Goal: Task Accomplishment & Management: Use online tool/utility

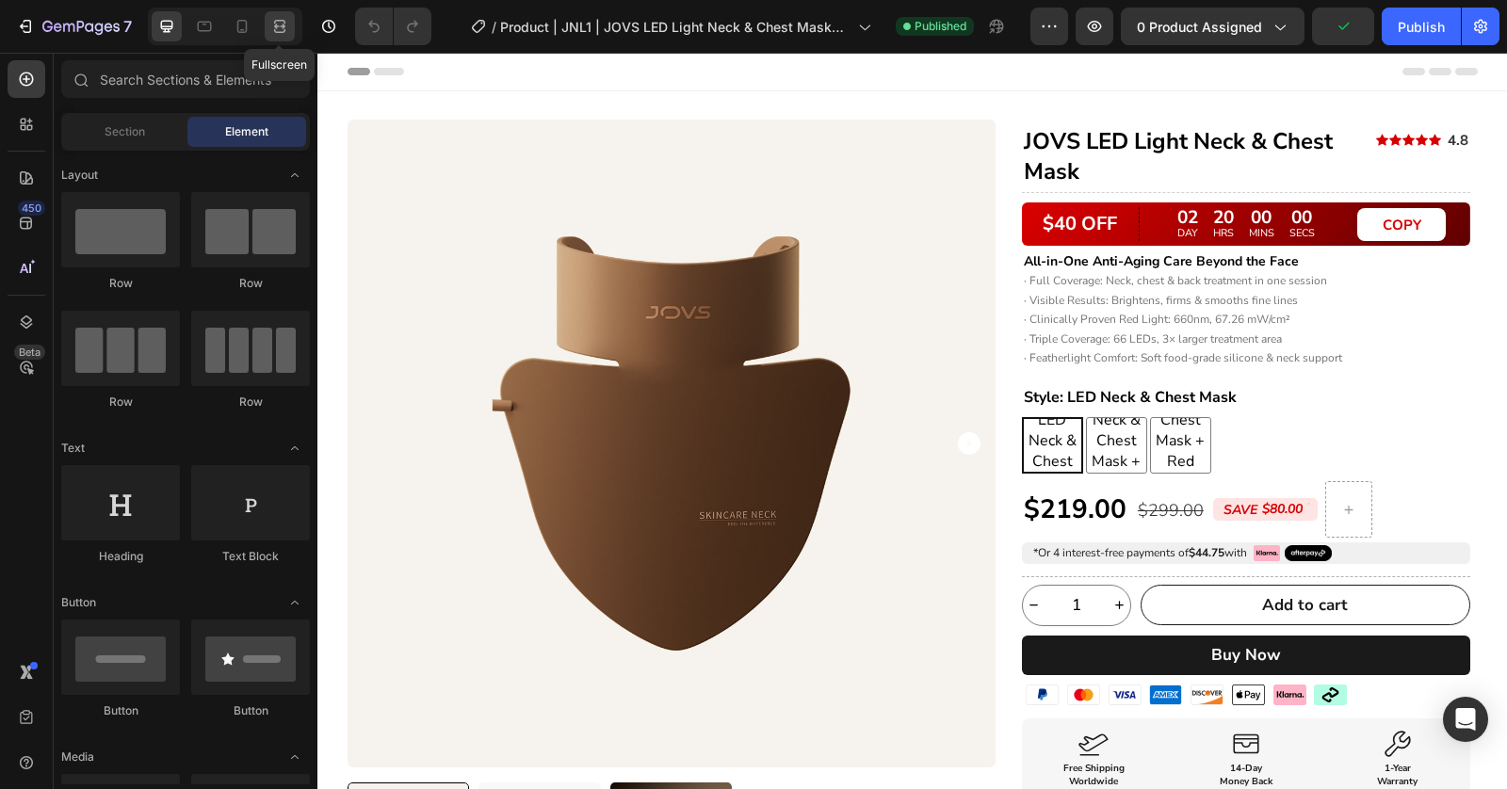
click at [286, 28] on icon at bounding box center [279, 26] width 19 height 19
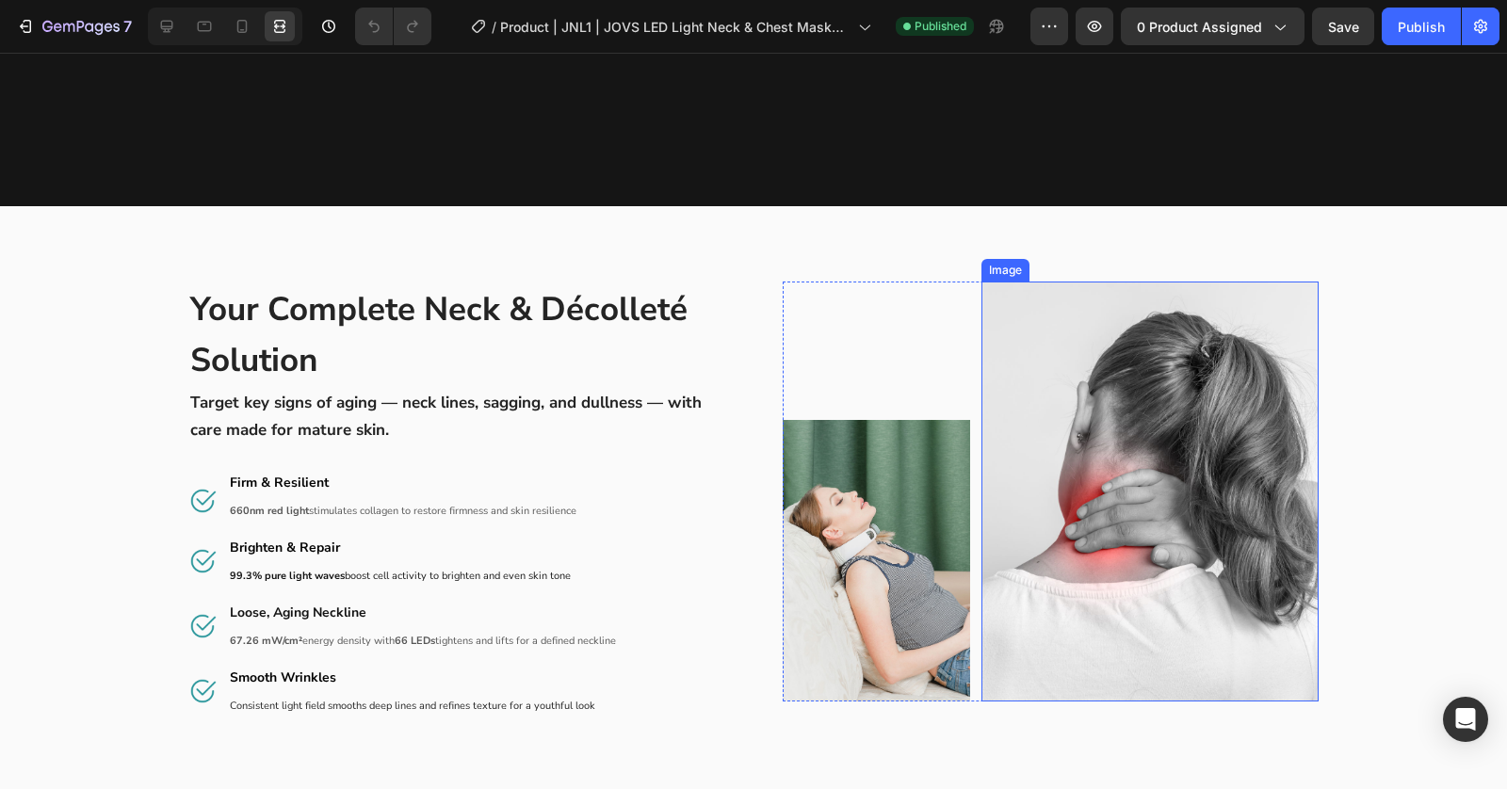
scroll to position [1650, 0]
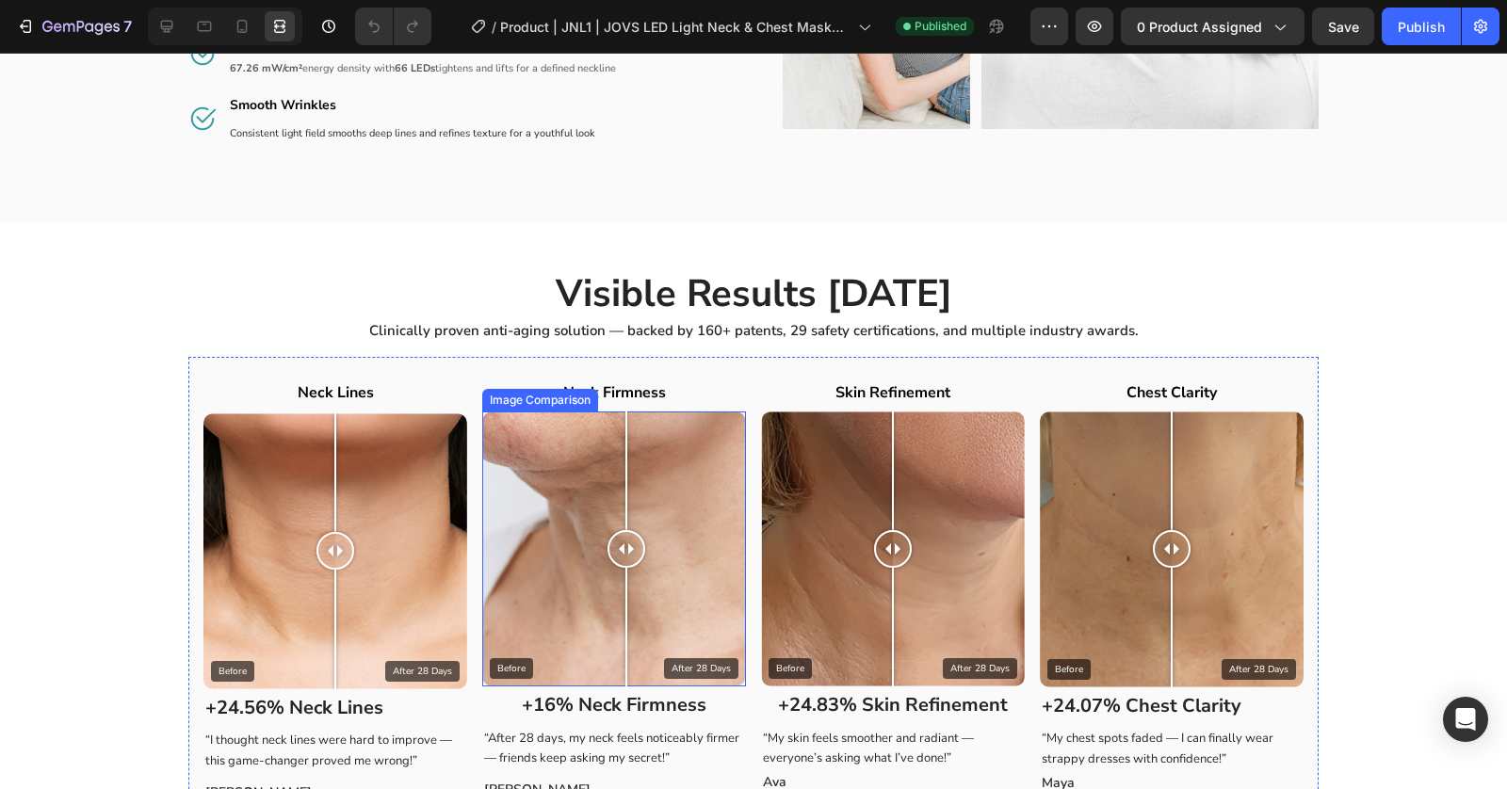
drag, startPoint x: 596, startPoint y: 552, endPoint x: 618, endPoint y: 577, distance: 33.4
click at [619, 577] on div at bounding box center [626, 549] width 38 height 275
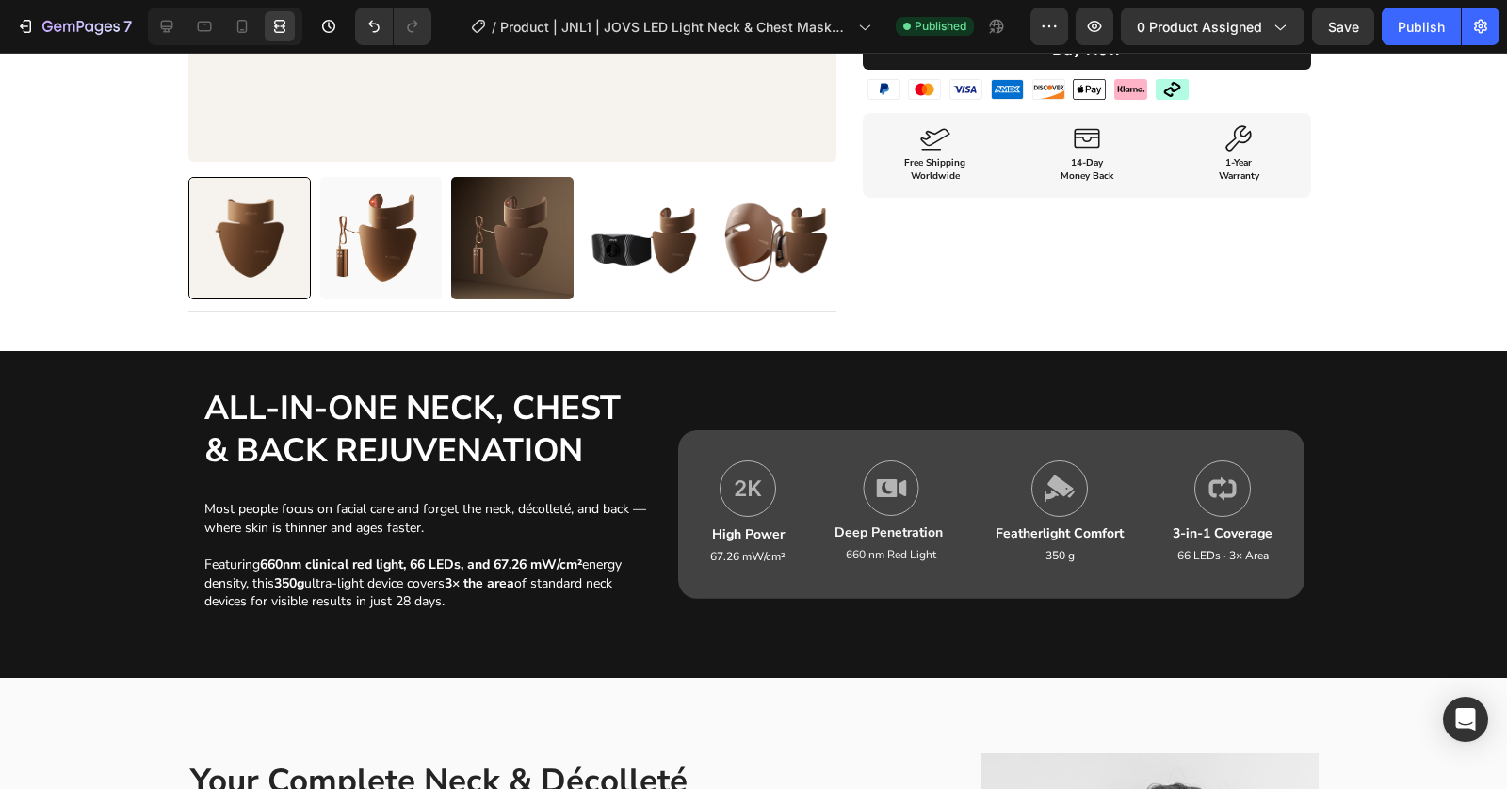
scroll to position [670, 0]
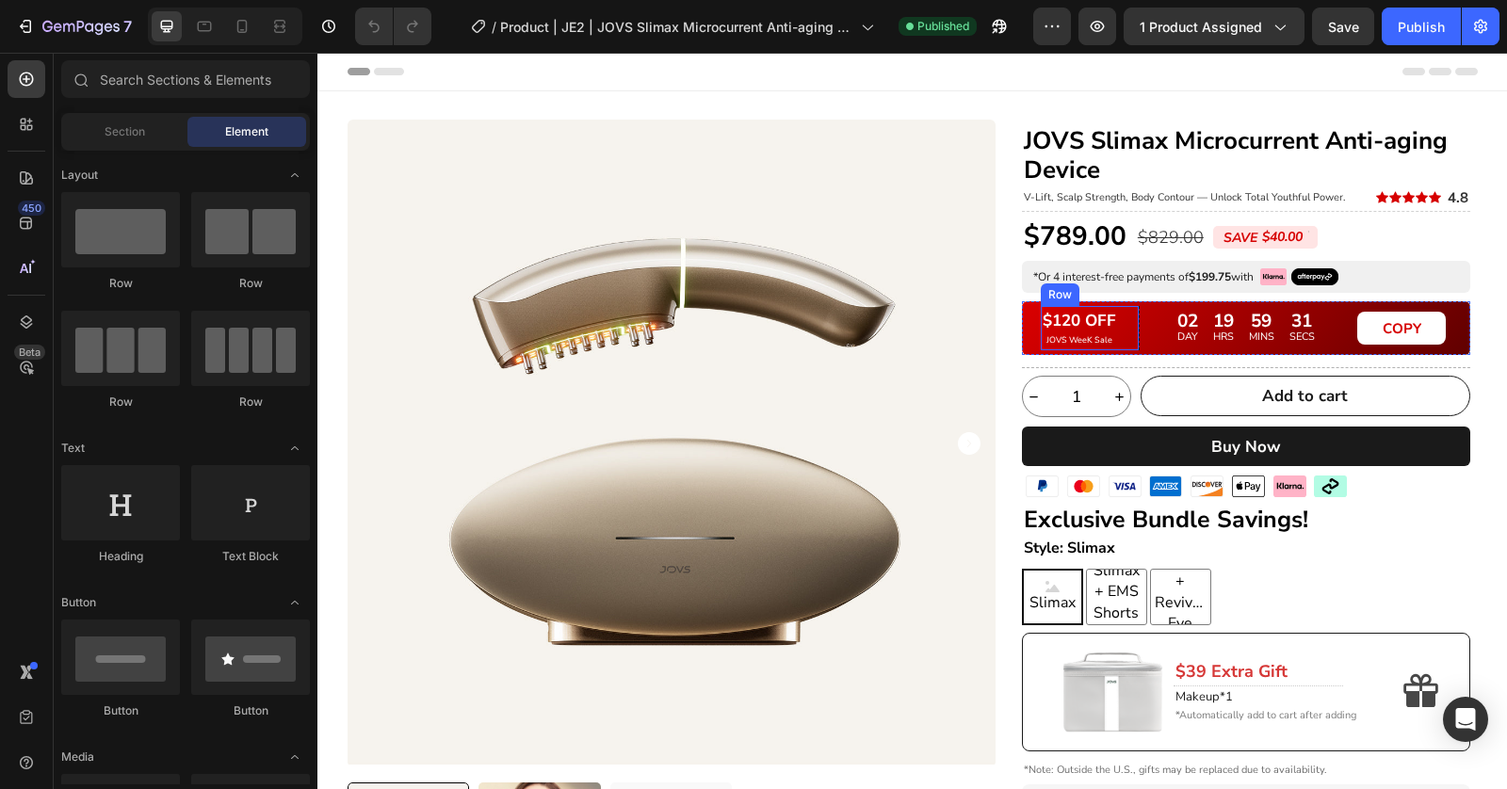
click at [1089, 342] on p "JOVS WeeK Sale" at bounding box center [1078, 340] width 73 height 10
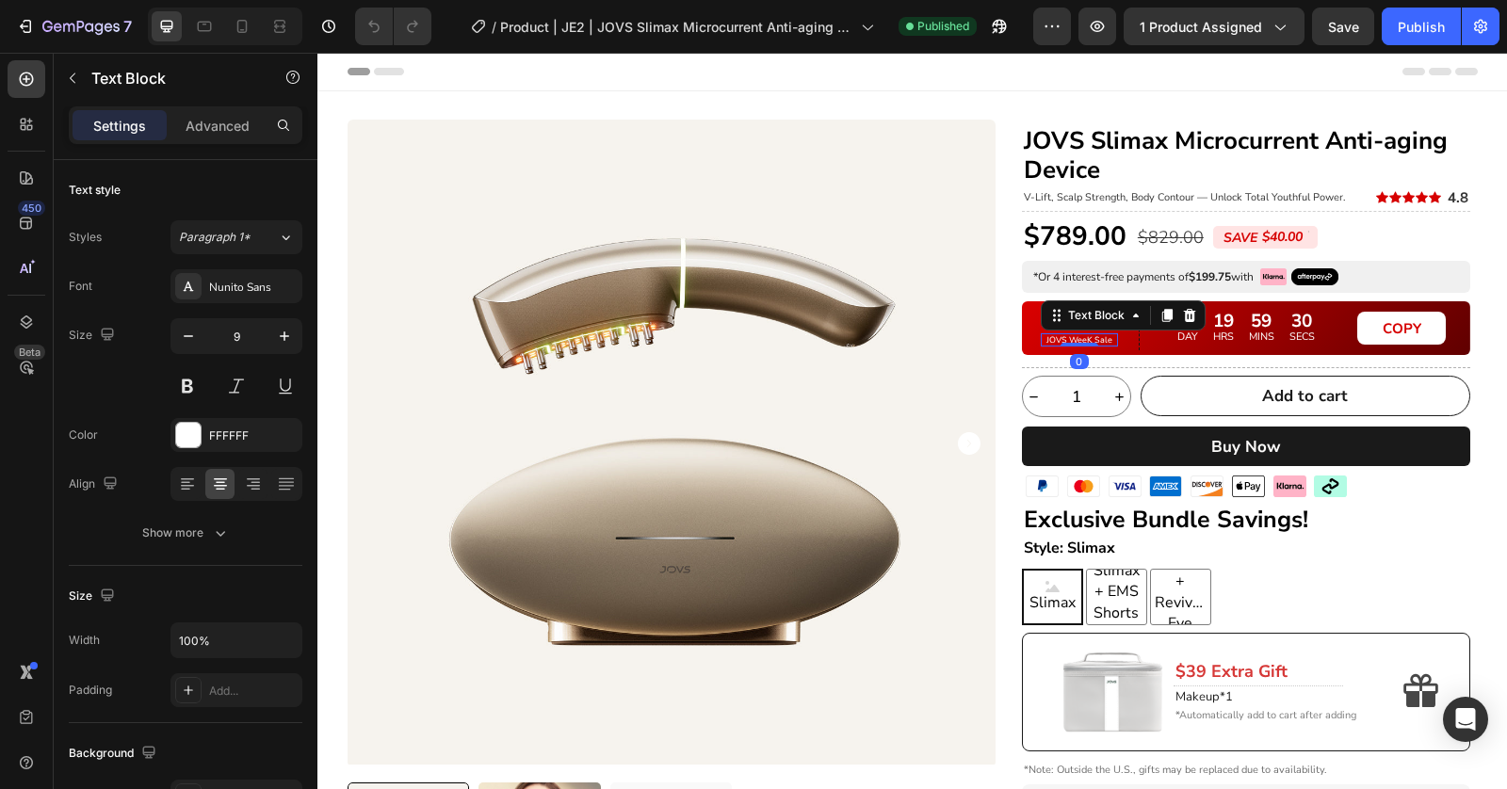
click at [1092, 342] on p "JOVS WeeK Sale" at bounding box center [1078, 340] width 73 height 10
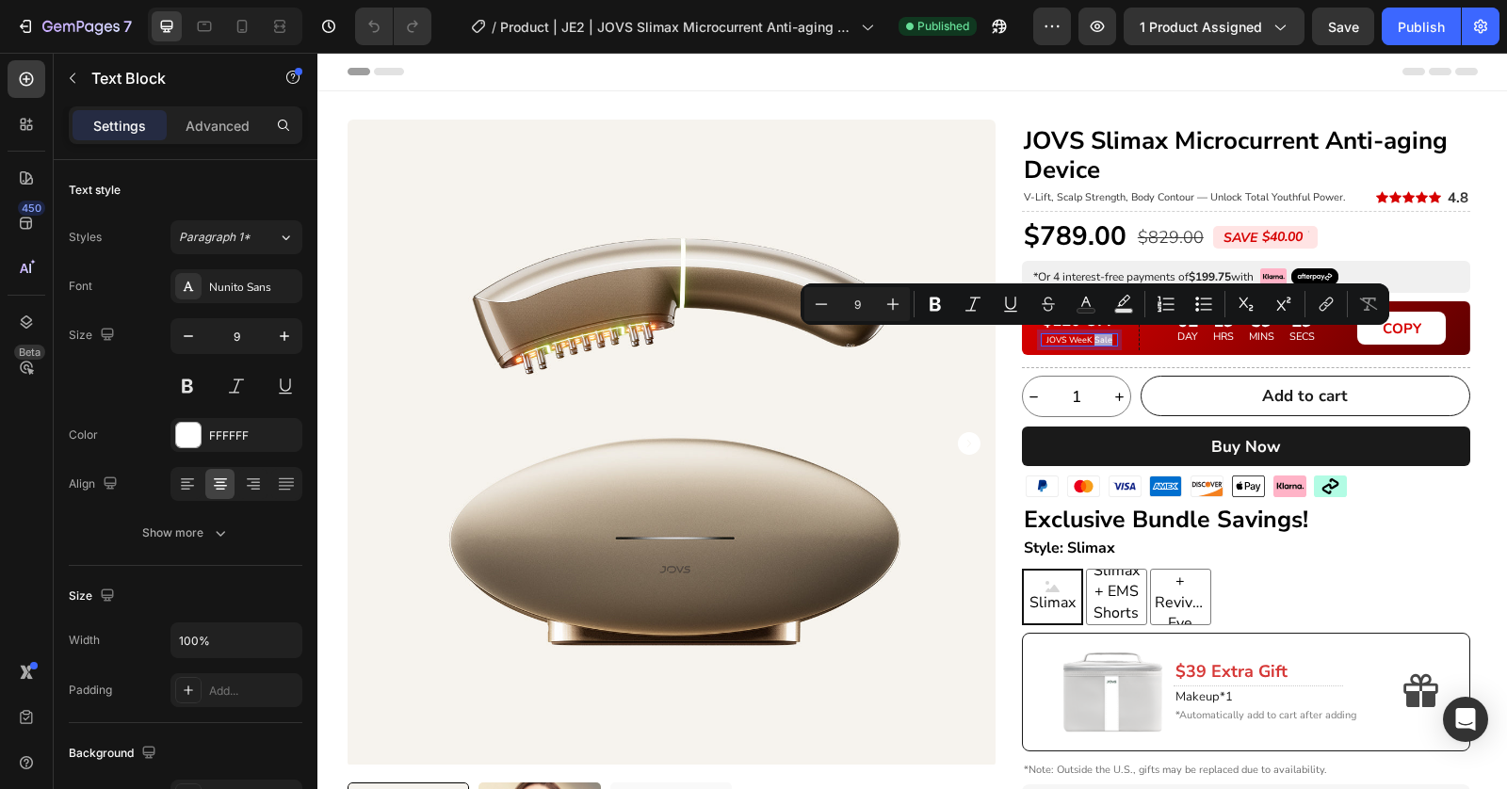
click at [1090, 336] on p "JOVS WeeK Sale" at bounding box center [1078, 340] width 73 height 10
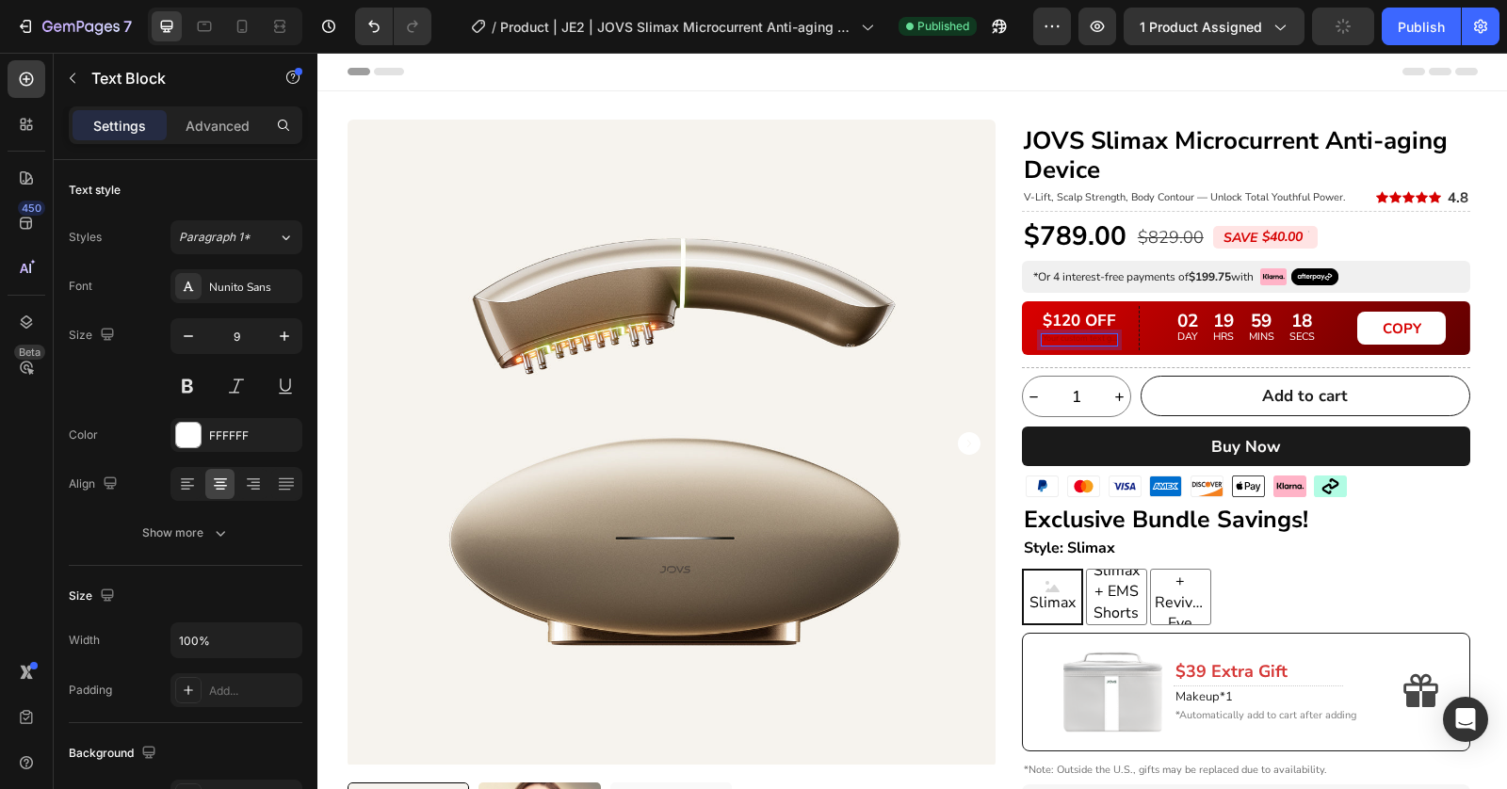
click at [1095, 343] on p "Rich Text Editor. Editing area: main" at bounding box center [1078, 340] width 73 height 10
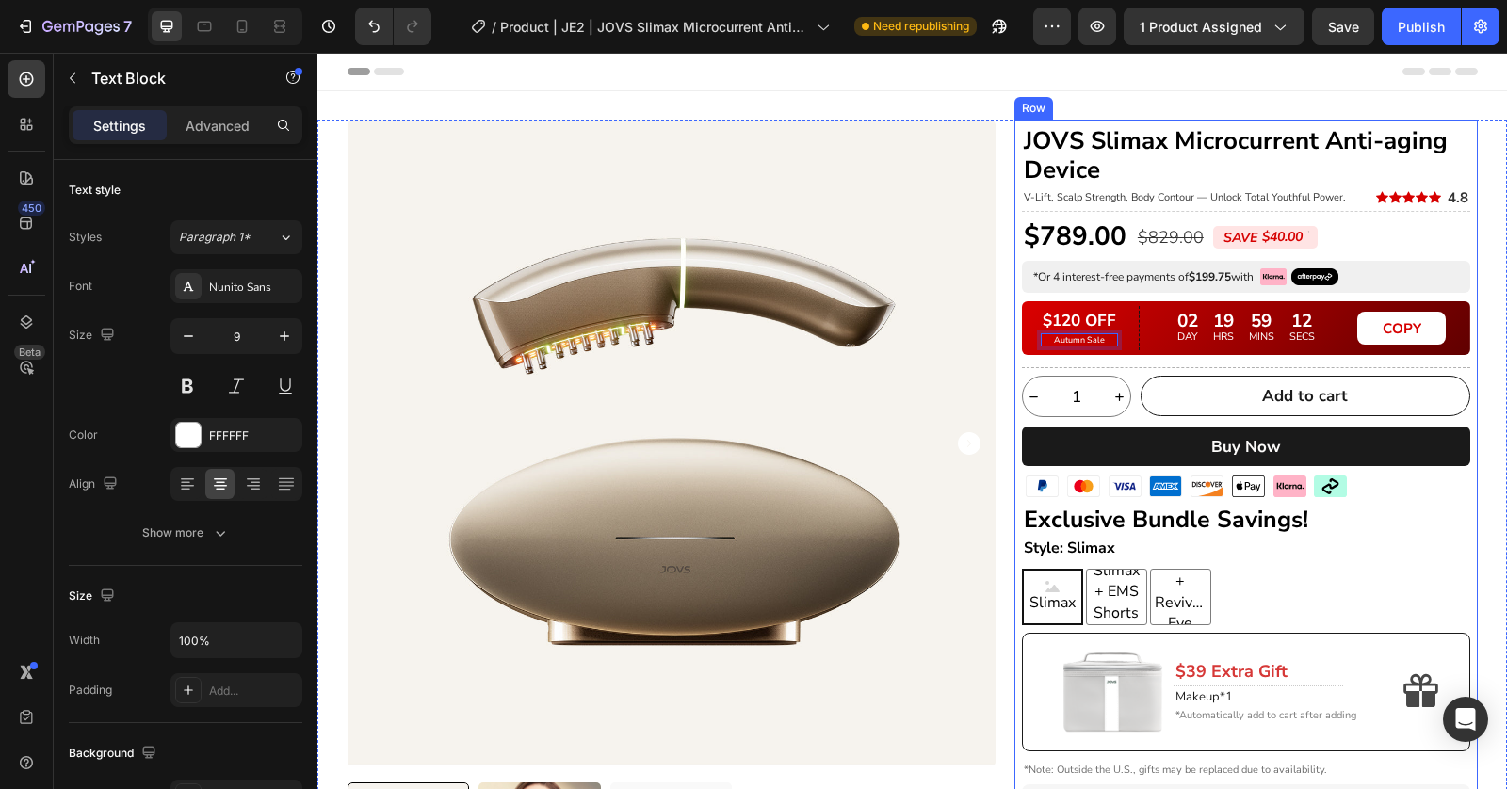
click at [1413, 491] on div "Image Image Image Image Image Image Image Image Carousel" at bounding box center [1246, 490] width 448 height 28
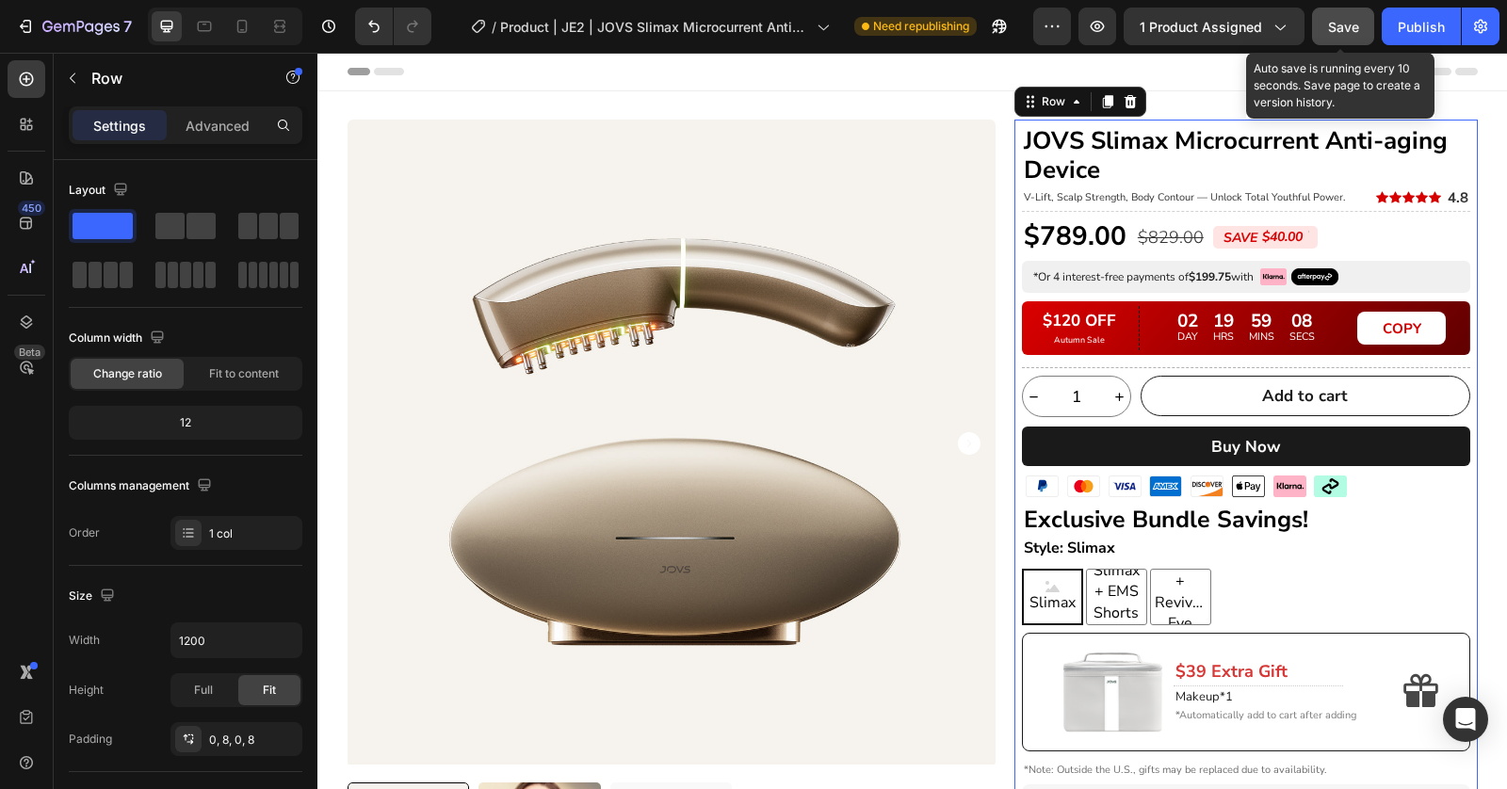
click at [1353, 38] on button "Save" at bounding box center [1343, 27] width 62 height 38
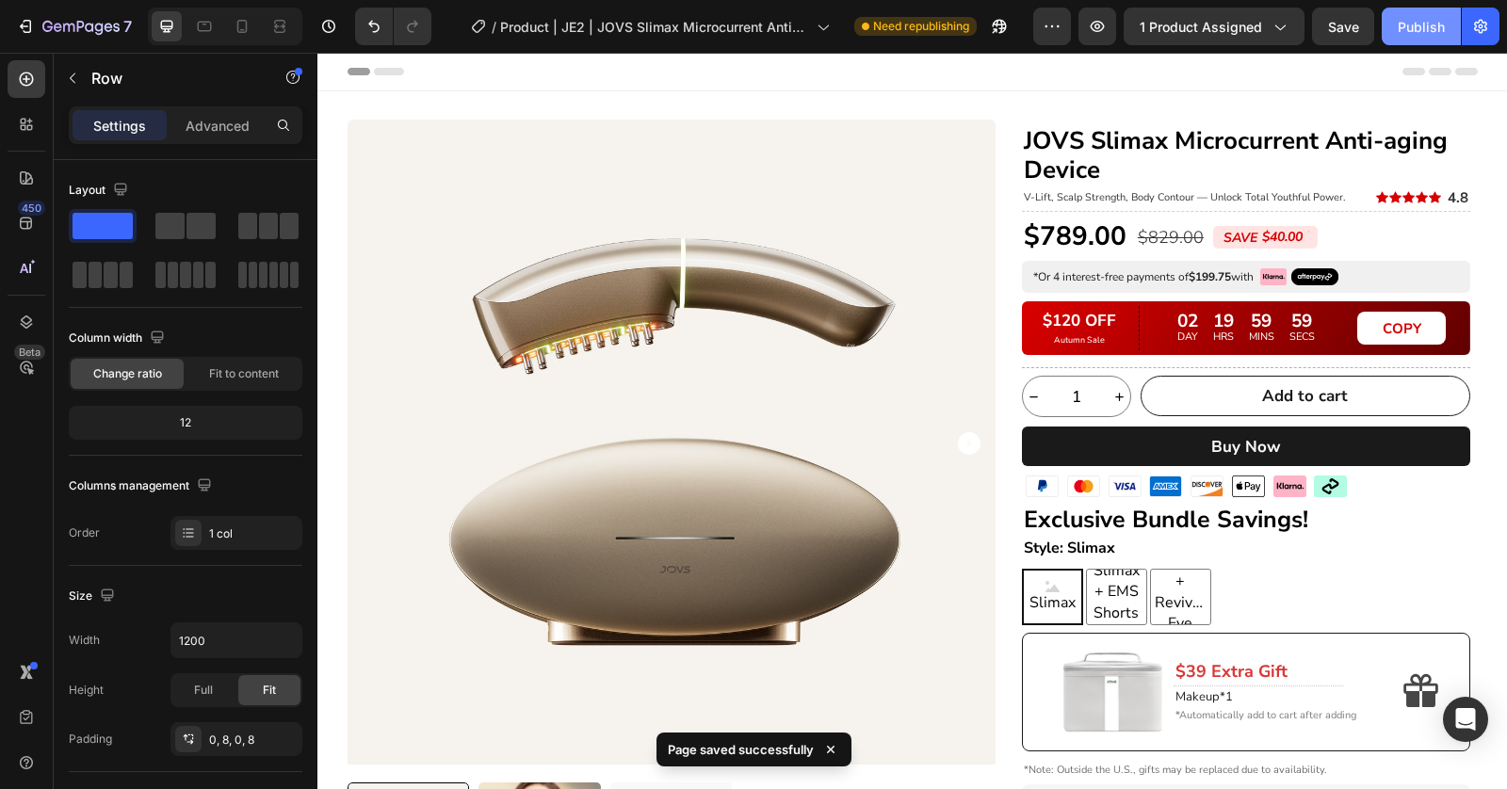
click at [1397, 44] on button "Publish" at bounding box center [1420, 27] width 79 height 38
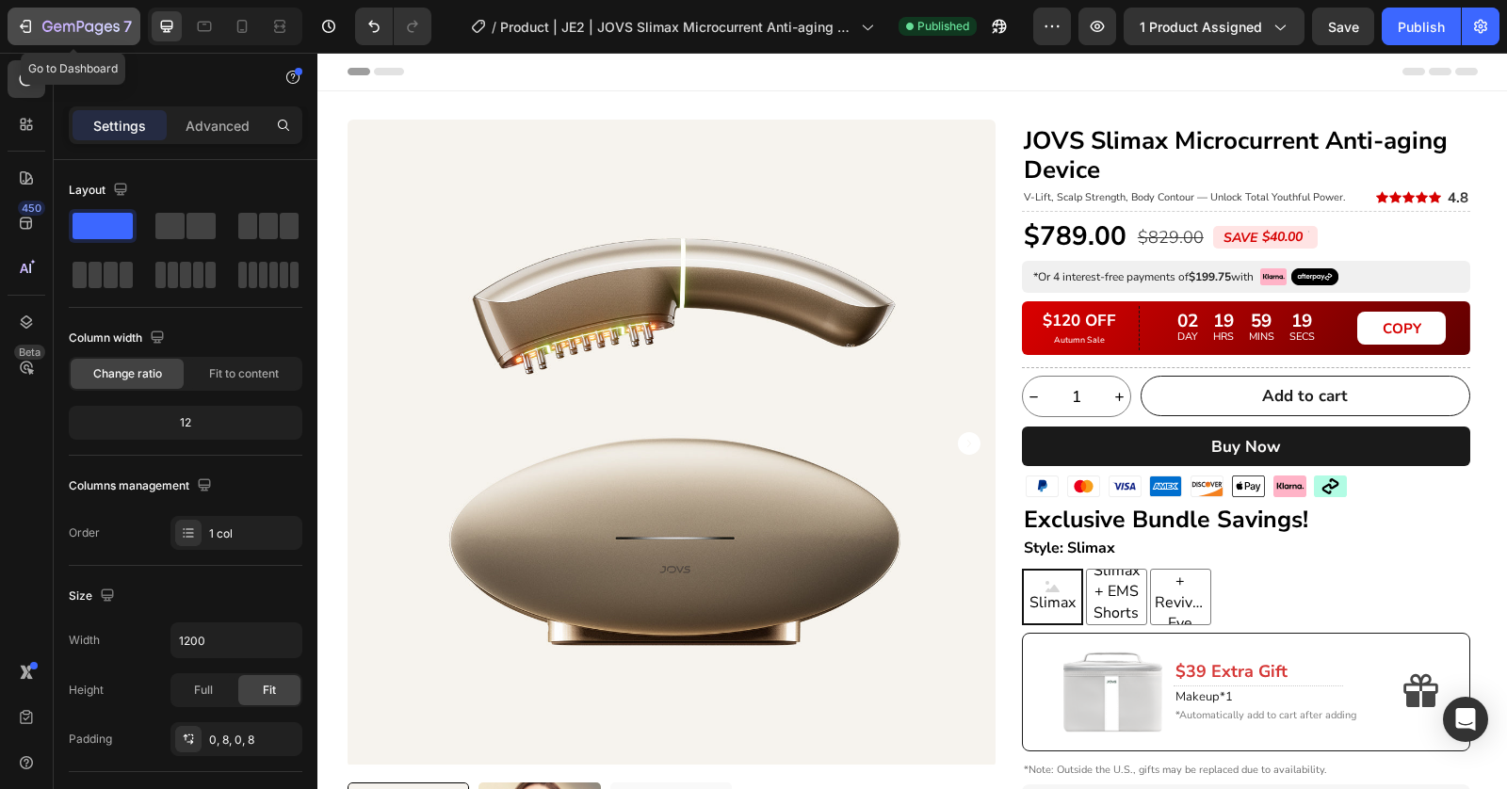
click at [64, 24] on icon "button" at bounding box center [68, 28] width 11 height 8
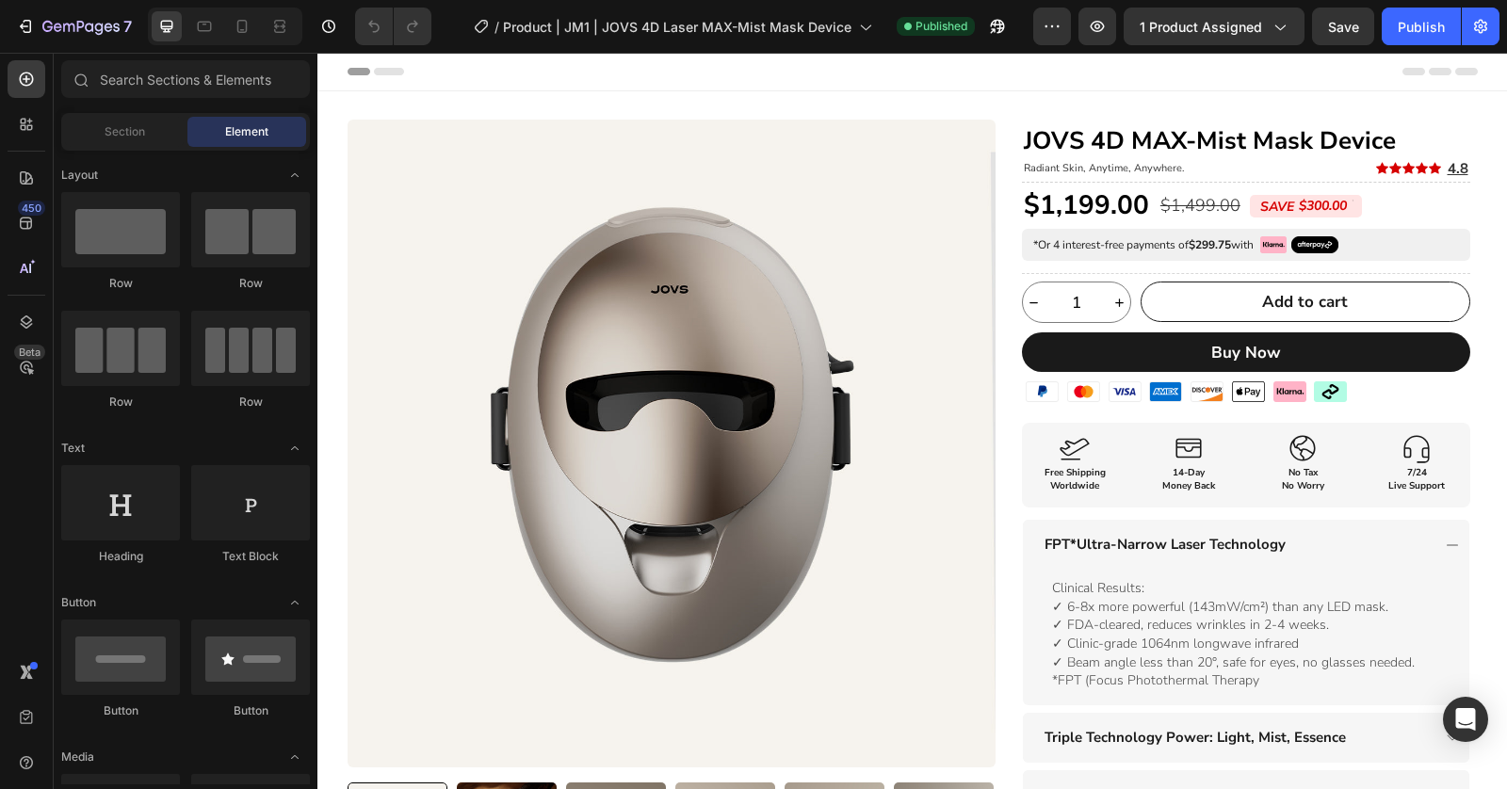
drag, startPoint x: -8, startPoint y: 41, endPoint x: 284, endPoint y: 109, distance: 300.6
click at [0, 0] on html "7 Version history / Product | JM1 | JOVS 4D Laser MAX-Mist Mask Device Publishe…" at bounding box center [753, 0] width 1507 height 0
click at [112, 43] on button "7" at bounding box center [74, 27] width 133 height 38
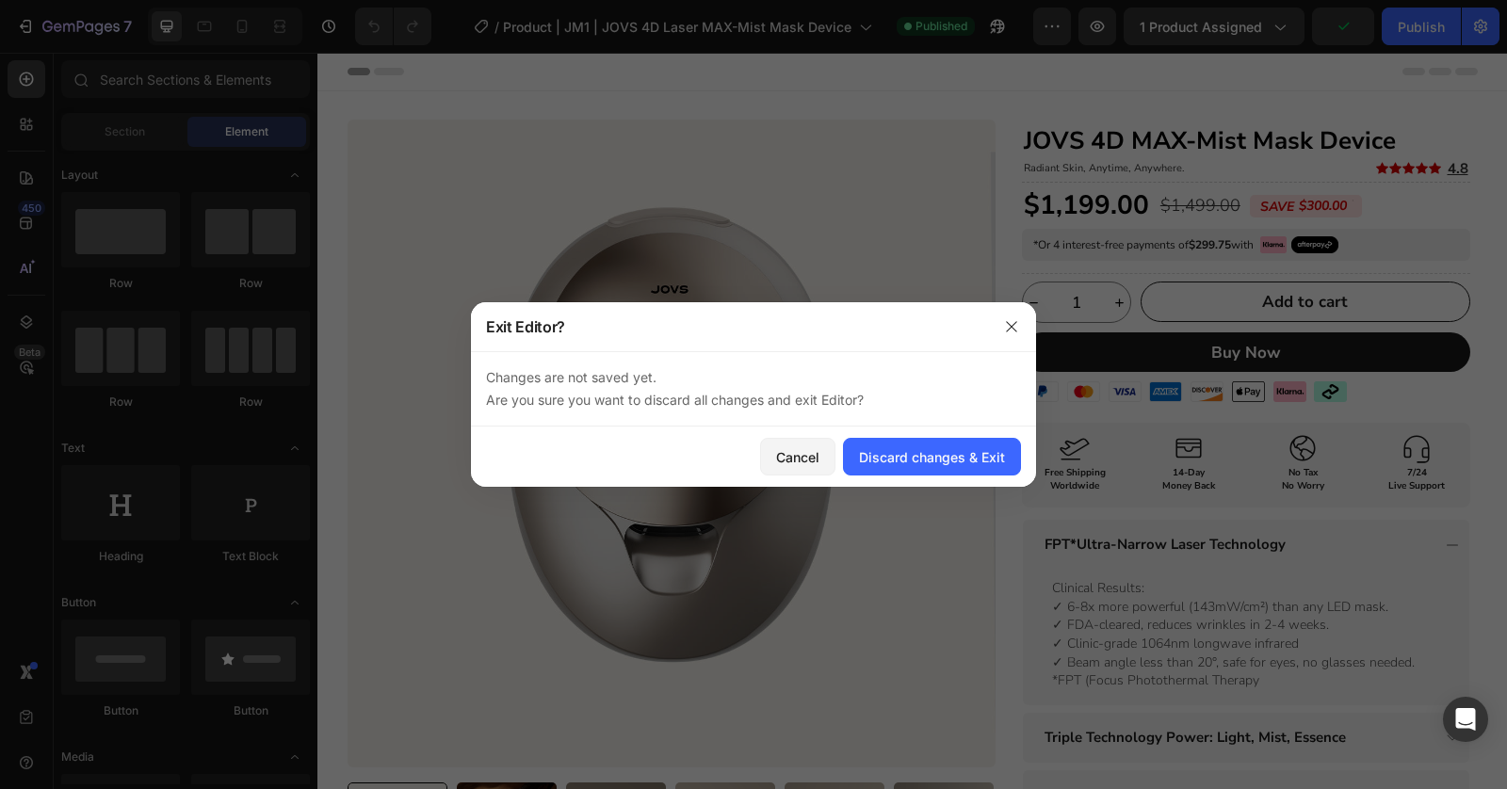
click at [982, 427] on div "Cancel Discard changes & Exit" at bounding box center [753, 457] width 565 height 60
click at [979, 452] on div "Discard changes & Exit" at bounding box center [932, 457] width 146 height 20
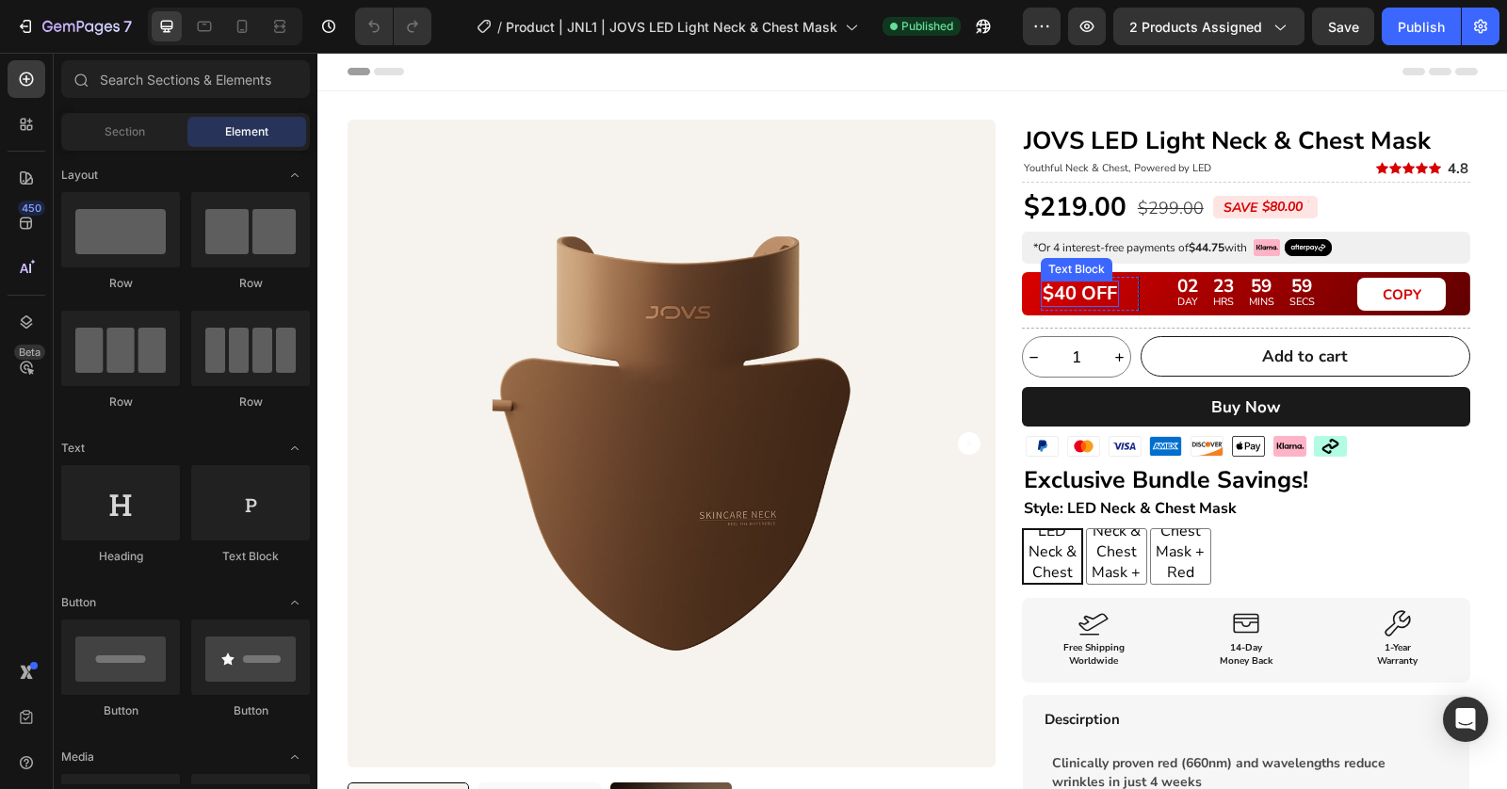
click at [1106, 299] on p "$40 OFF" at bounding box center [1079, 294] width 74 height 23
click at [1110, 298] on div "$40 OFF" at bounding box center [1080, 294] width 78 height 26
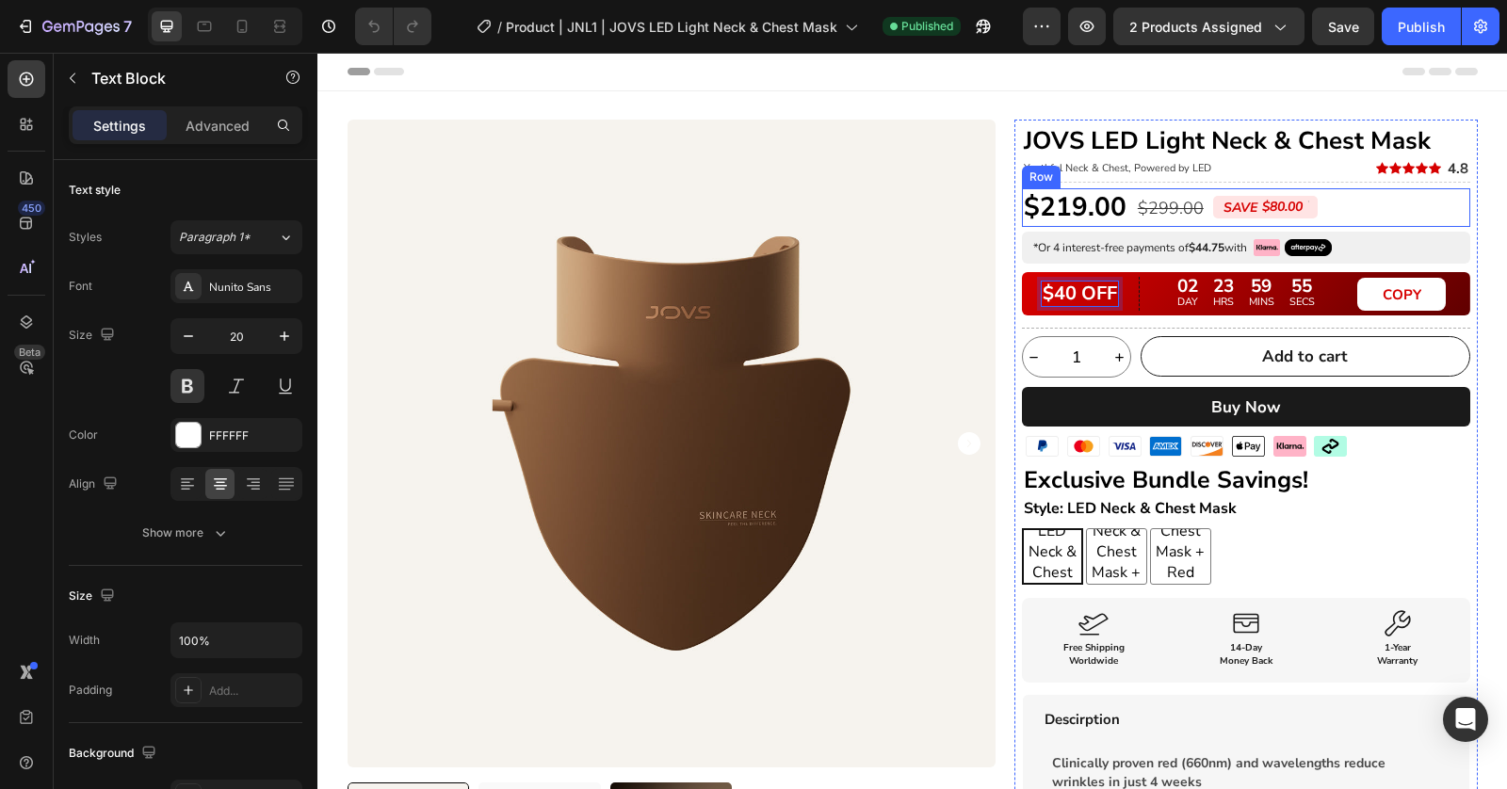
click at [1381, 191] on div "$219.00 Product Price Product Price $299.00 Product Price Product Price SAVE $8…" at bounding box center [1246, 207] width 448 height 38
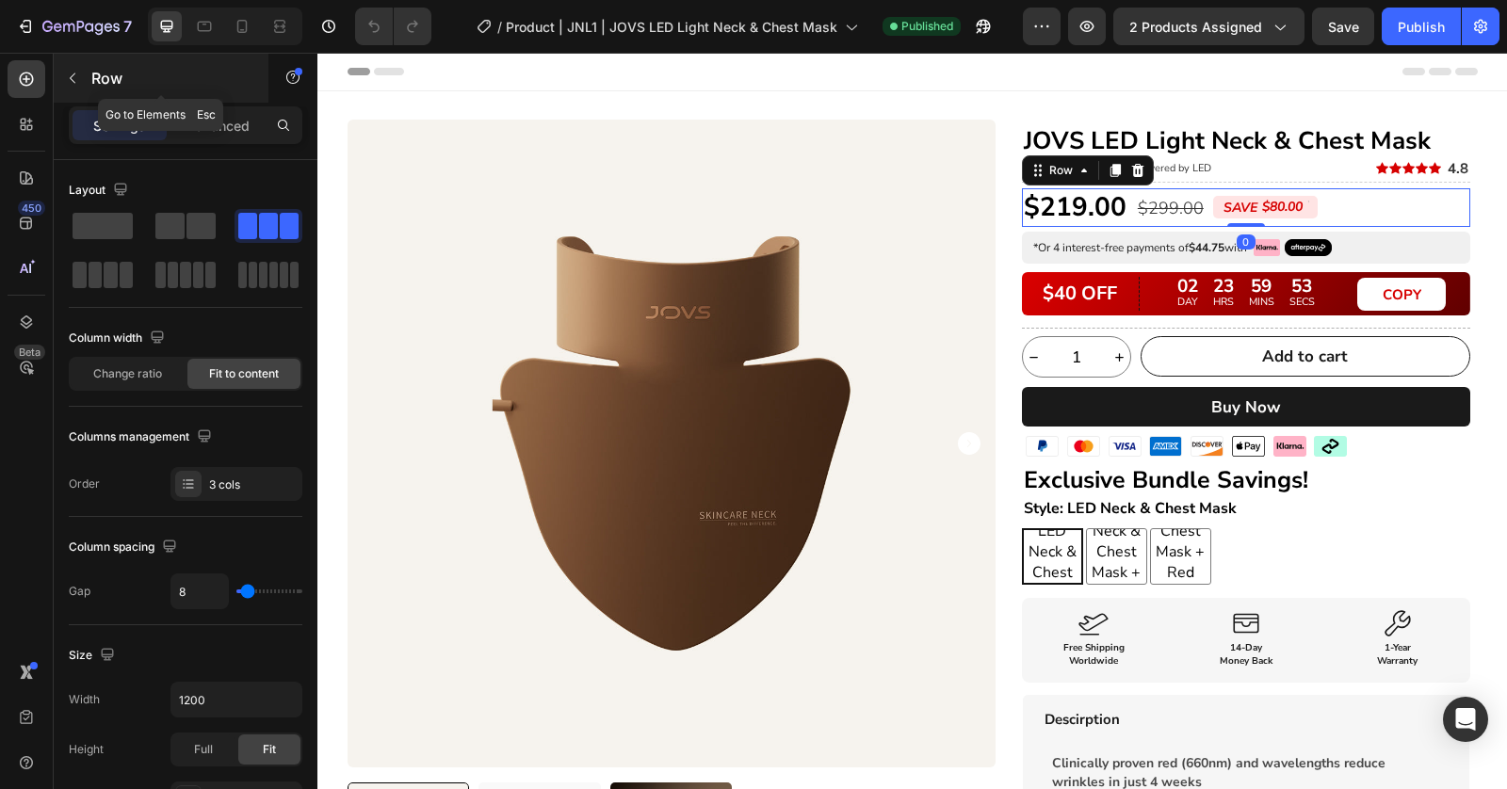
click at [74, 80] on icon "button" at bounding box center [72, 78] width 15 height 15
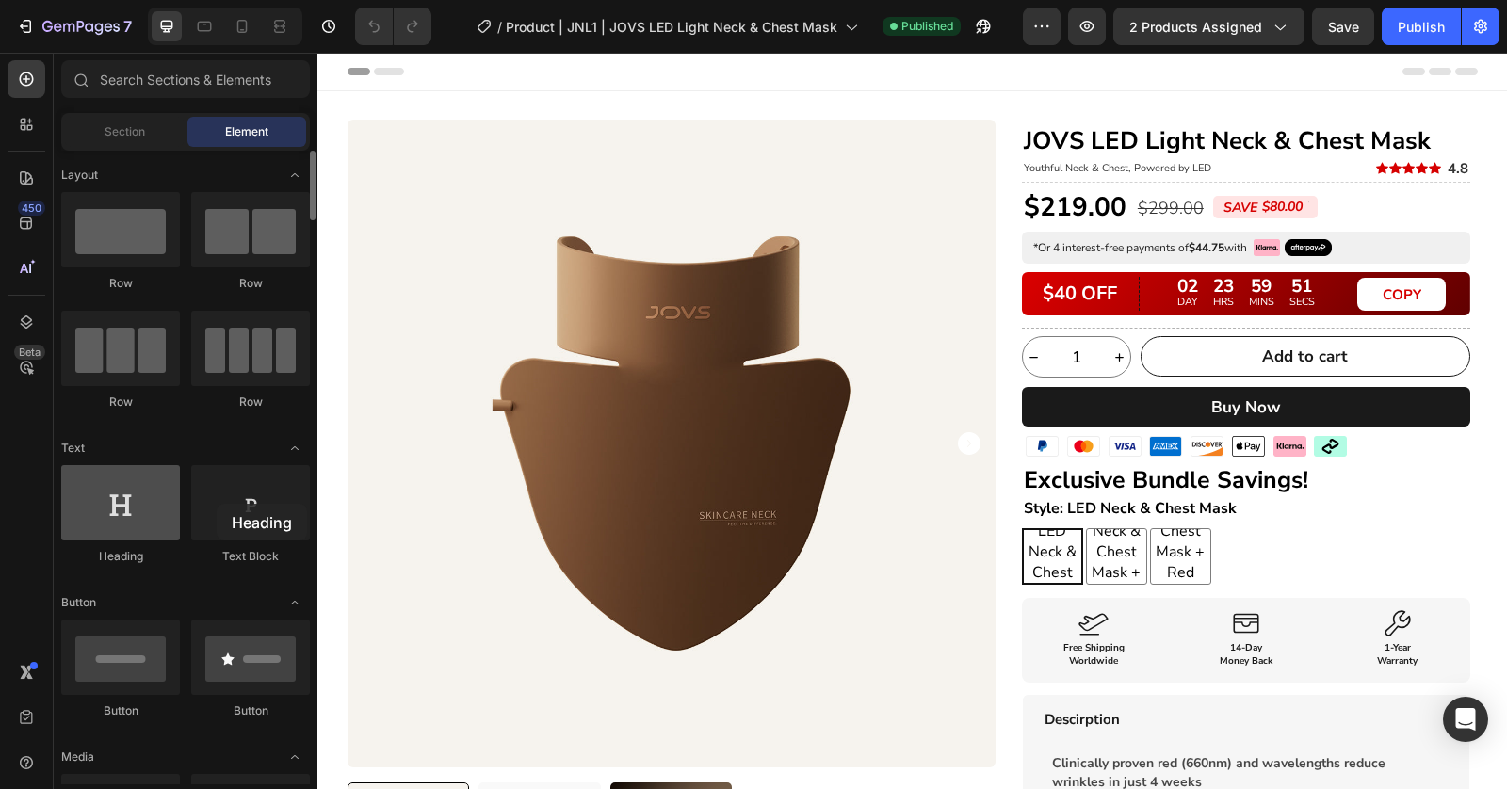
drag, startPoint x: 327, startPoint y: 505, endPoint x: 124, endPoint y: 501, distance: 202.5
click at [124, 501] on div "Heading" at bounding box center [120, 515] width 119 height 100
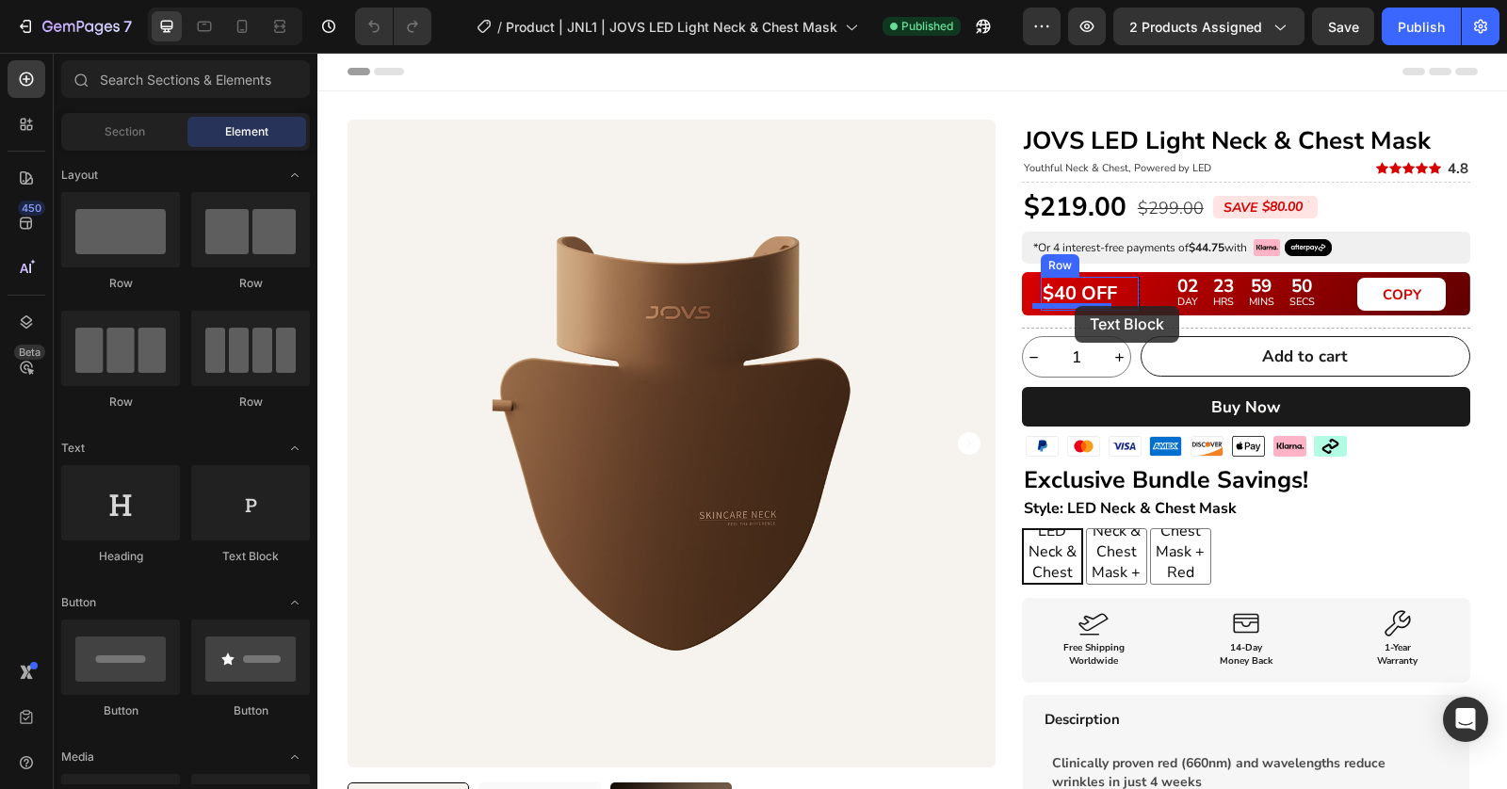
drag, startPoint x: 558, startPoint y: 560, endPoint x: 1074, endPoint y: 306, distance: 575.3
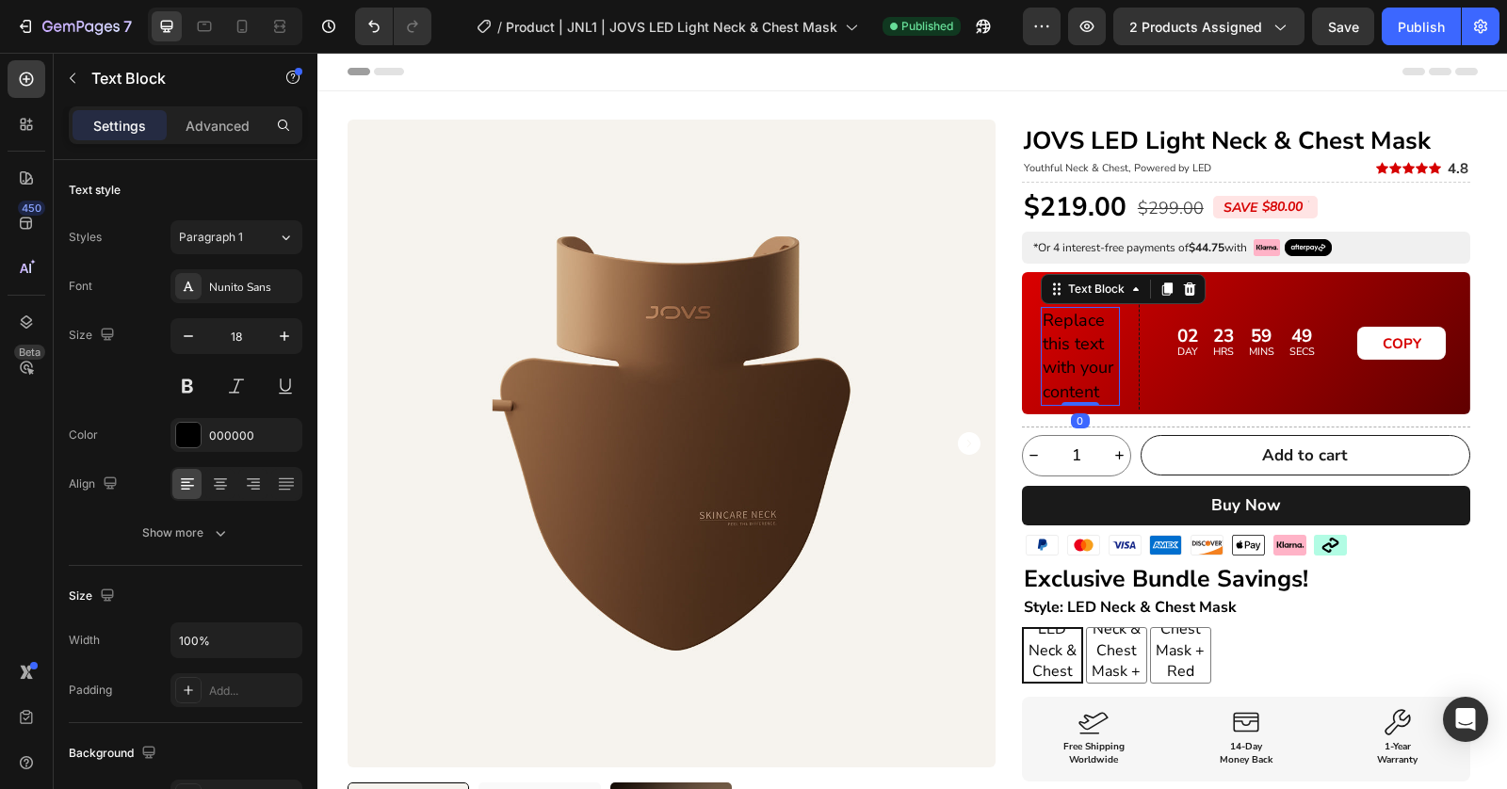
click at [1080, 337] on div "Replace this text with your content" at bounding box center [1080, 356] width 79 height 99
click at [1080, 337] on p "Replace this text with your content" at bounding box center [1079, 356] width 75 height 95
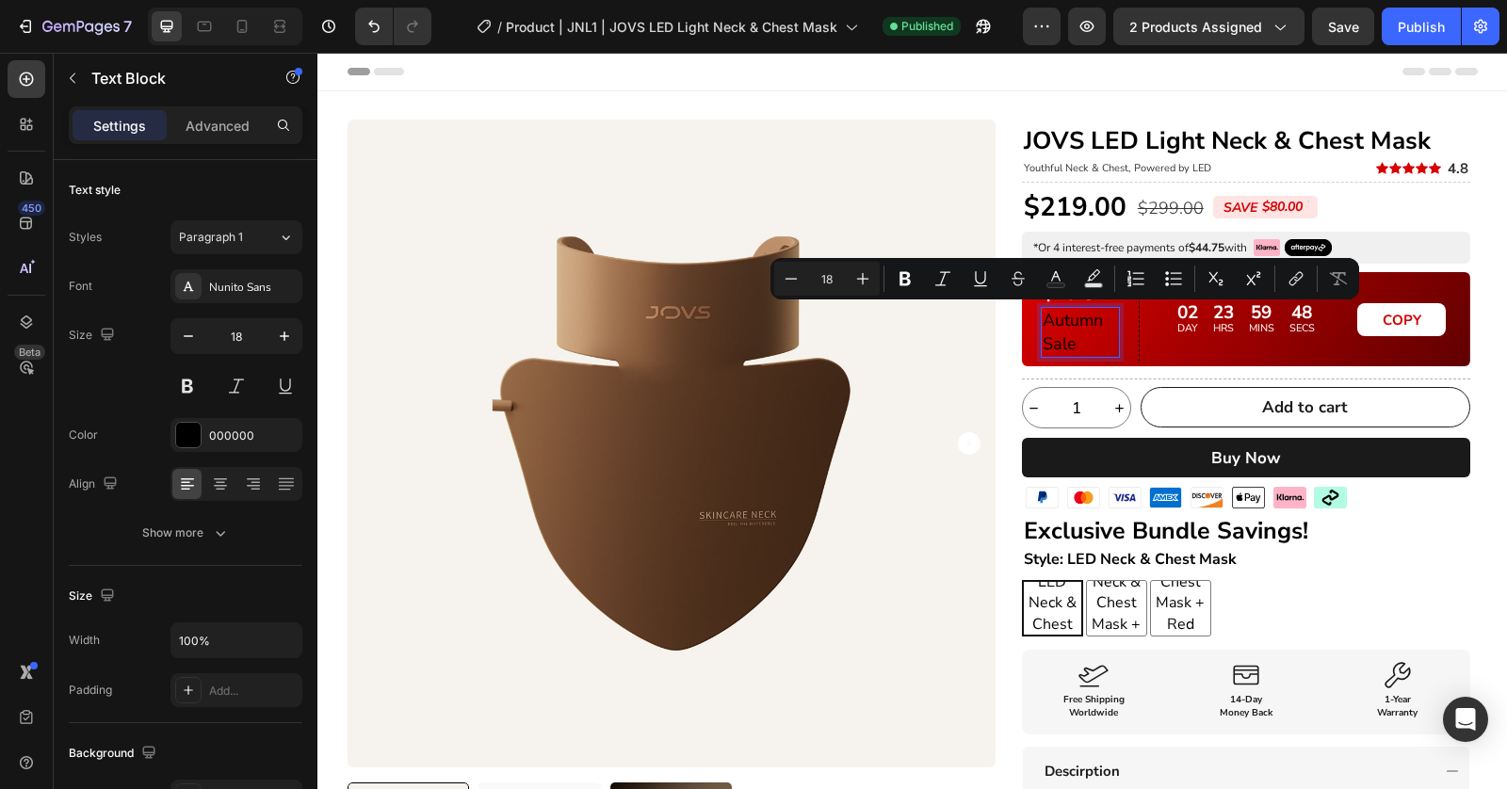
click at [808, 279] on input "18" at bounding box center [827, 278] width 38 height 23
click at [794, 277] on icon "Editor contextual toolbar" at bounding box center [791, 278] width 19 height 19
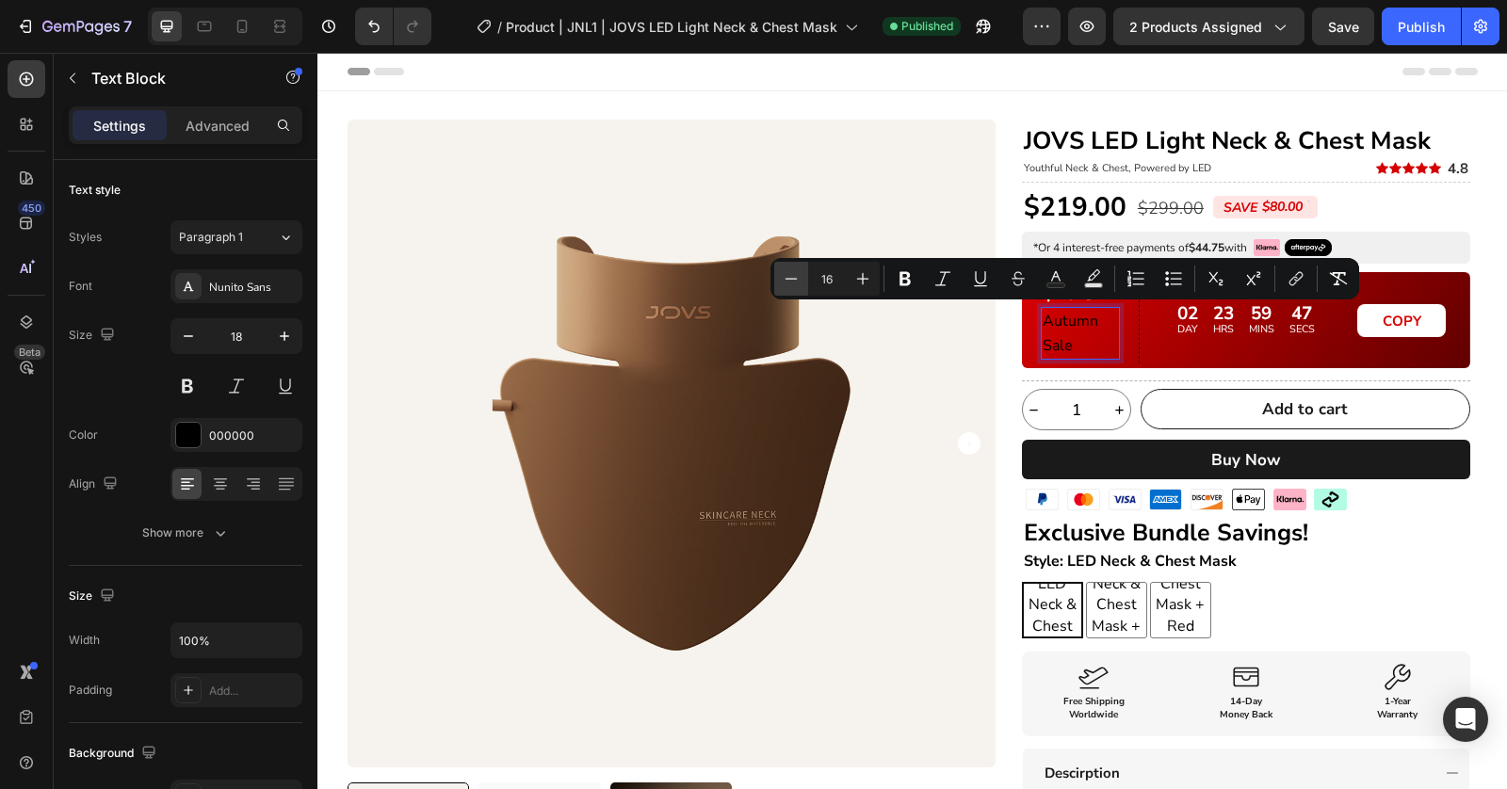
click at [794, 277] on icon "Editor contextual toolbar" at bounding box center [791, 278] width 19 height 19
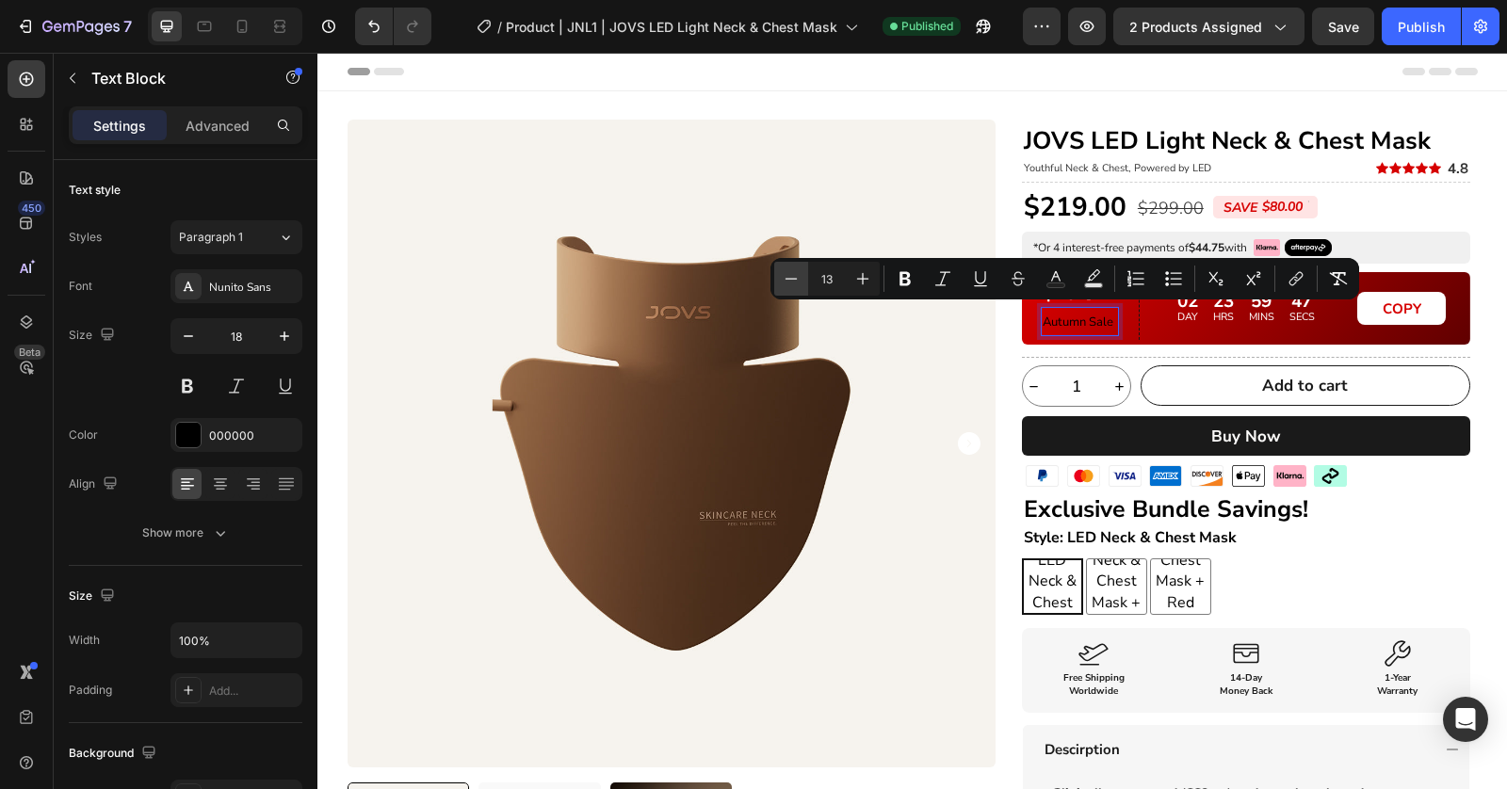
click at [794, 277] on icon "Editor contextual toolbar" at bounding box center [791, 278] width 19 height 19
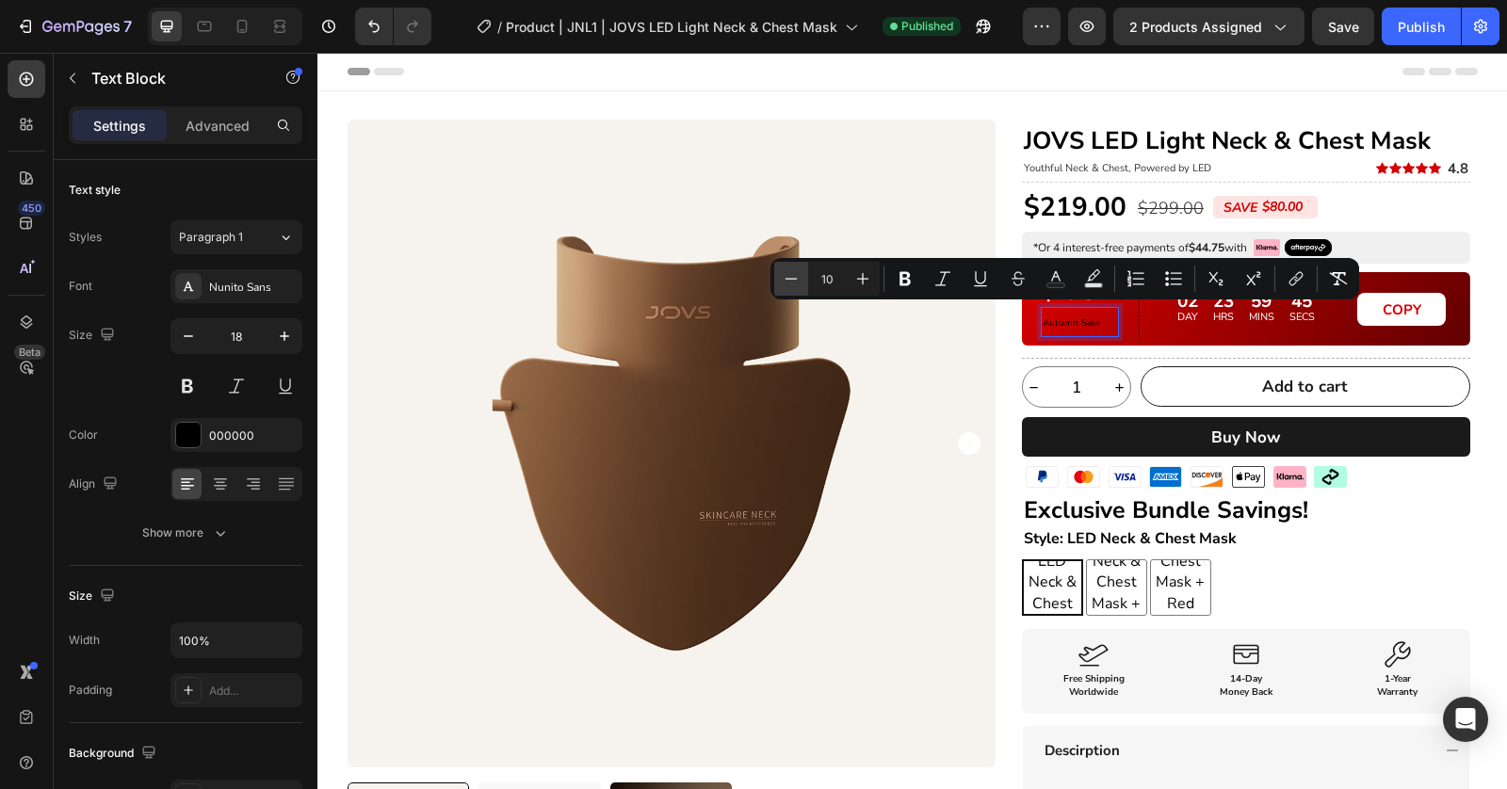
click at [794, 277] on icon "Editor contextual toolbar" at bounding box center [791, 278] width 19 height 19
type input "9"
click at [1168, 328] on div "02 DAY 23 HRS 59 MINS 44 SECS Countdown Timer" at bounding box center [1246, 309] width 198 height 64
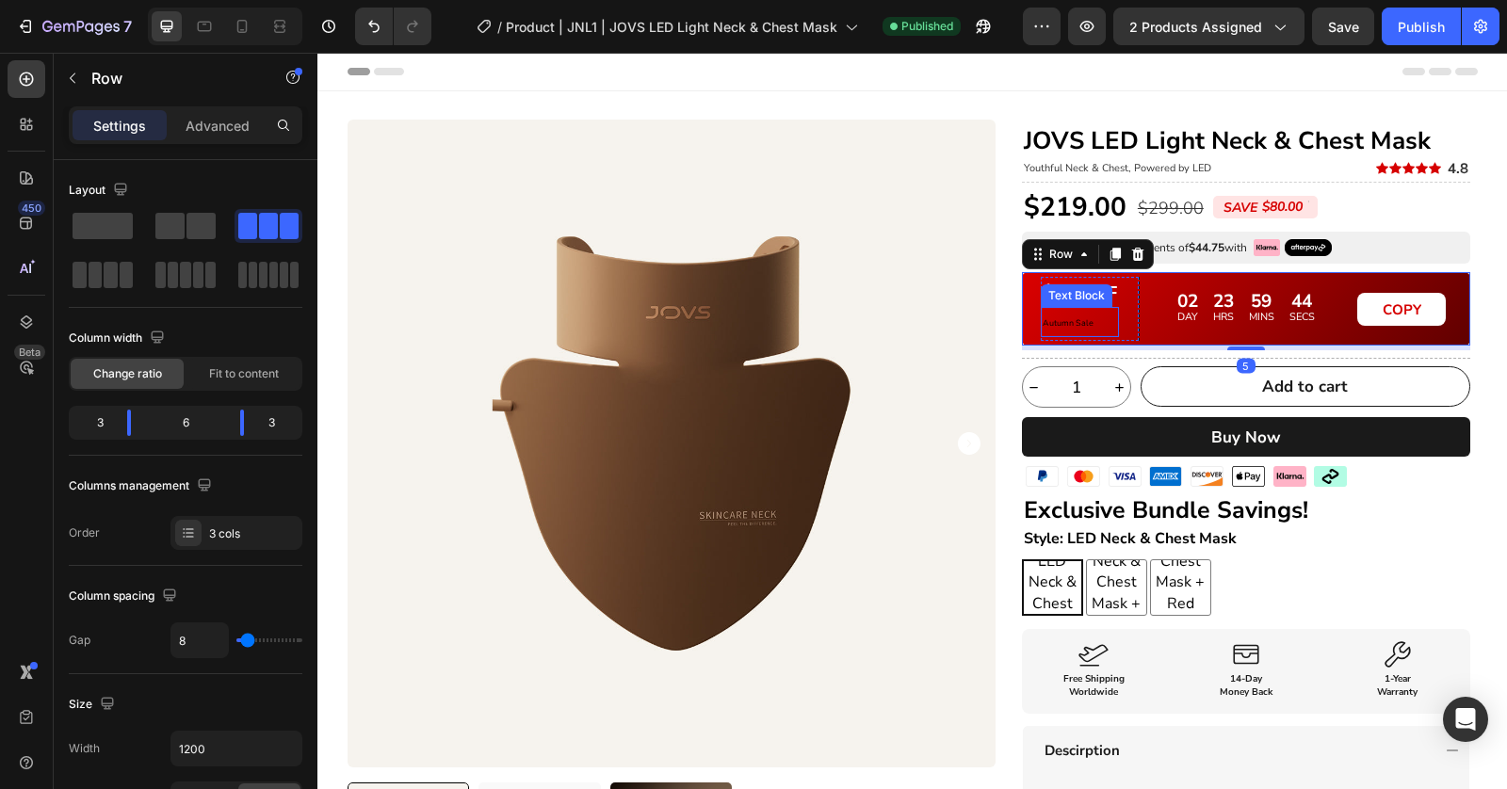
click at [1101, 319] on p "Autumn Sale" at bounding box center [1079, 322] width 74 height 26
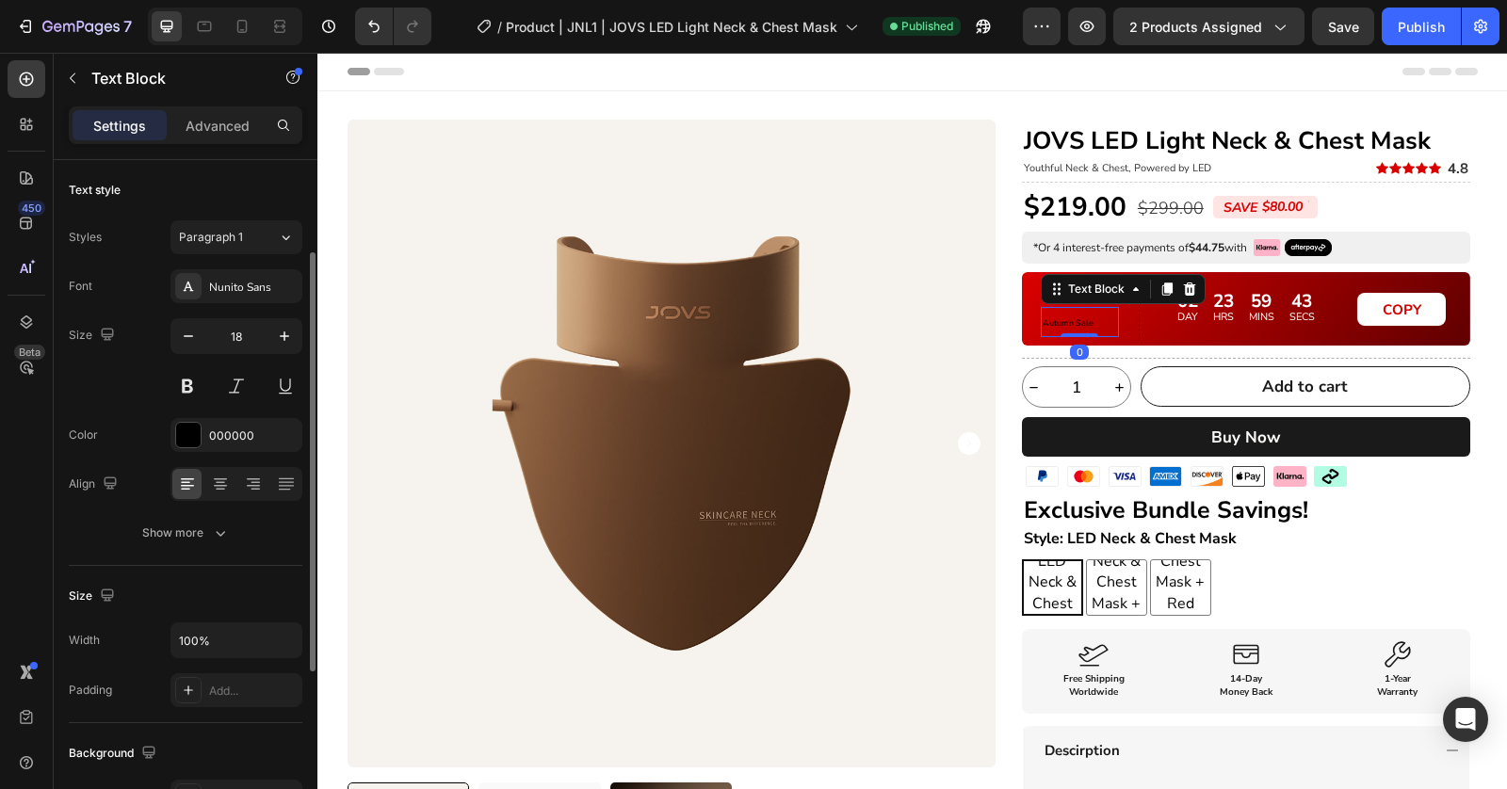
scroll to position [429, 0]
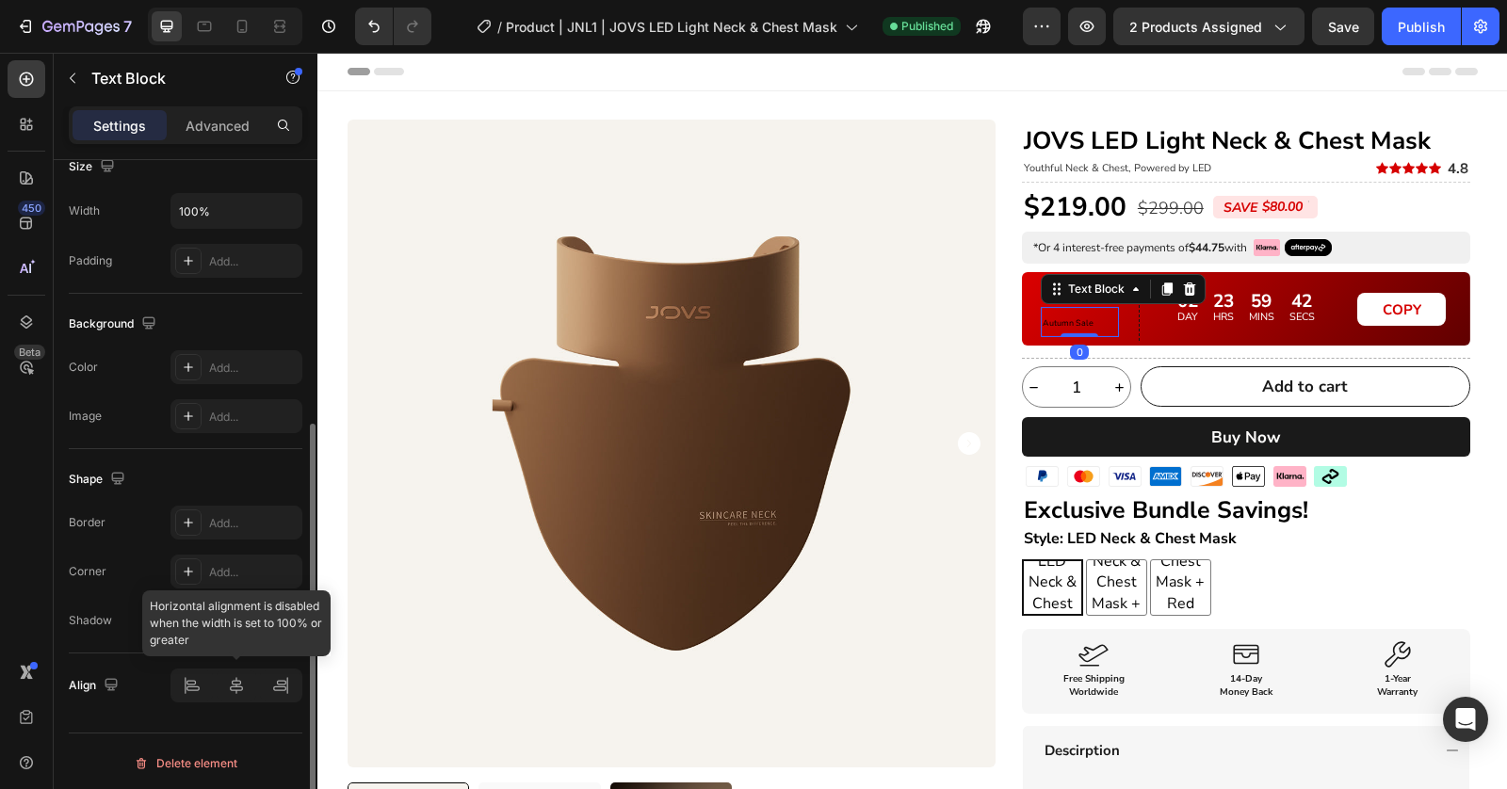
click at [255, 674] on div at bounding box center [236, 686] width 132 height 34
drag, startPoint x: 250, startPoint y: 674, endPoint x: 358, endPoint y: 495, distance: 209.1
click at [250, 674] on div at bounding box center [236, 686] width 132 height 34
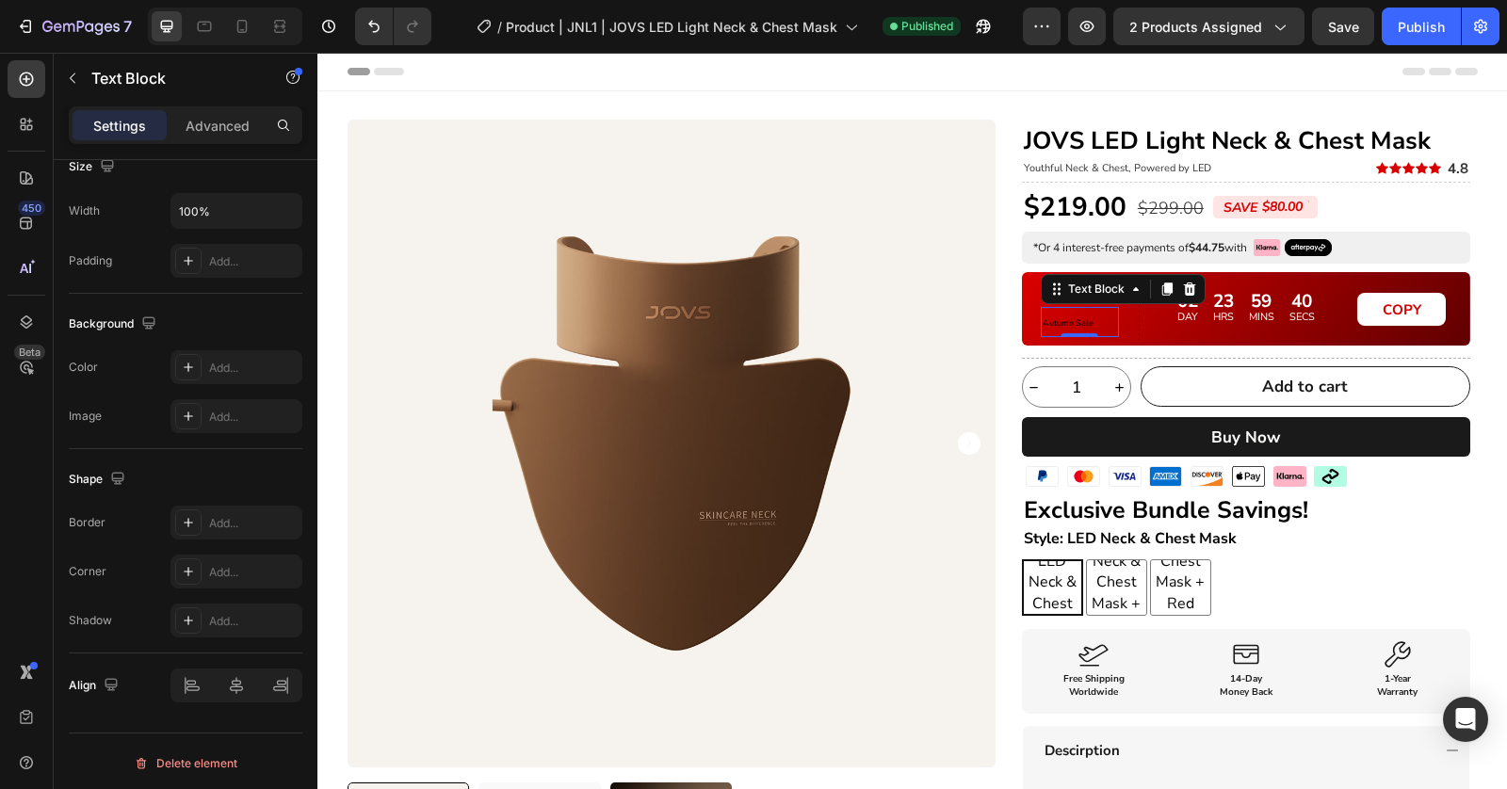
click at [1090, 317] on p "Autumn Sale" at bounding box center [1079, 322] width 74 height 26
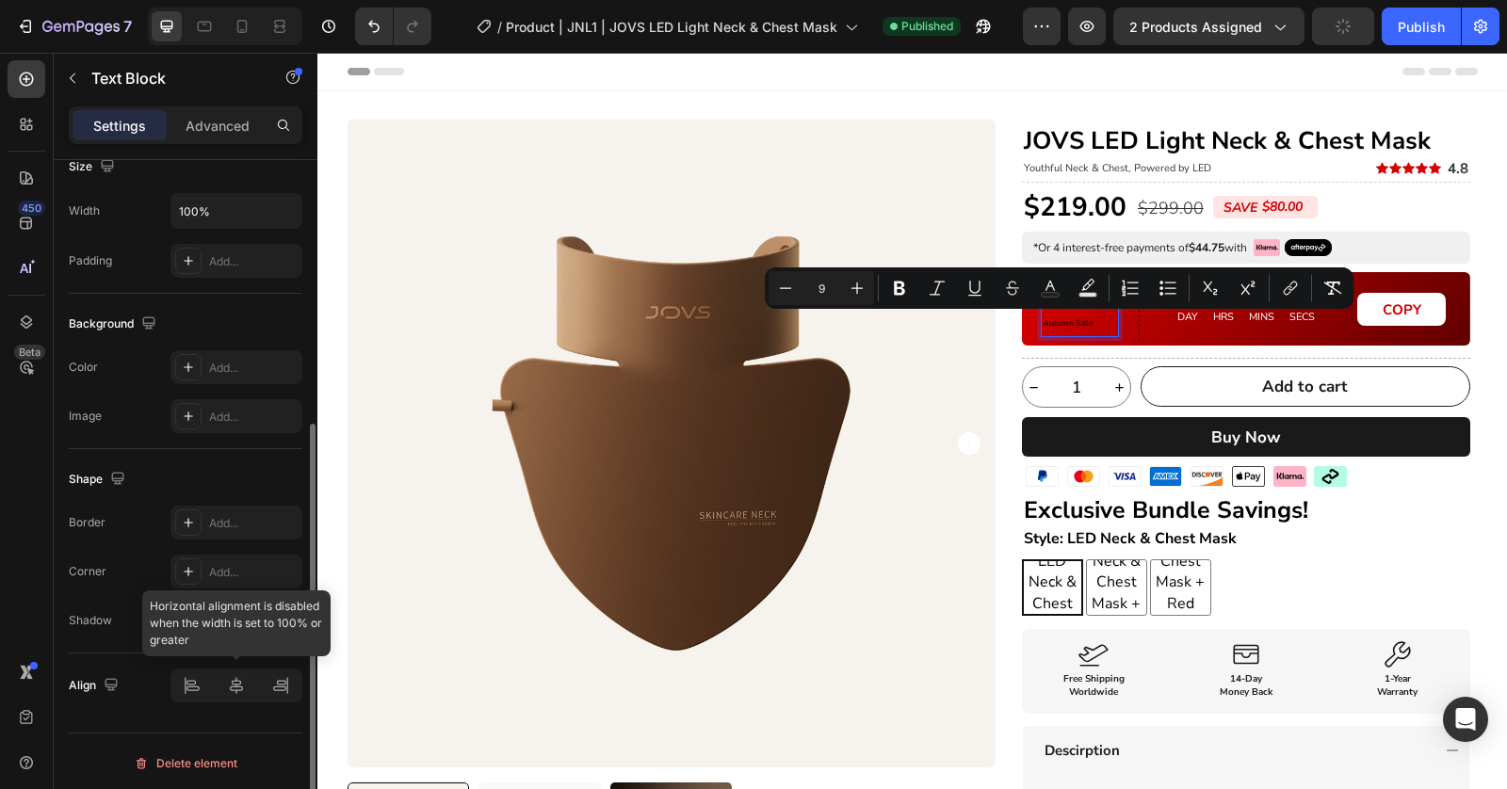
click at [245, 676] on div at bounding box center [236, 686] width 132 height 34
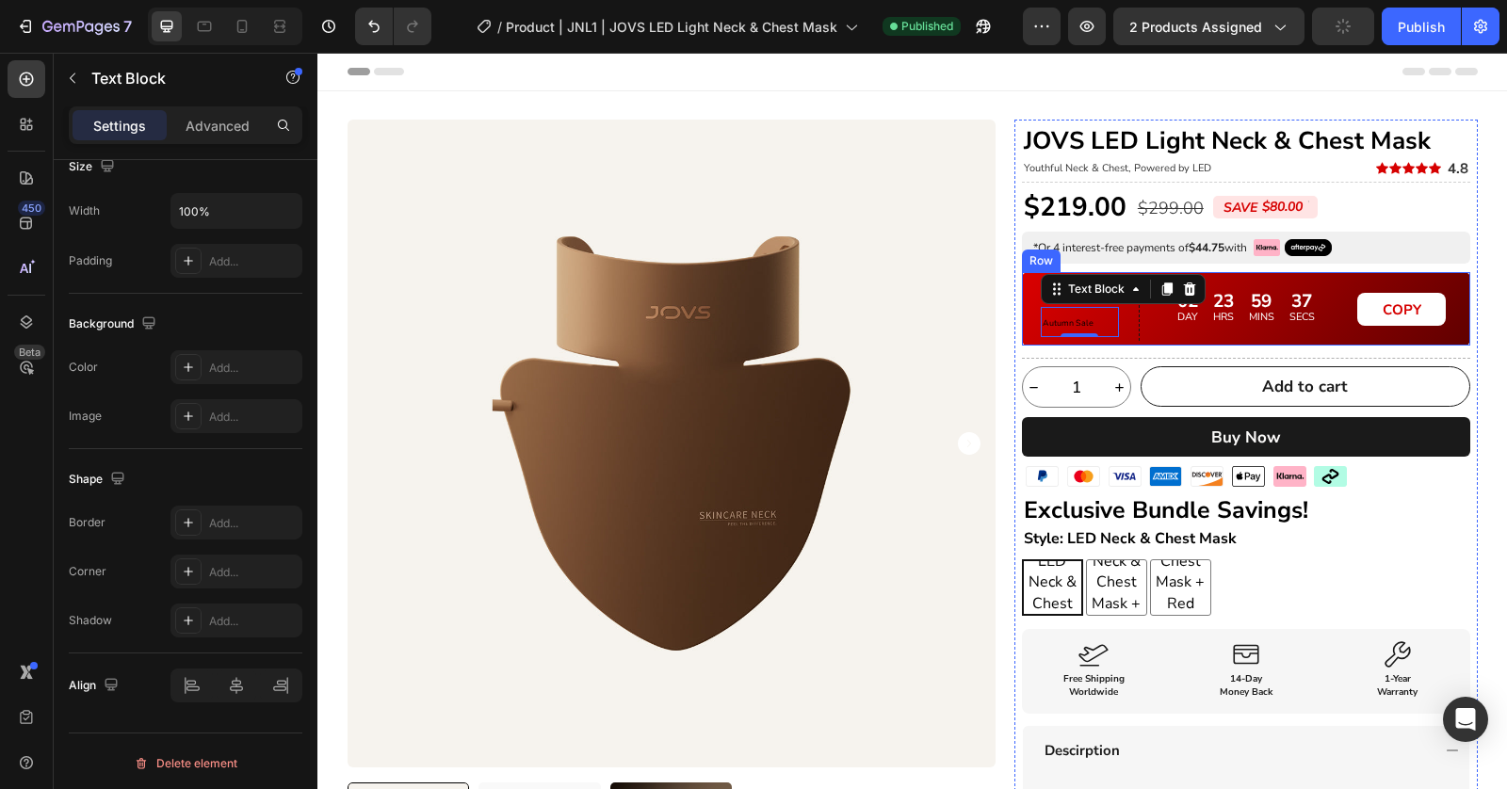
click at [1147, 321] on div "02 DAY 23 HRS 59 MINS 37 SECS" at bounding box center [1246, 308] width 198 height 31
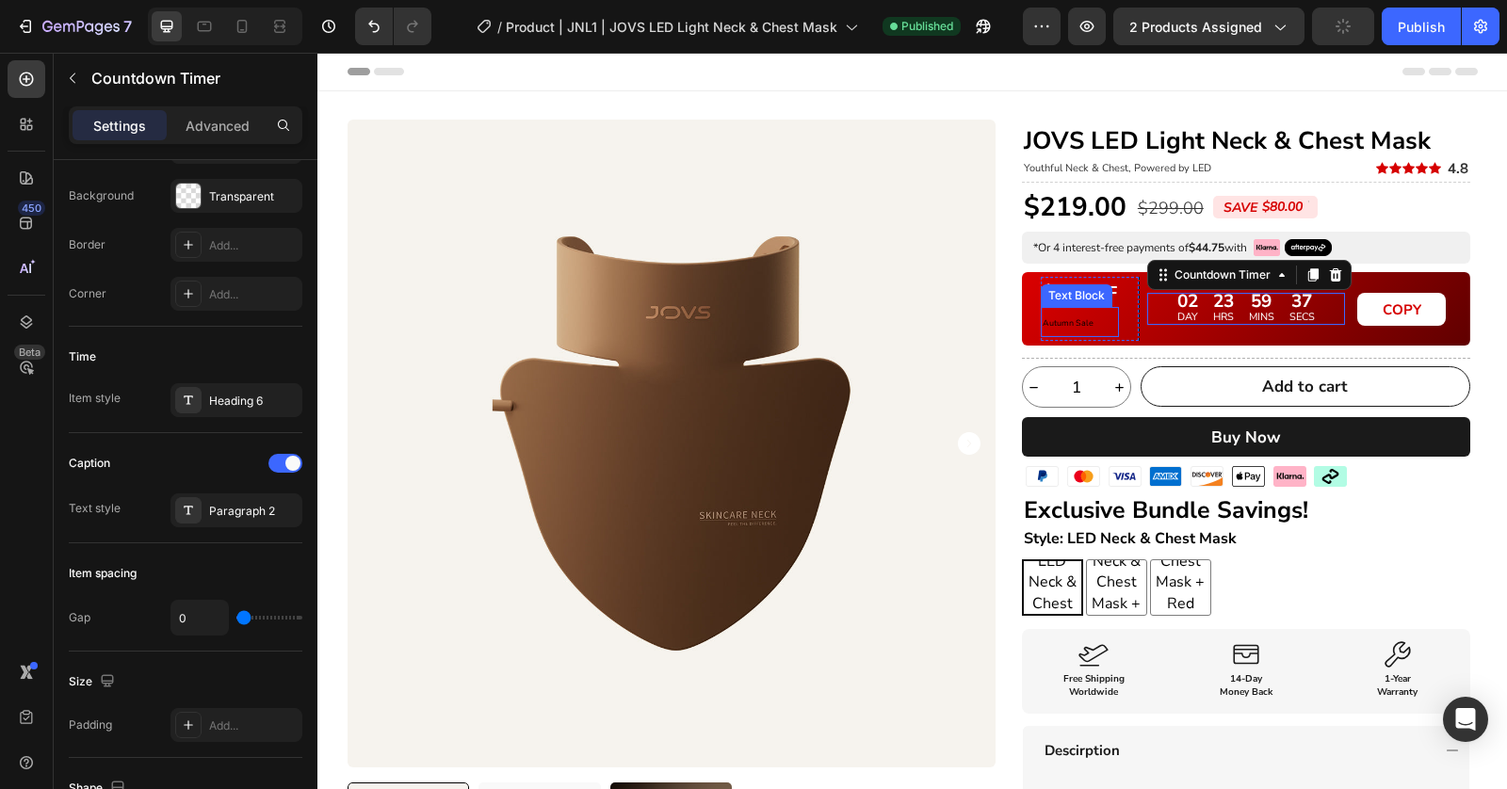
scroll to position [0, 0]
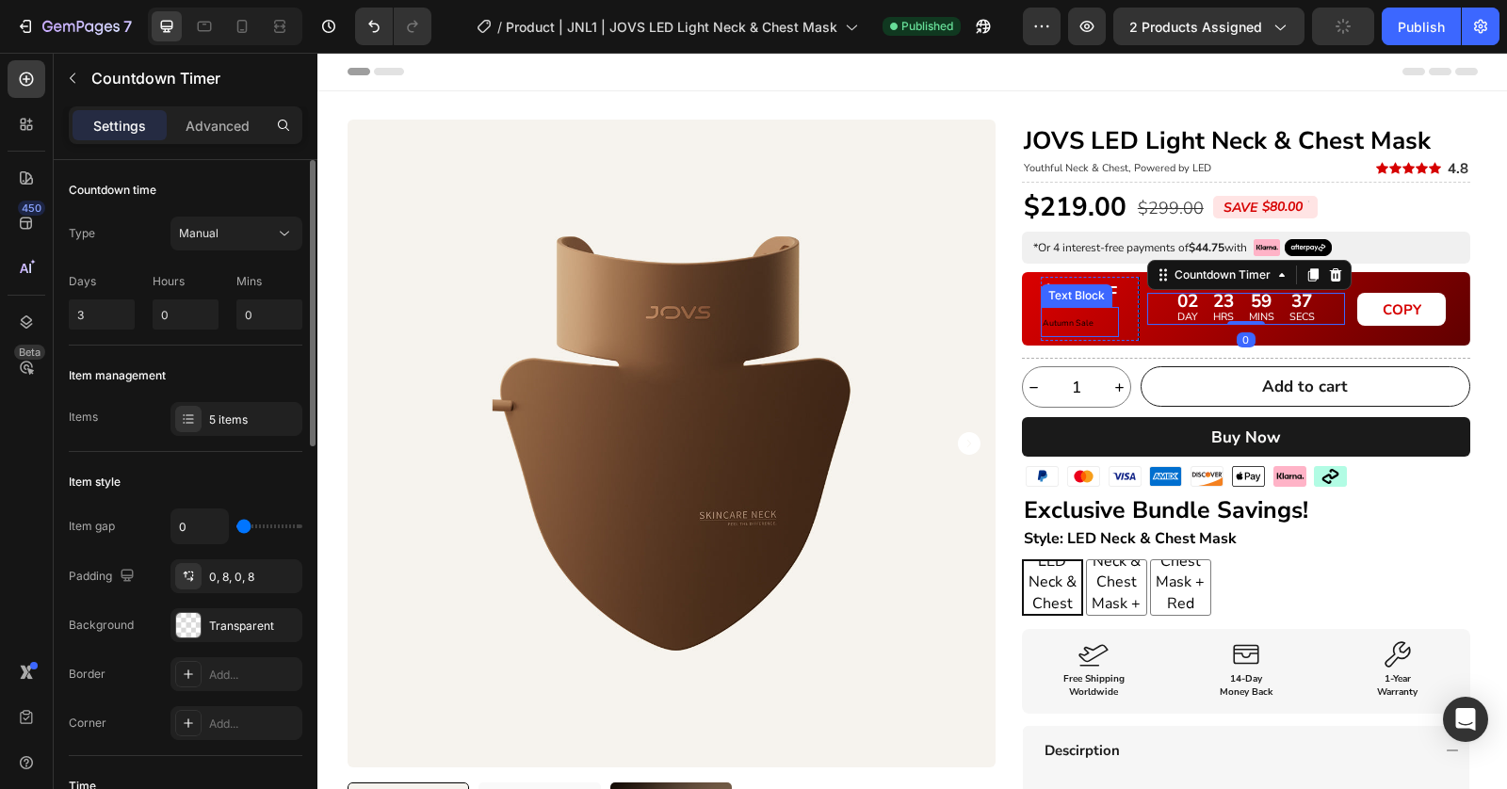
click at [1106, 325] on p "Autumn Sale" at bounding box center [1079, 322] width 74 height 26
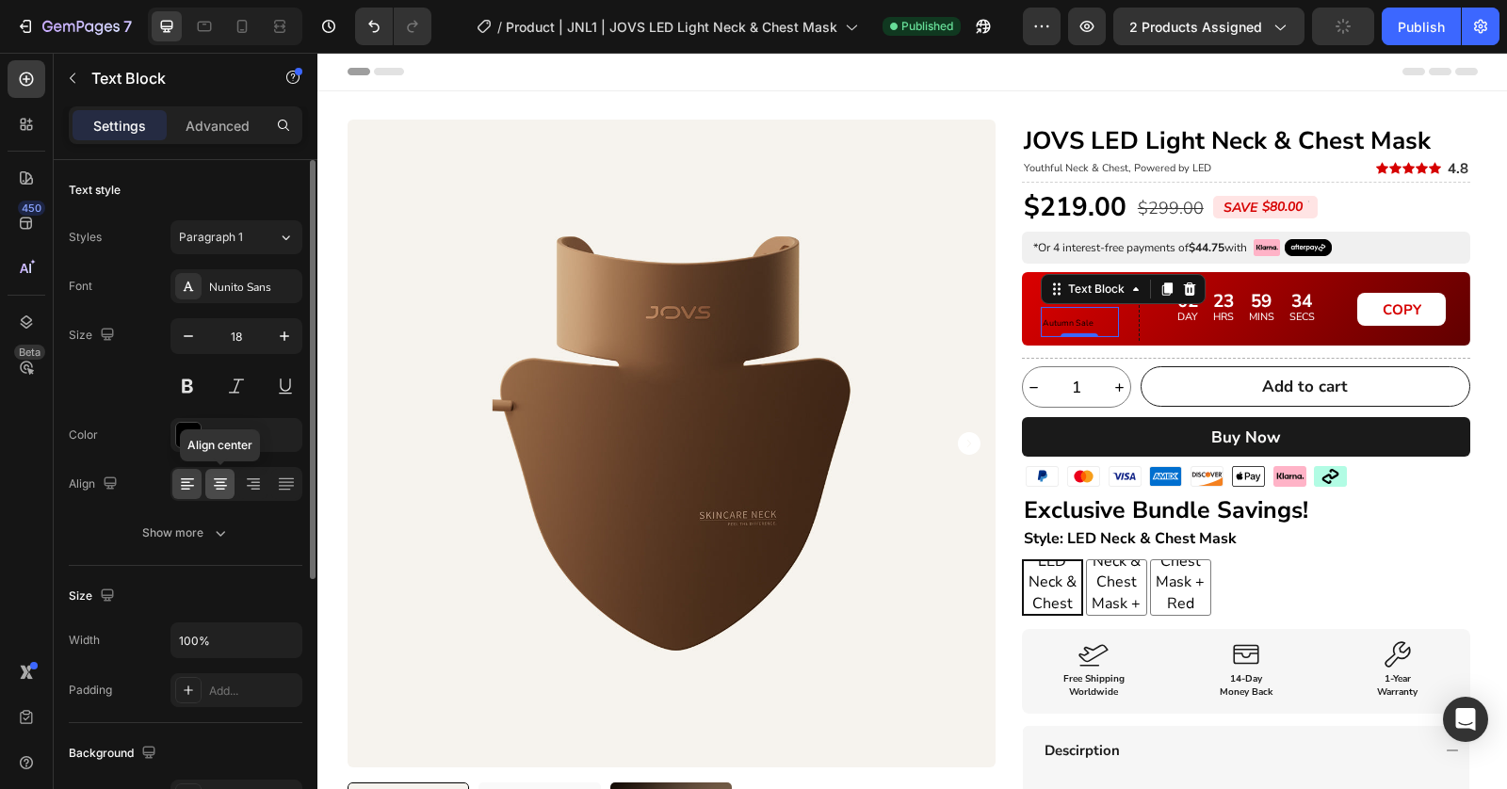
click at [223, 491] on icon at bounding box center [220, 484] width 19 height 19
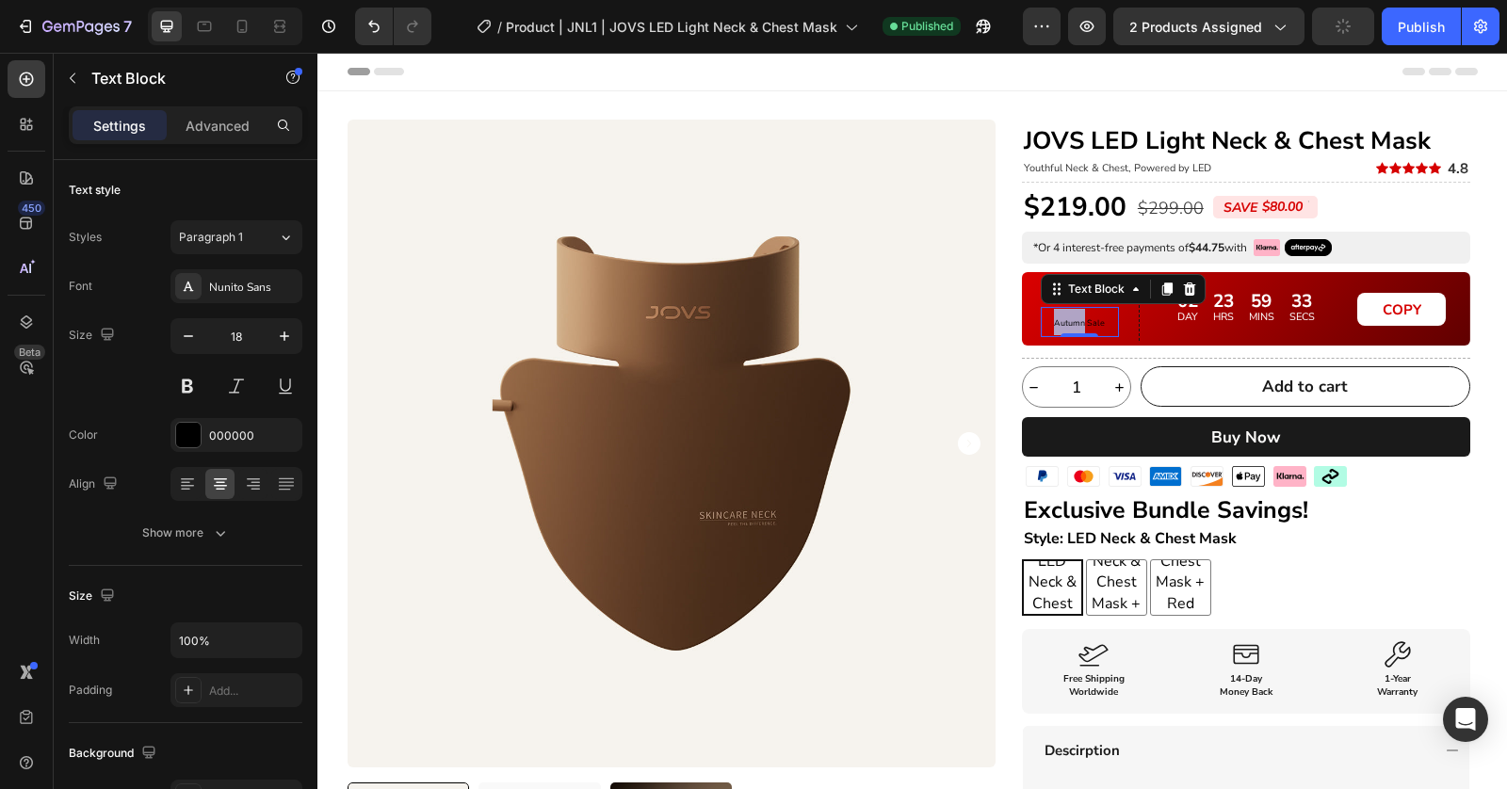
click at [1054, 318] on span "Autumn Sale" at bounding box center [1079, 322] width 51 height 11
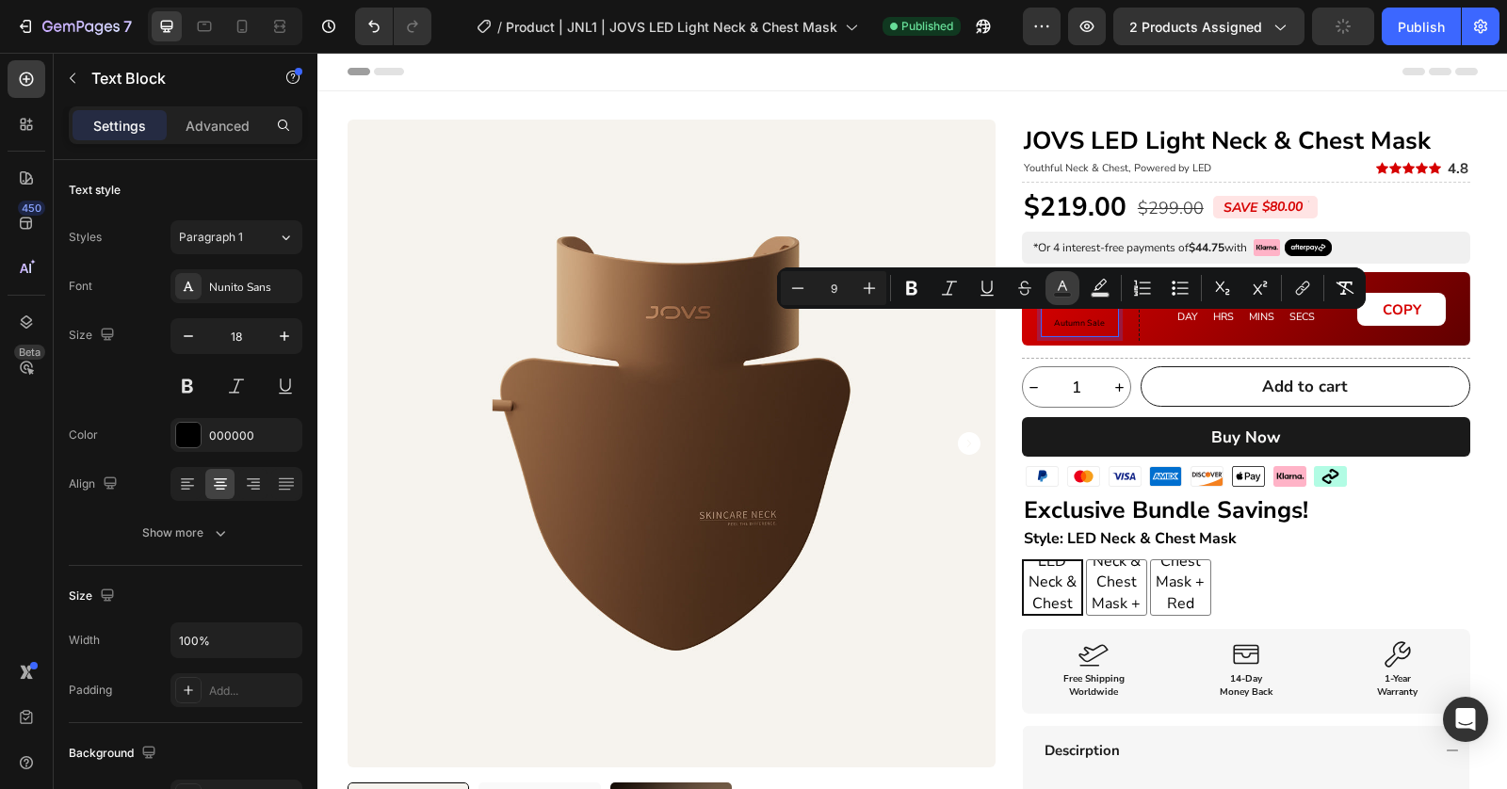
drag, startPoint x: 1061, startPoint y: 286, endPoint x: 731, endPoint y: 279, distance: 330.6
click at [1061, 286] on icon "Editor contextual toolbar" at bounding box center [1062, 286] width 9 height 10
type input "000000"
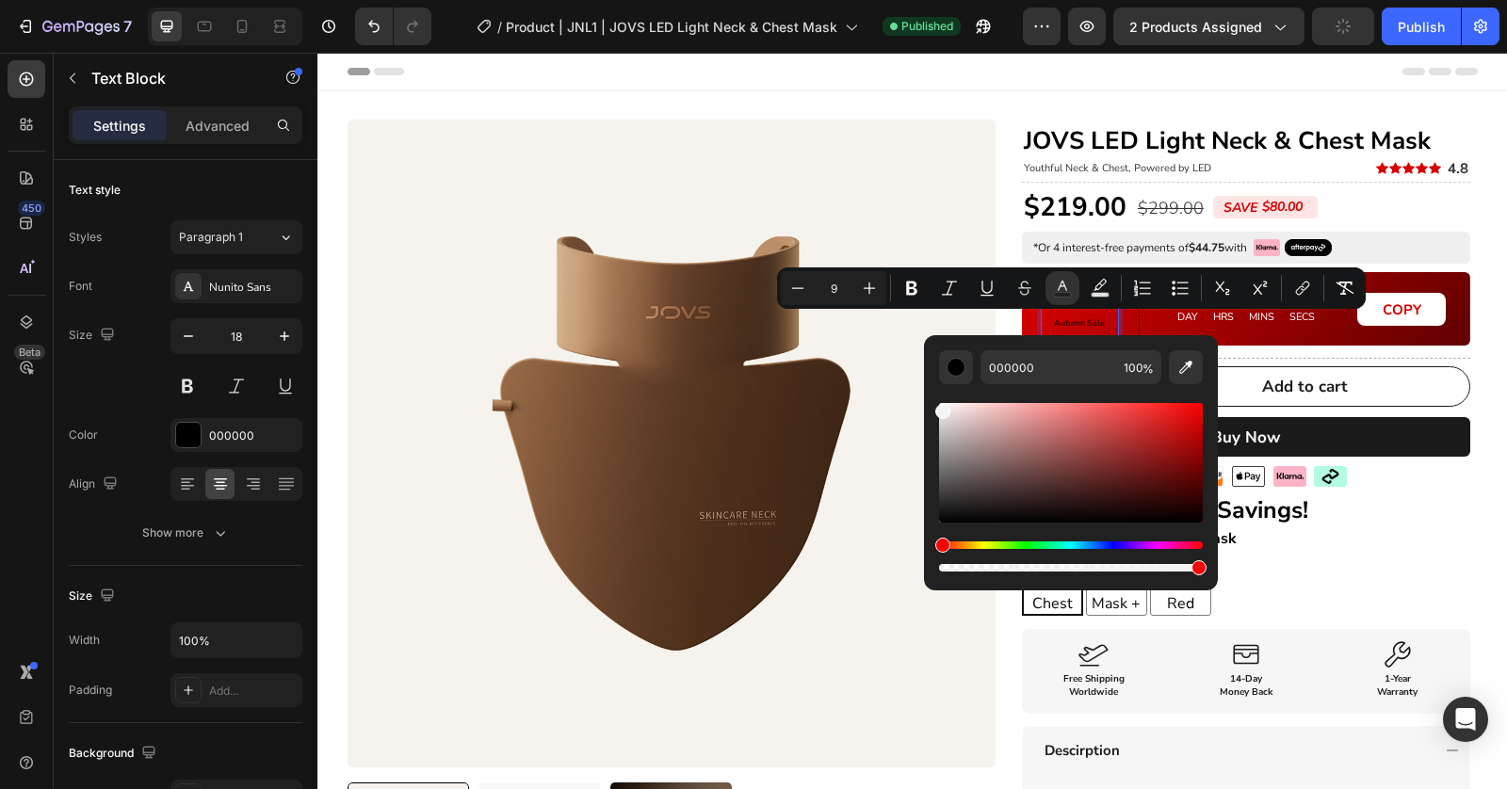
drag, startPoint x: 1026, startPoint y: 446, endPoint x: 929, endPoint y: 397, distance: 108.7
click at [929, 398] on div "000000 100 %" at bounding box center [1071, 455] width 294 height 240
type input "FFFFFF"
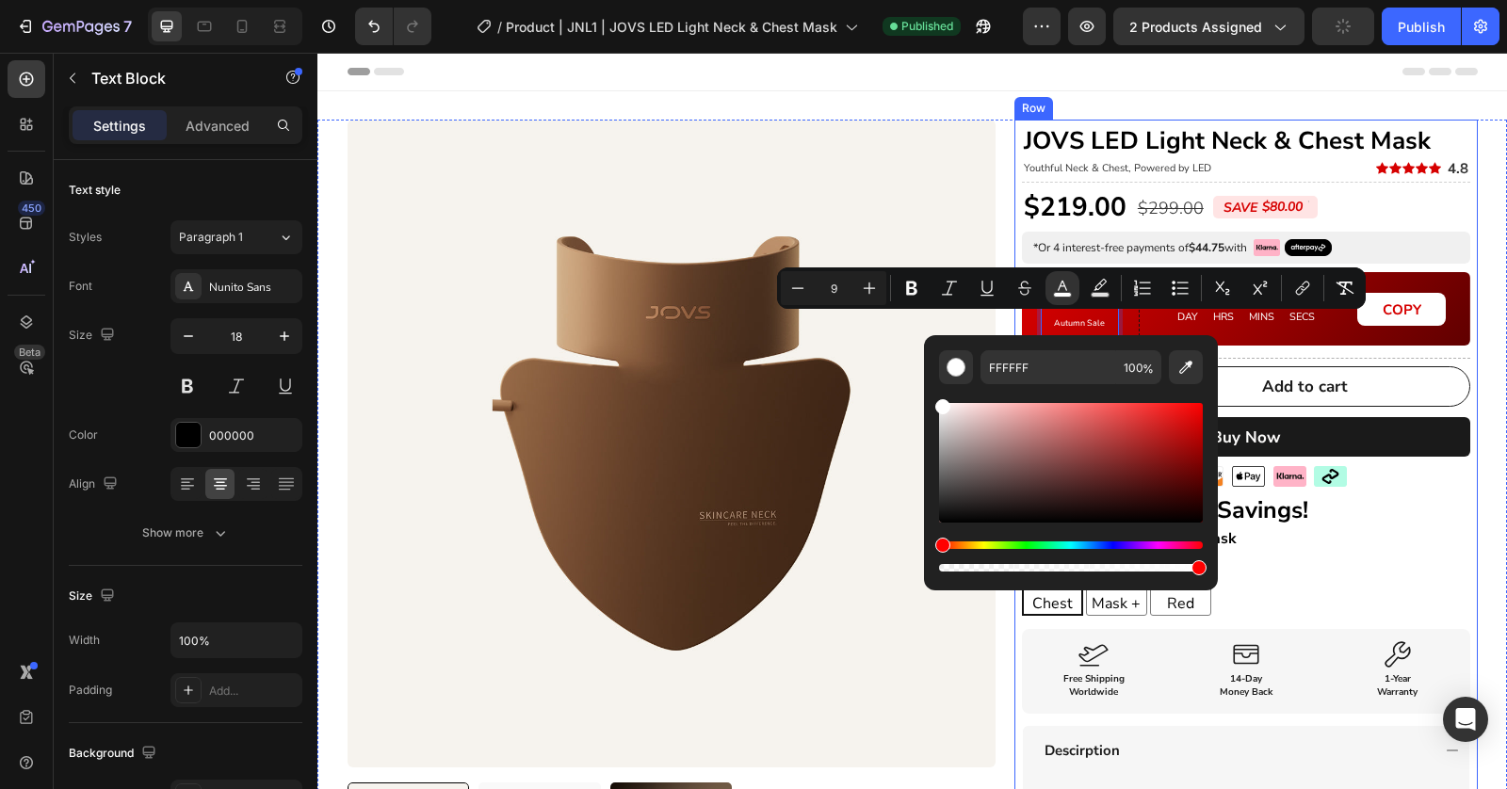
click at [1215, 343] on div "FFFFFF 100 %" at bounding box center [1071, 455] width 294 height 240
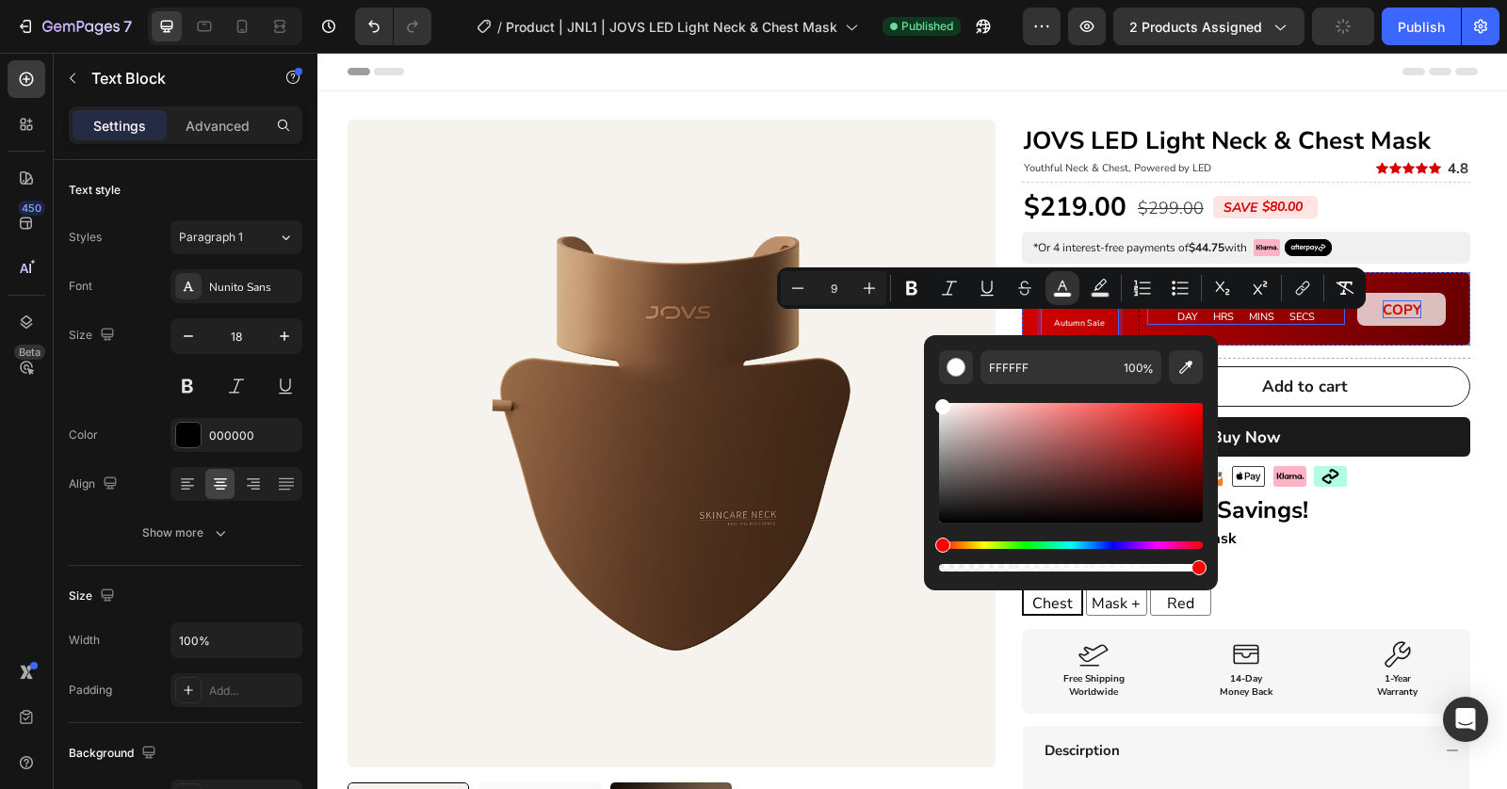
click at [1297, 319] on p "SECS" at bounding box center [1301, 317] width 25 height 13
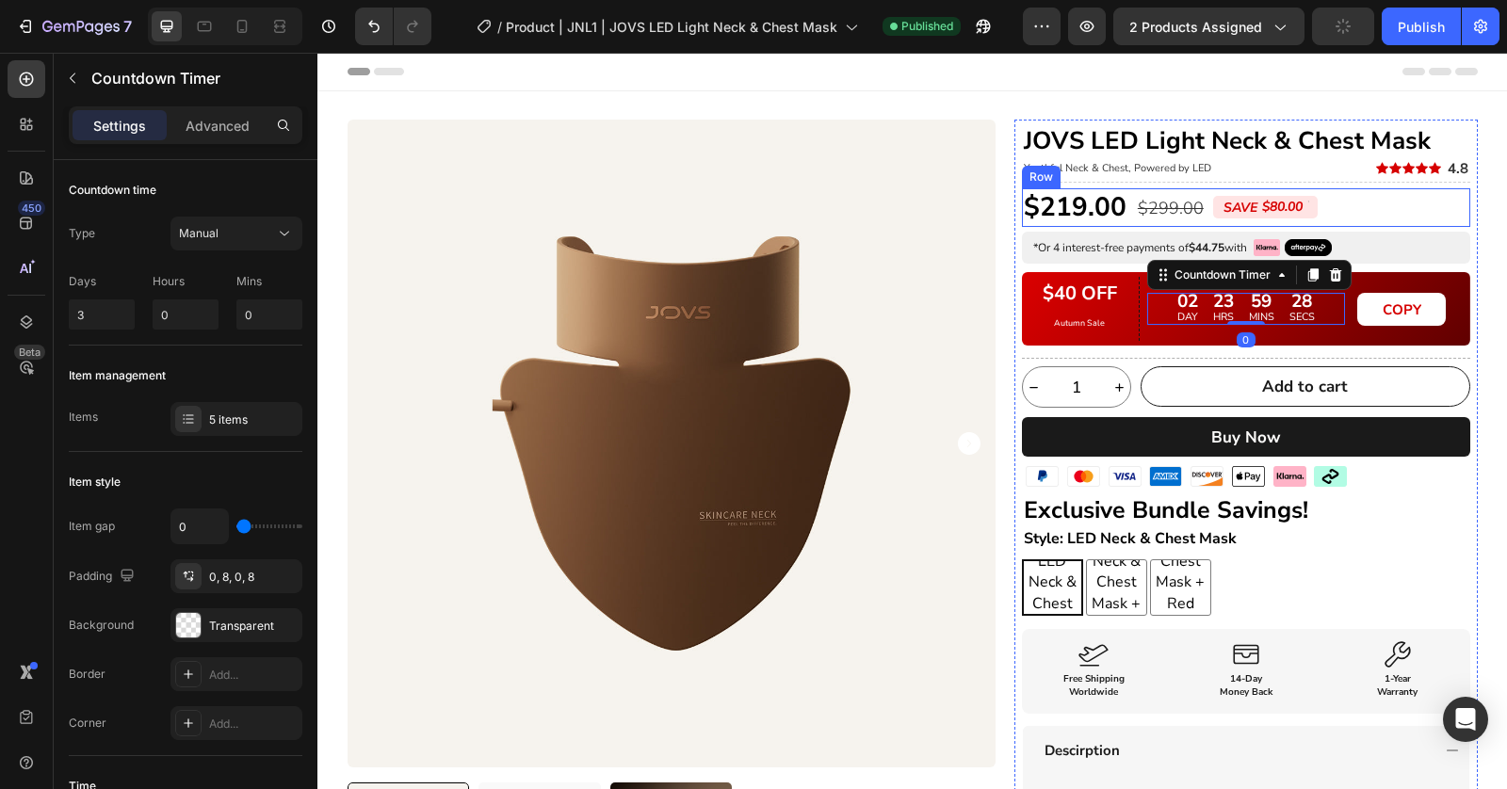
click at [1431, 213] on div "$219.00 Product Price Product Price $299.00 Product Price Product Price SAVE $8…" at bounding box center [1246, 207] width 448 height 38
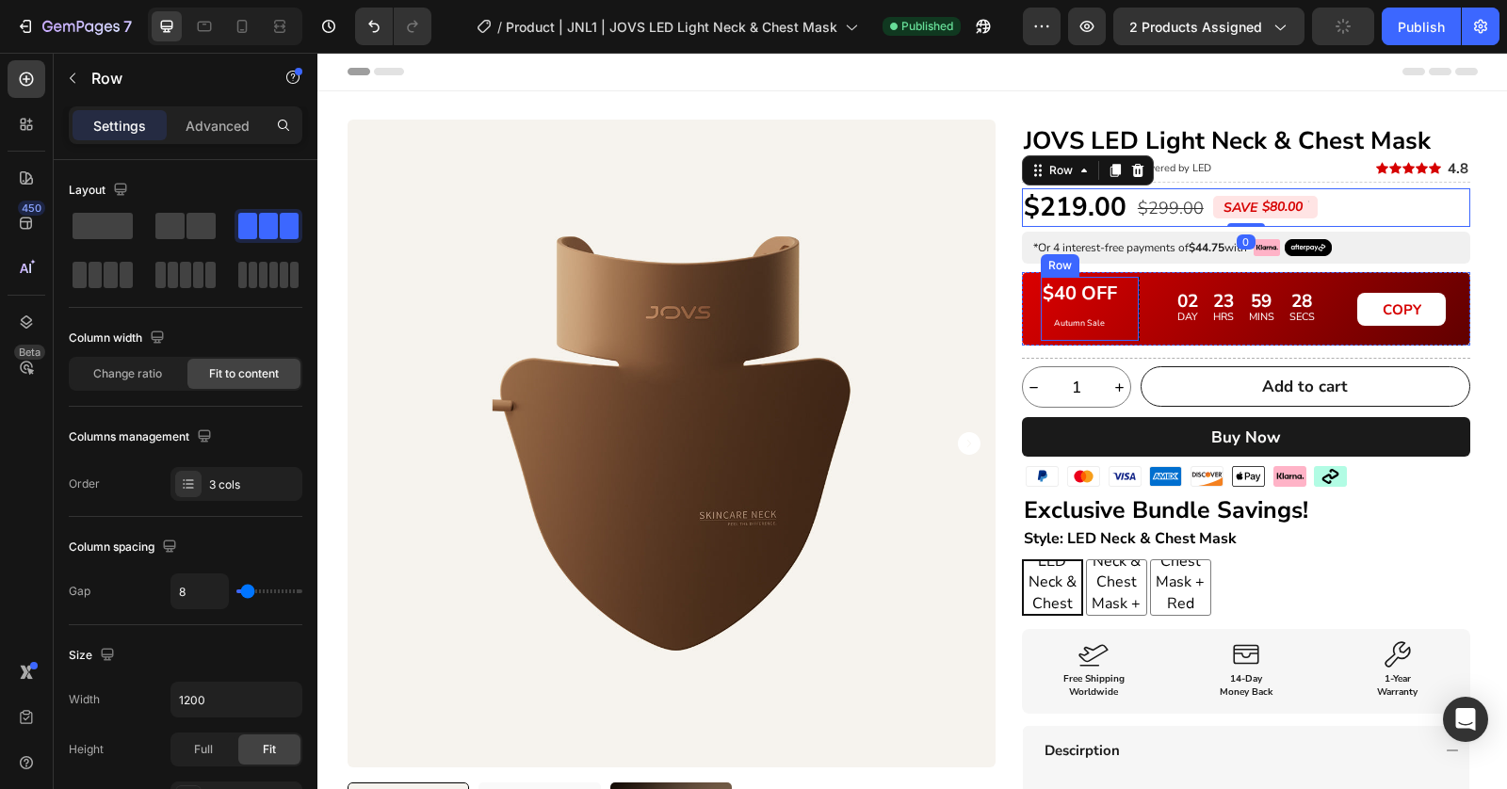
click at [1097, 299] on p "$40 OFF" at bounding box center [1079, 294] width 74 height 23
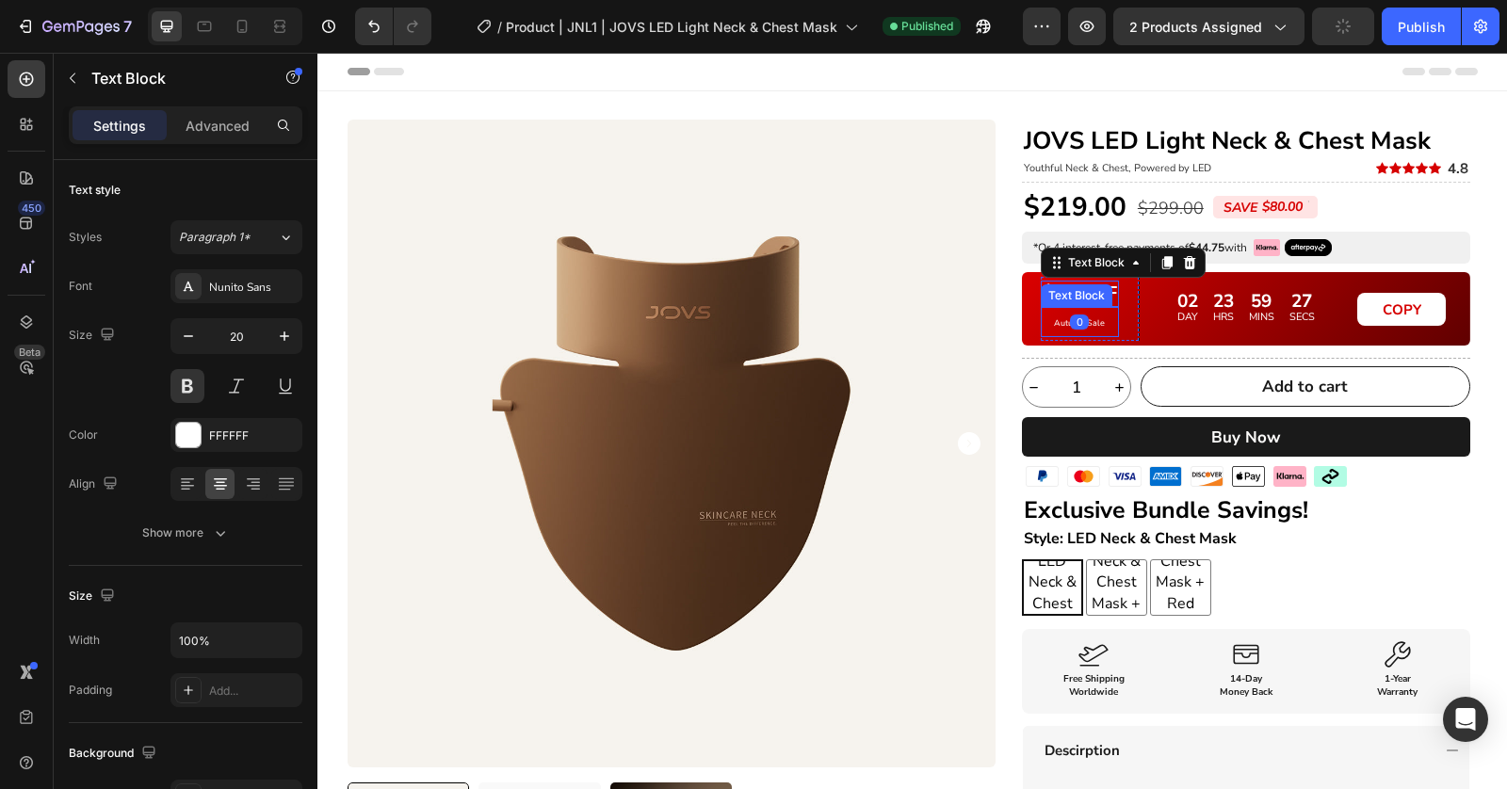
click at [1099, 320] on p "Autumn Sale" at bounding box center [1079, 322] width 74 height 26
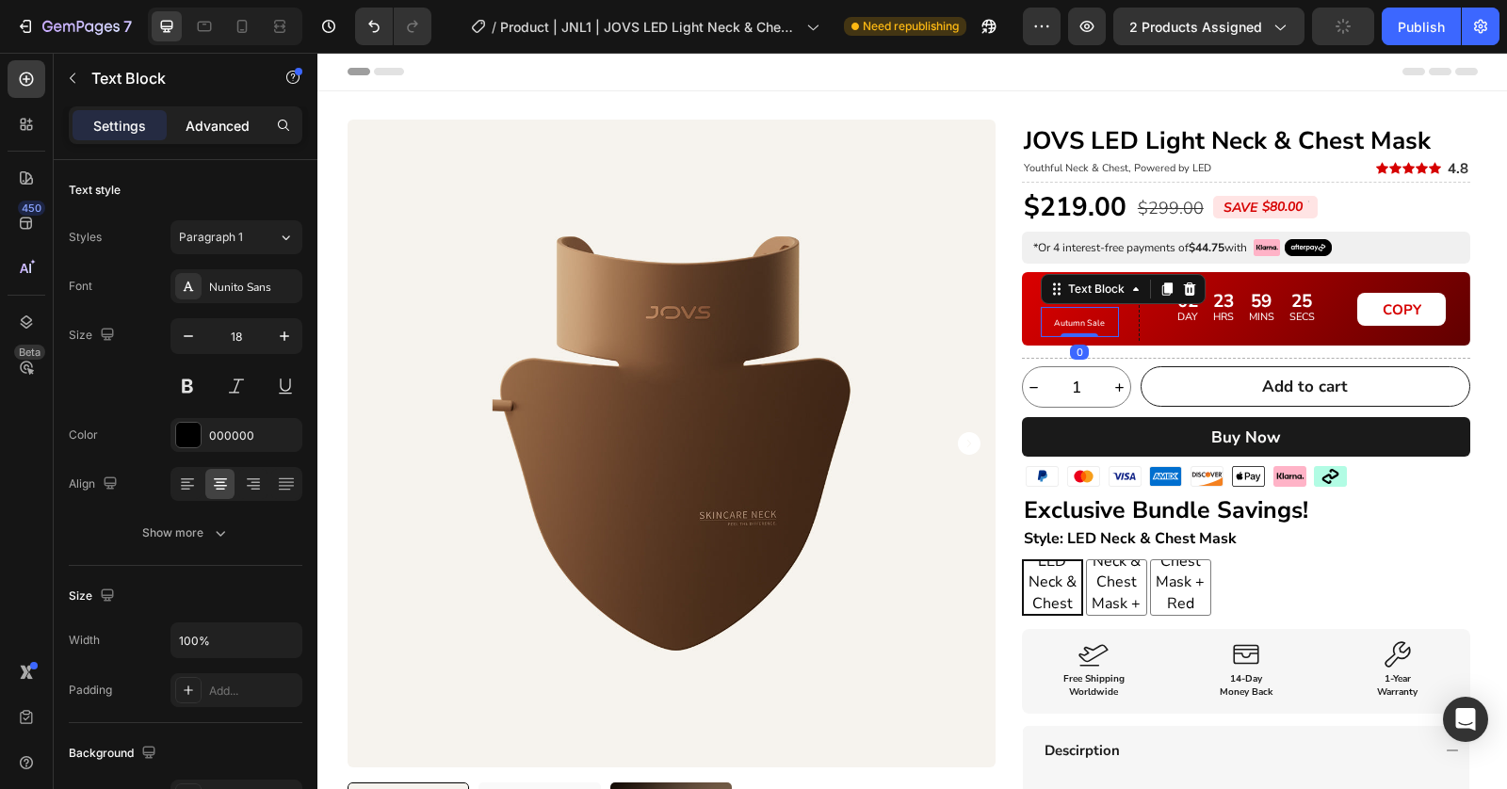
click at [260, 129] on div "Advanced" at bounding box center [217, 125] width 94 height 30
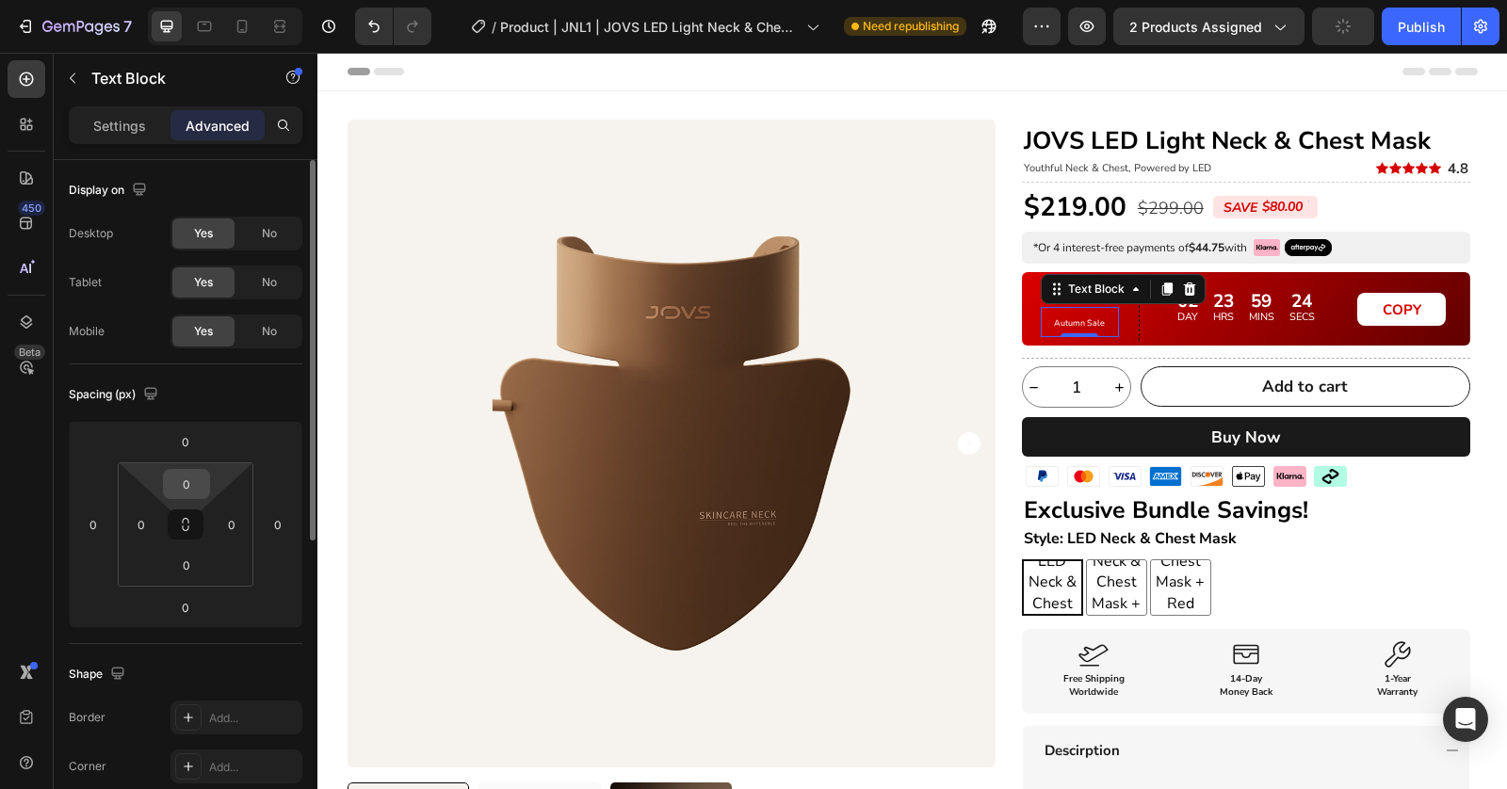
click at [190, 475] on input "0" at bounding box center [187, 484] width 38 height 28
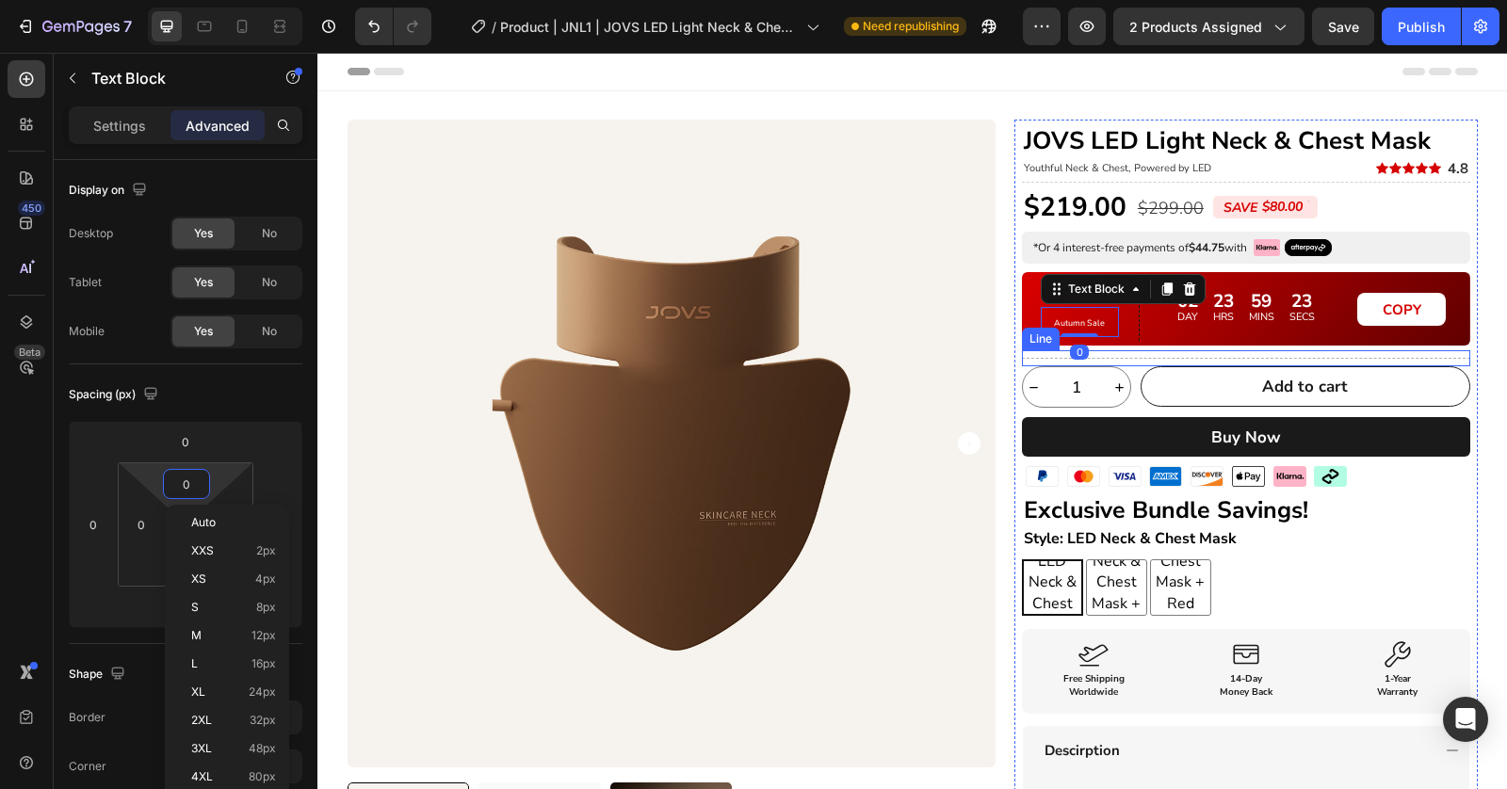
click at [1176, 326] on div "02 DAY 23 HRS 59 MINS 23 SECS Countdown Timer" at bounding box center [1246, 309] width 198 height 64
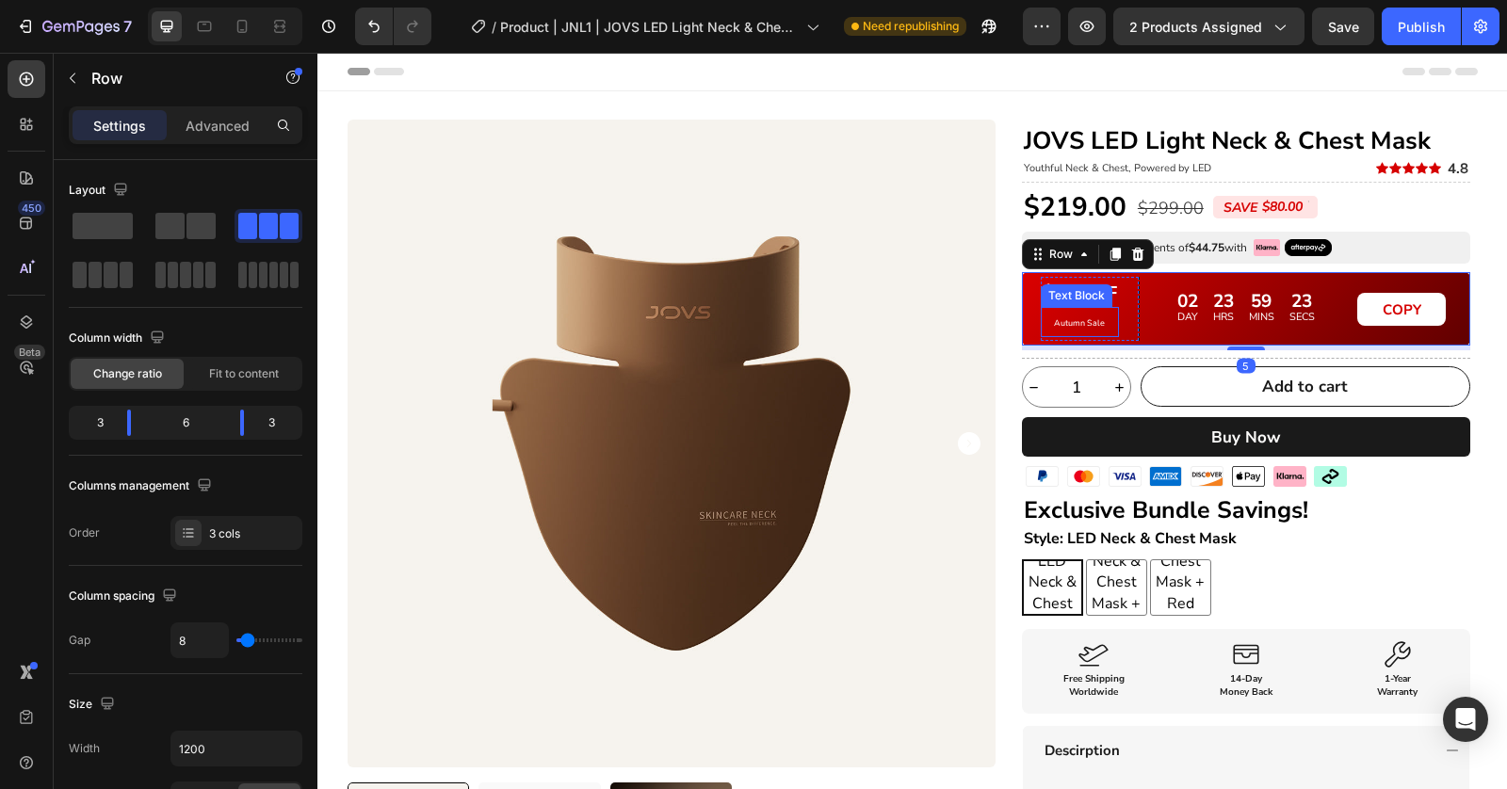
click at [1055, 312] on p "Autumn Sale" at bounding box center [1079, 322] width 74 height 26
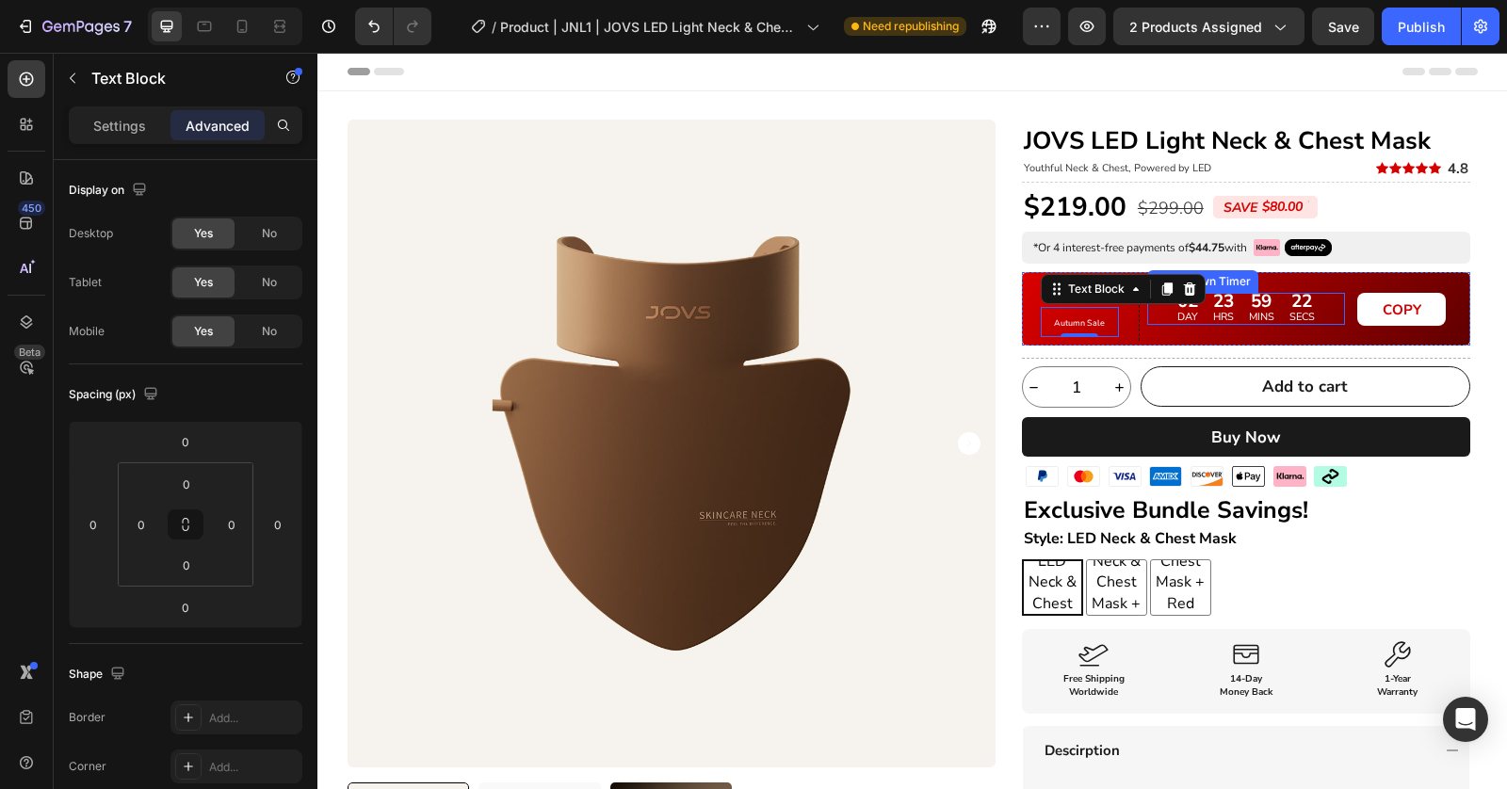
click at [1222, 323] on p "HRS" at bounding box center [1223, 317] width 21 height 13
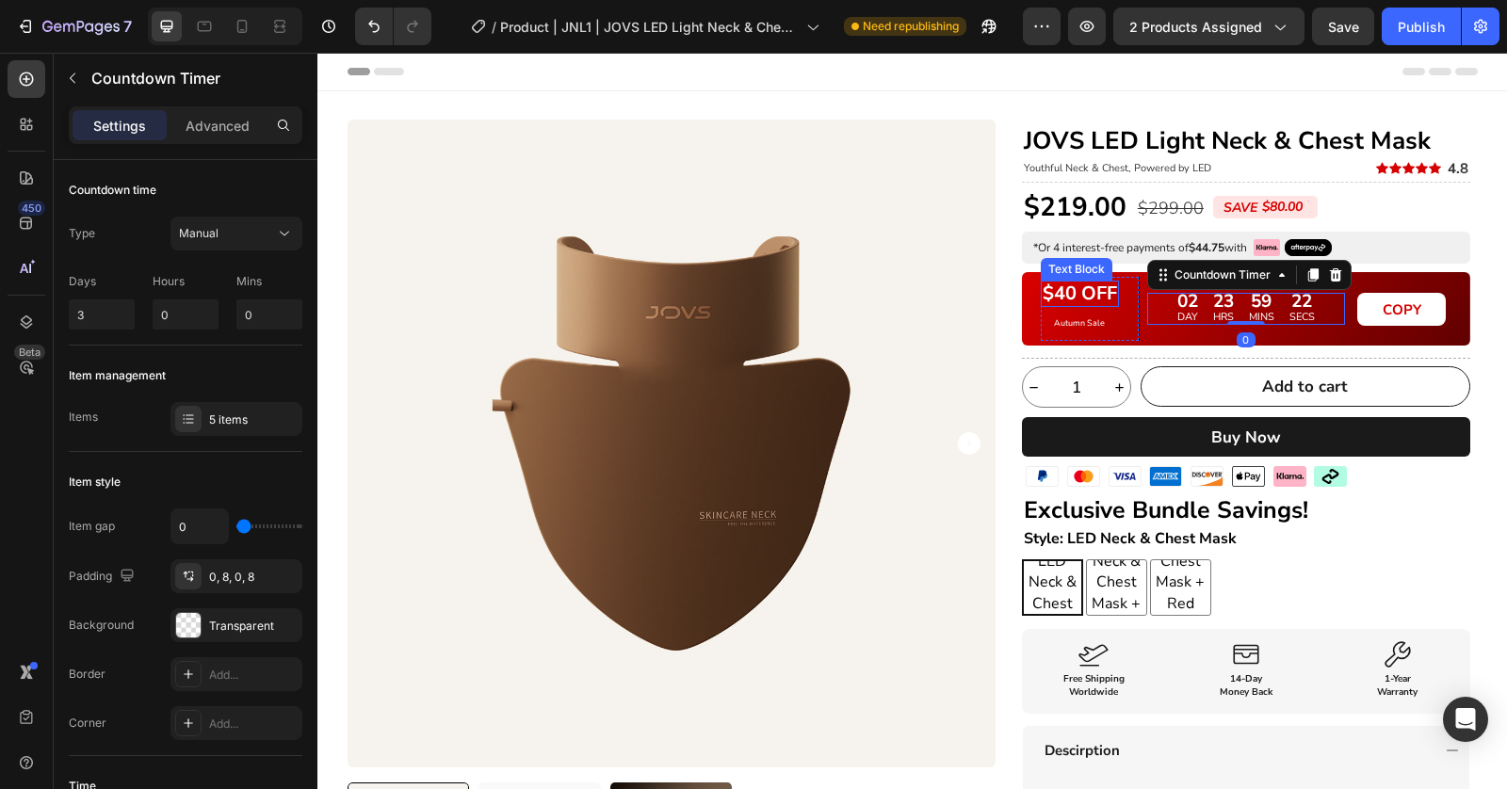
click at [1071, 289] on p "$40 OFF" at bounding box center [1079, 294] width 74 height 23
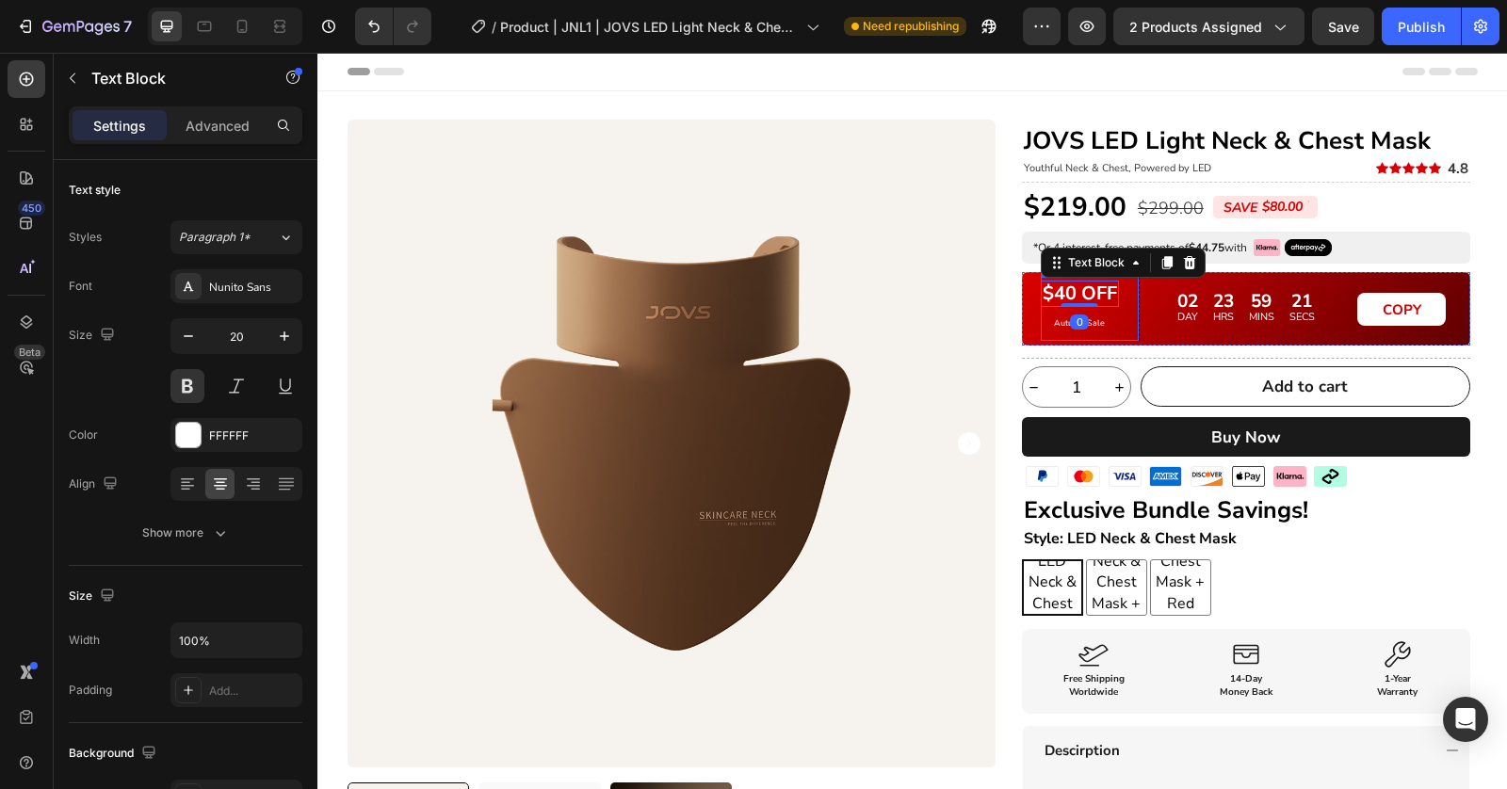
click at [1106, 315] on p "Autumn Sale" at bounding box center [1079, 322] width 74 height 26
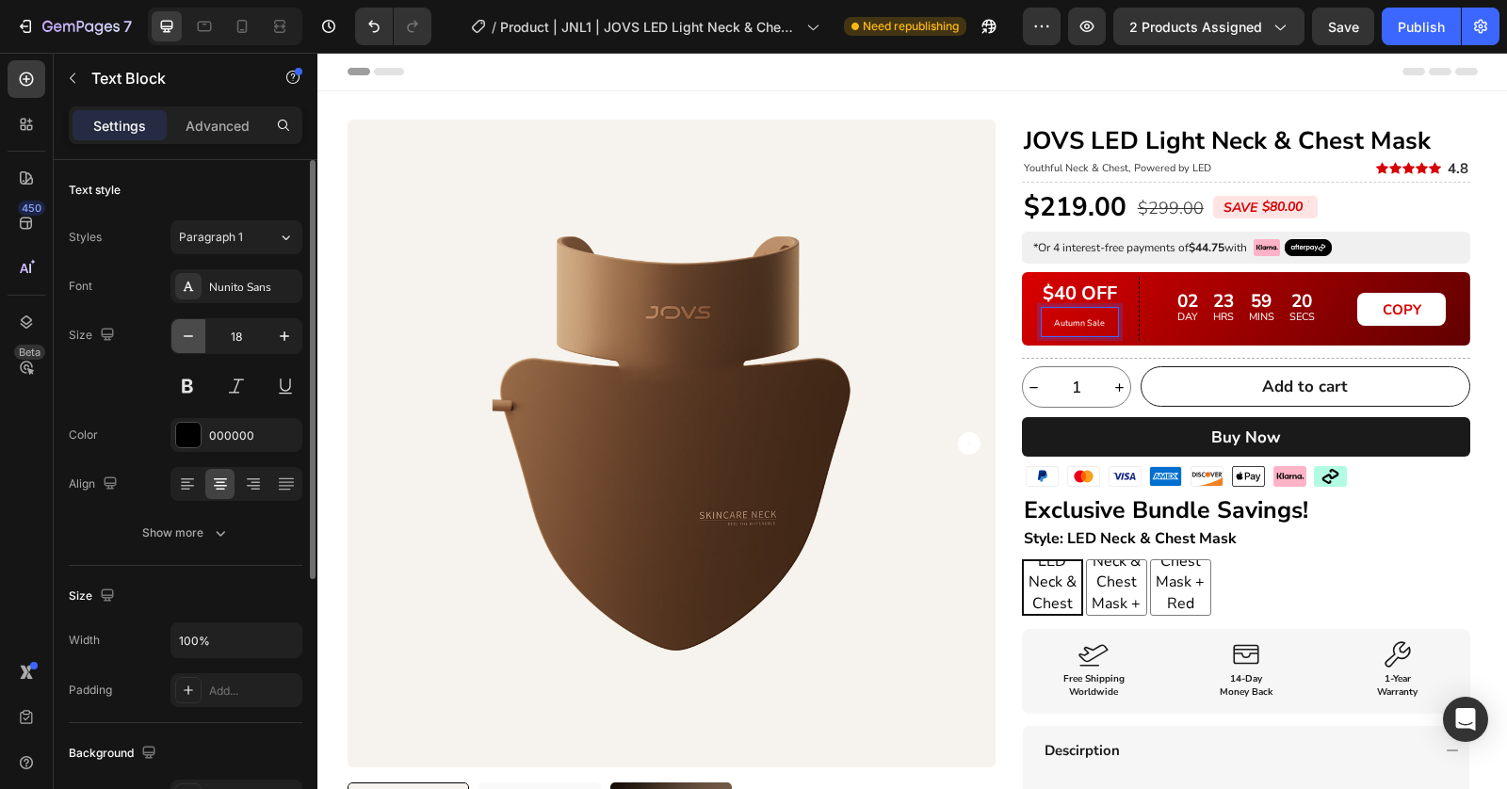
click at [184, 335] on icon "button" at bounding box center [188, 336] width 9 height 2
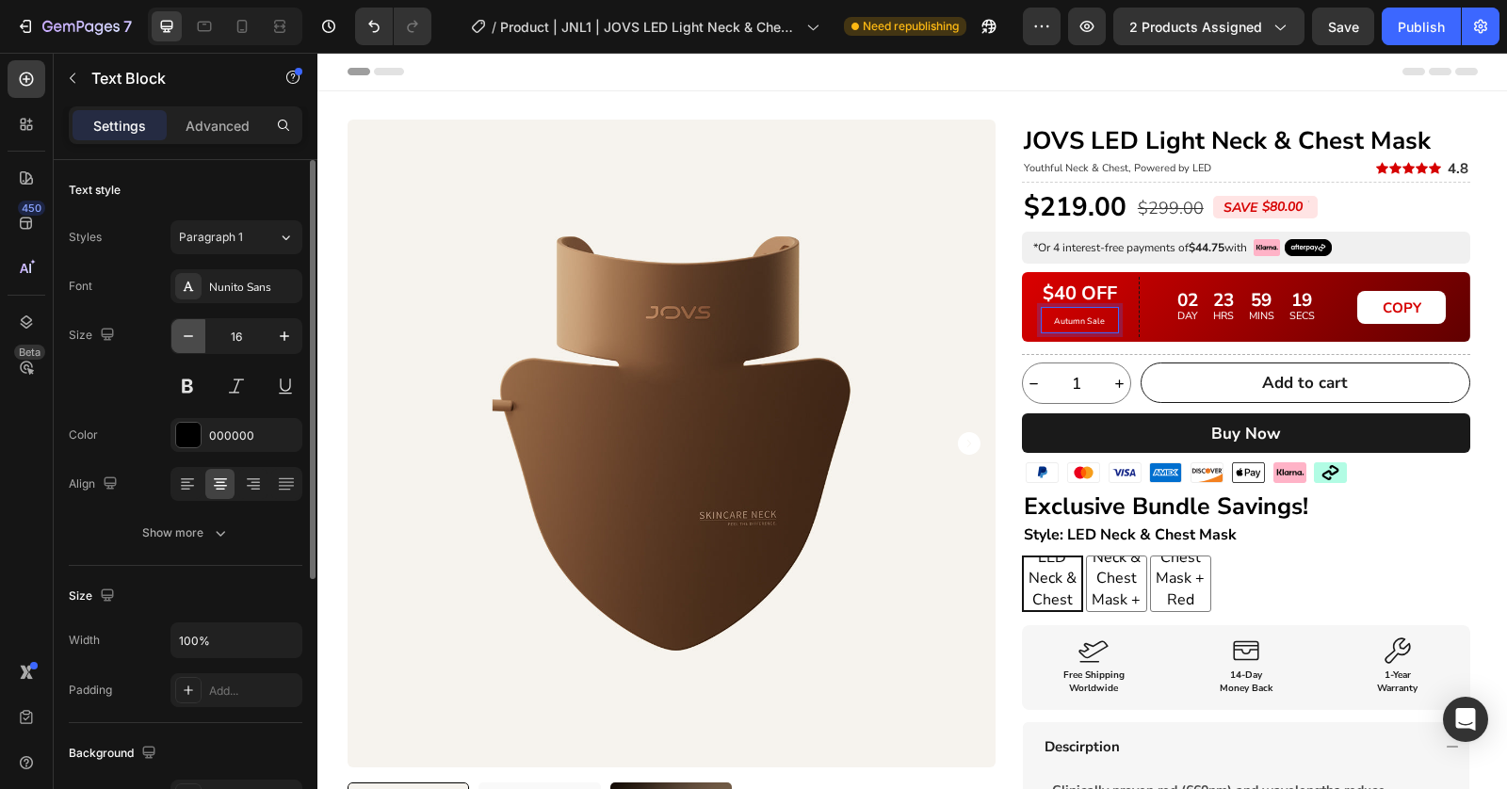
click at [184, 335] on icon "button" at bounding box center [188, 336] width 9 height 2
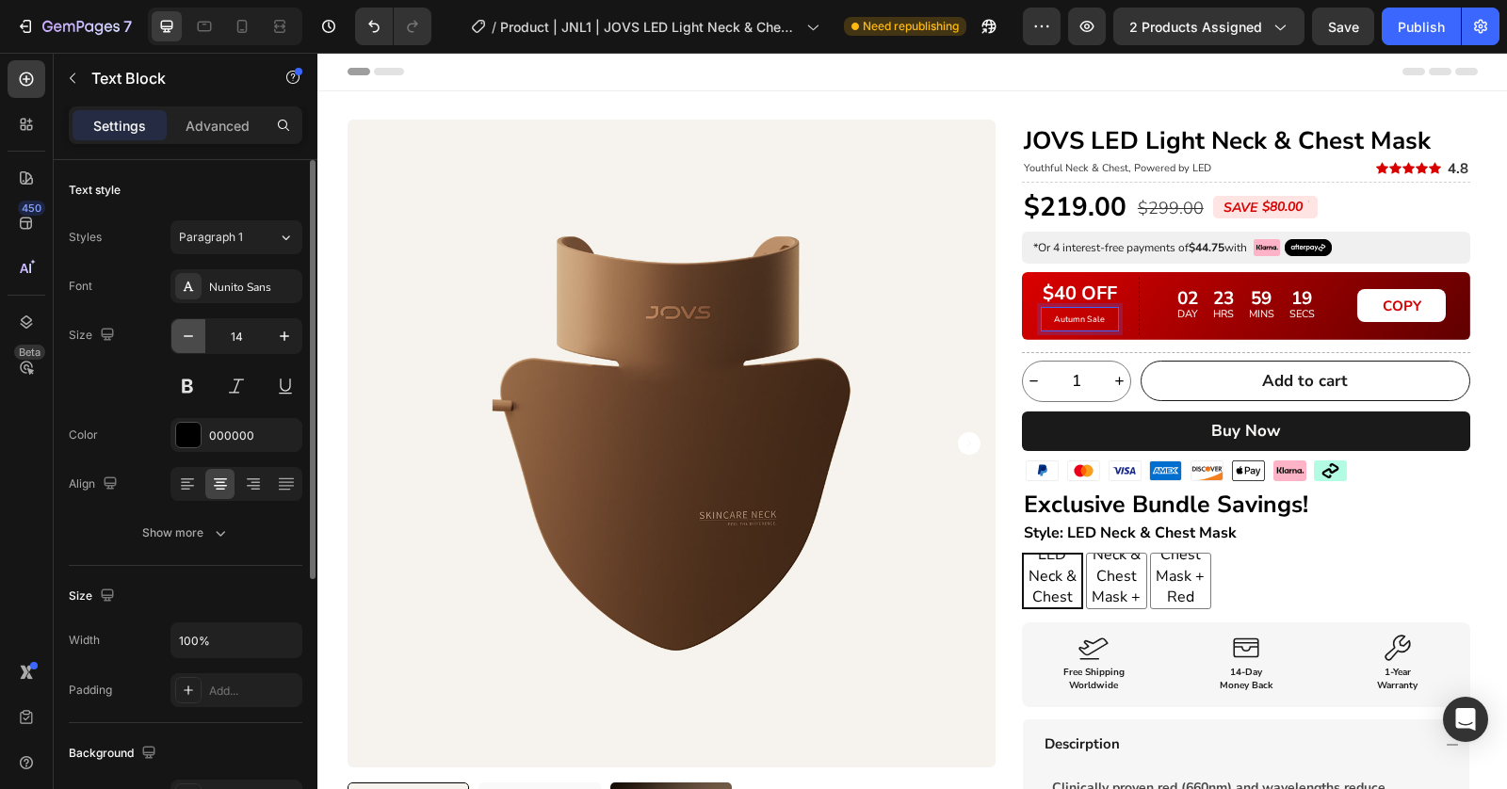
click at [184, 335] on icon "button" at bounding box center [188, 336] width 9 height 2
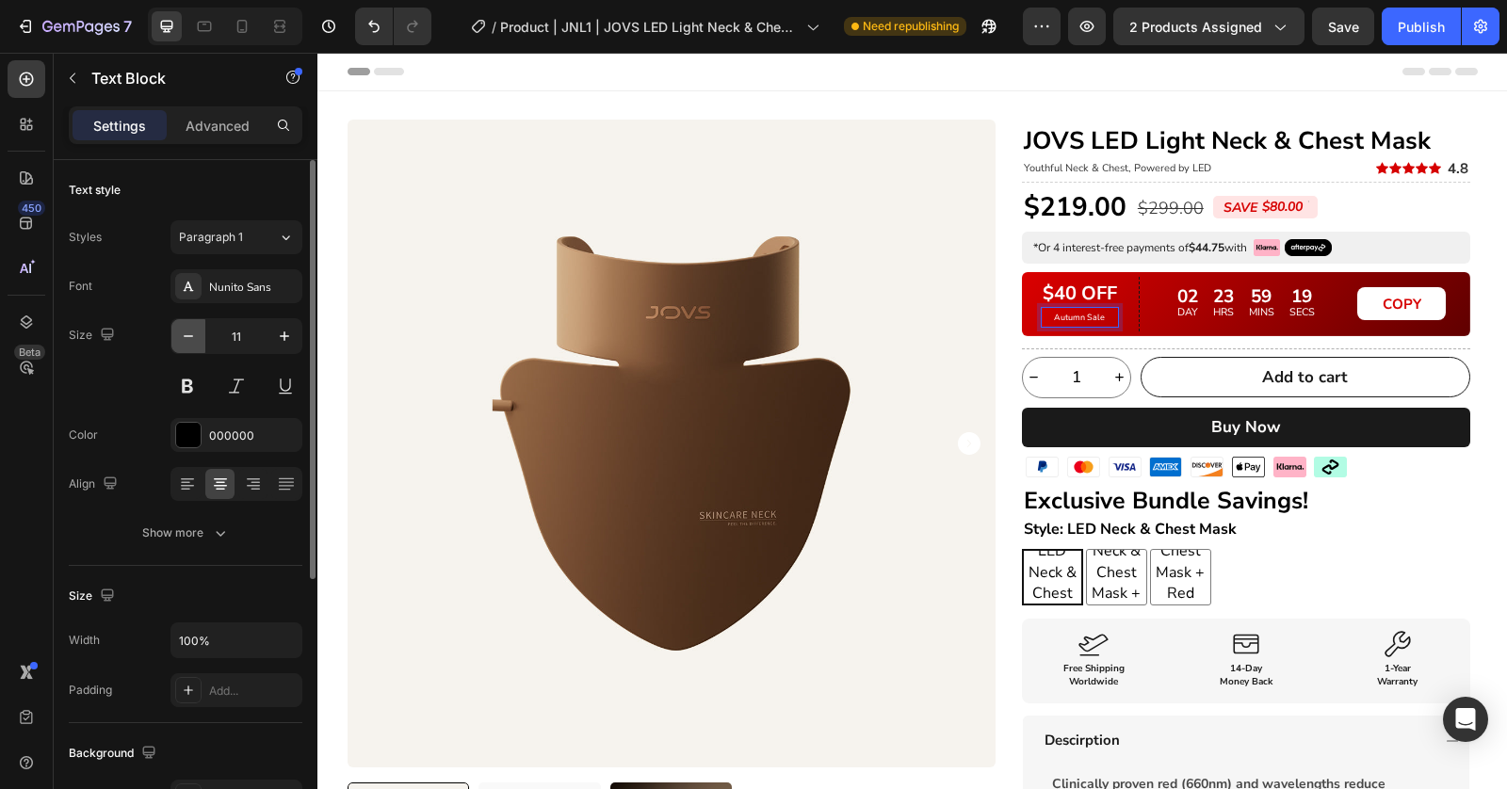
click at [184, 335] on icon "button" at bounding box center [188, 336] width 9 height 2
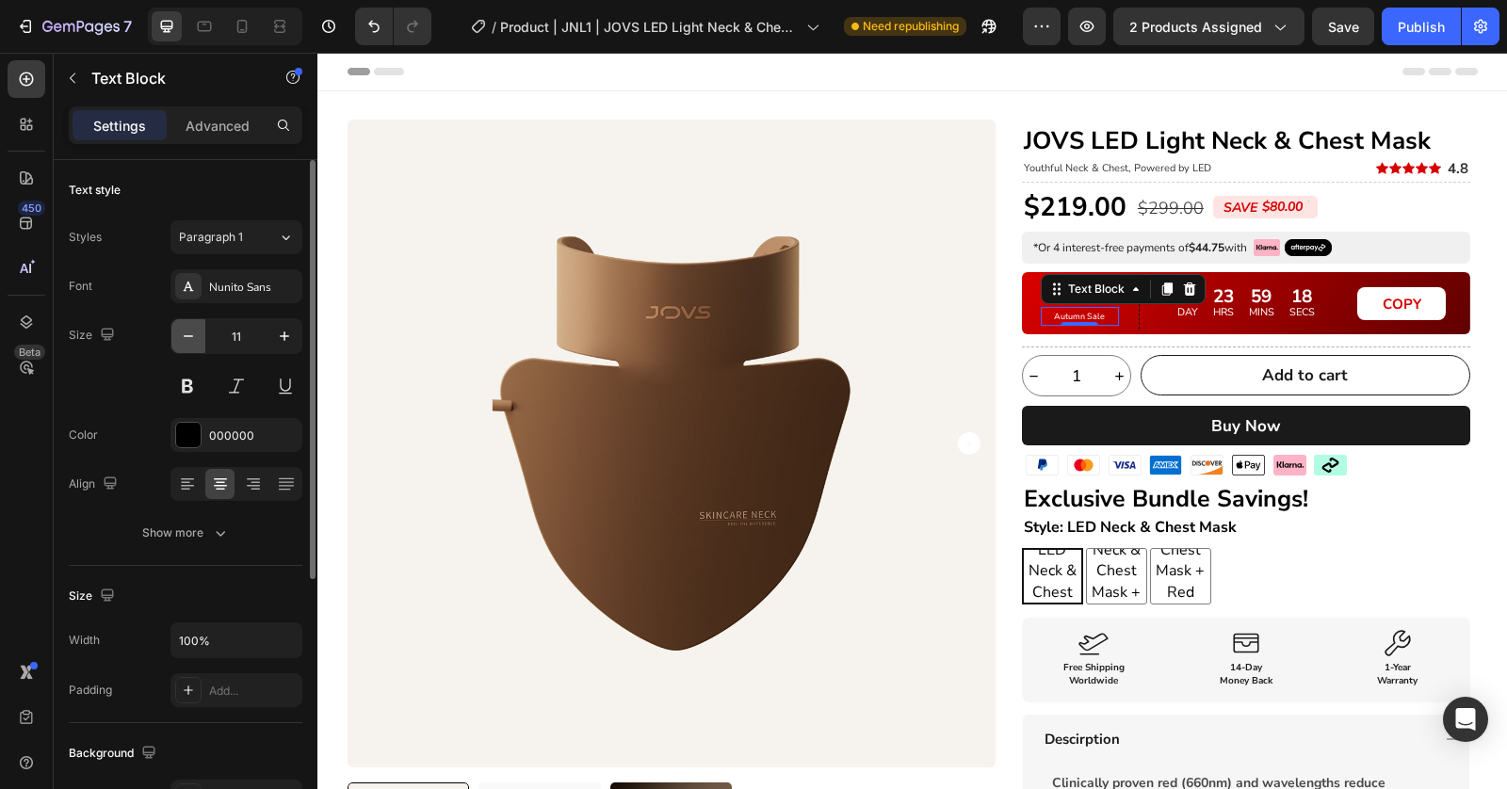
click at [184, 335] on icon "button" at bounding box center [188, 336] width 9 height 2
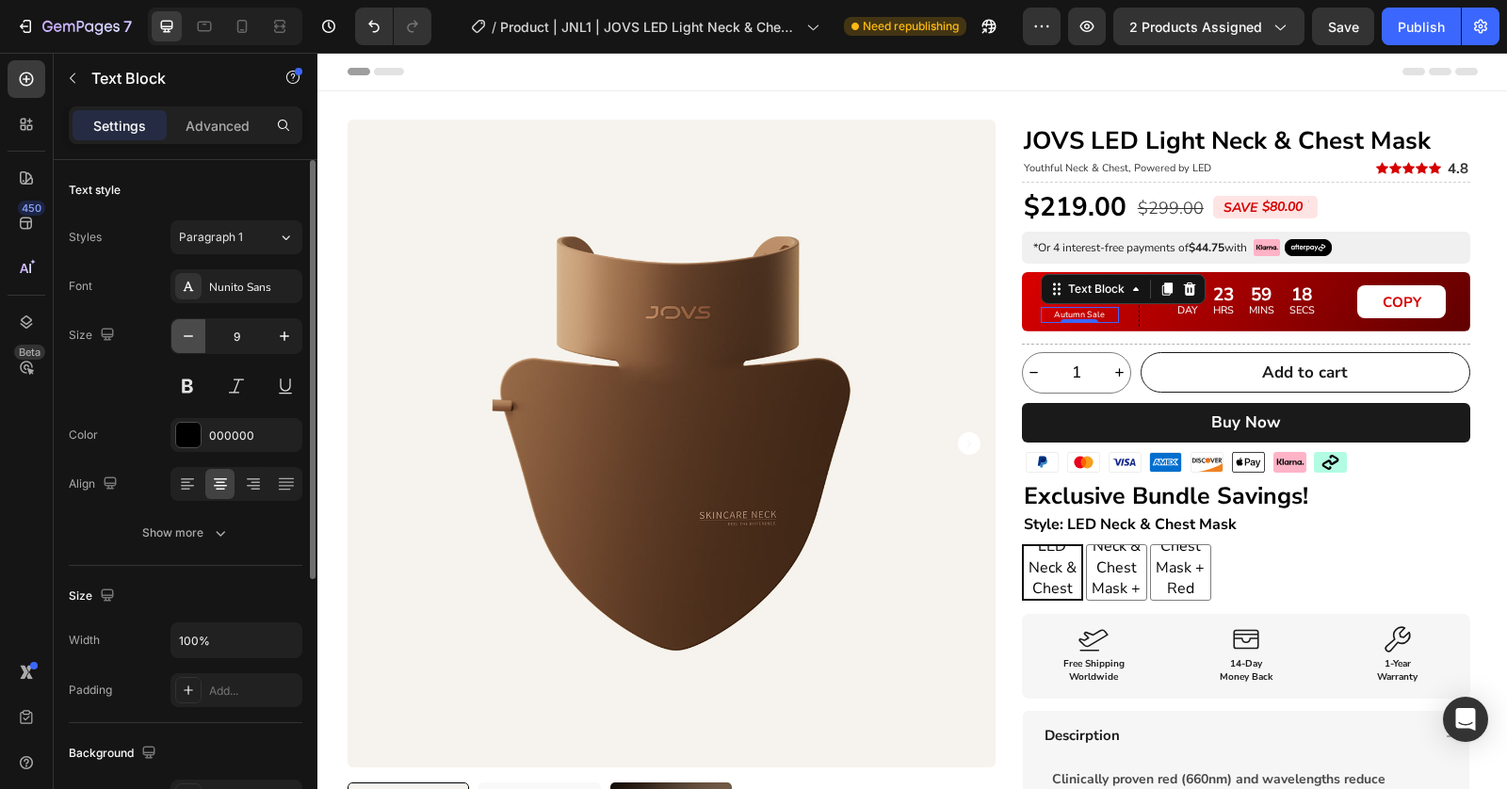
click at [184, 335] on icon "button" at bounding box center [188, 336] width 9 height 2
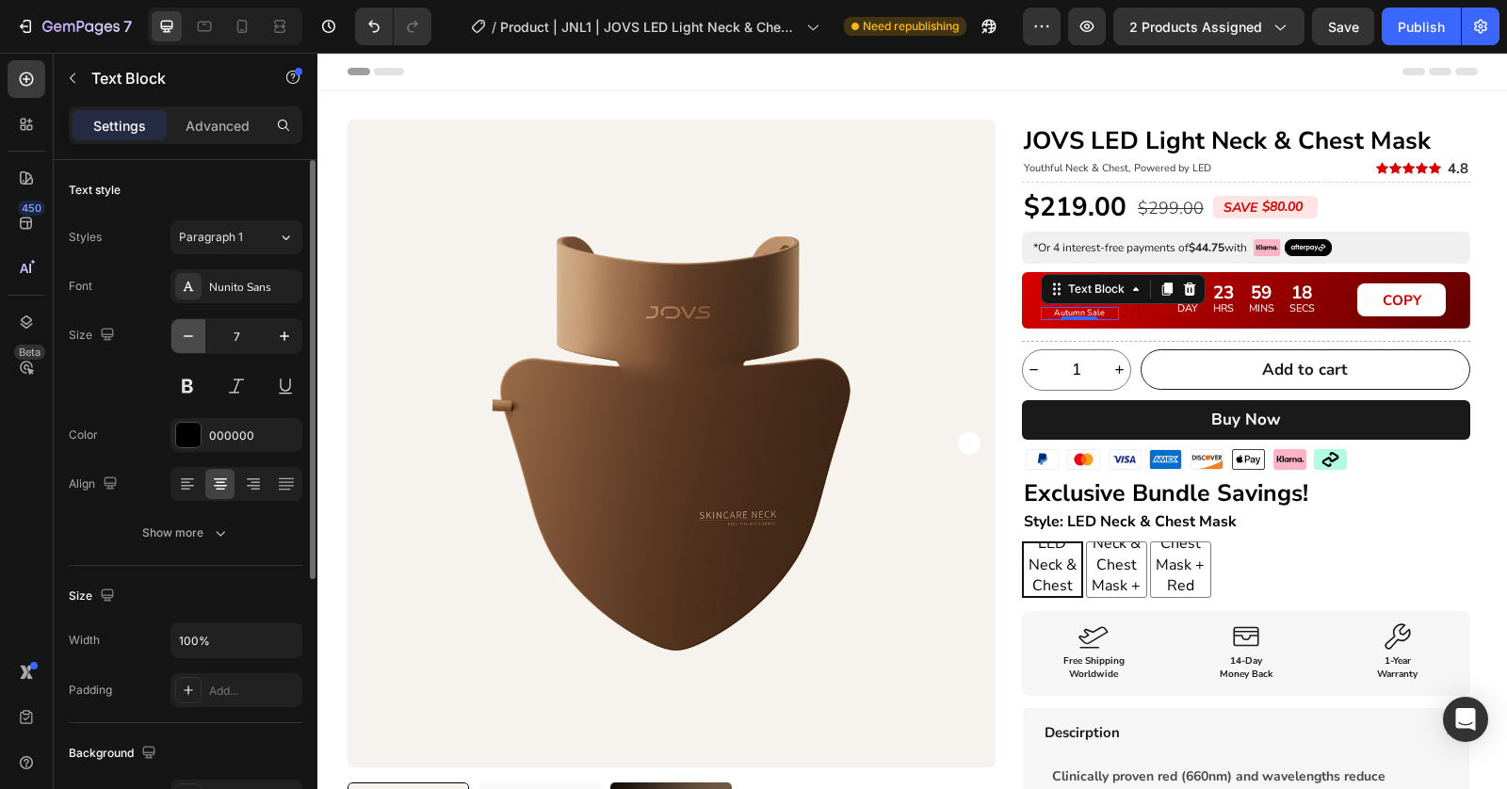
click at [184, 335] on icon "button" at bounding box center [188, 336] width 9 height 2
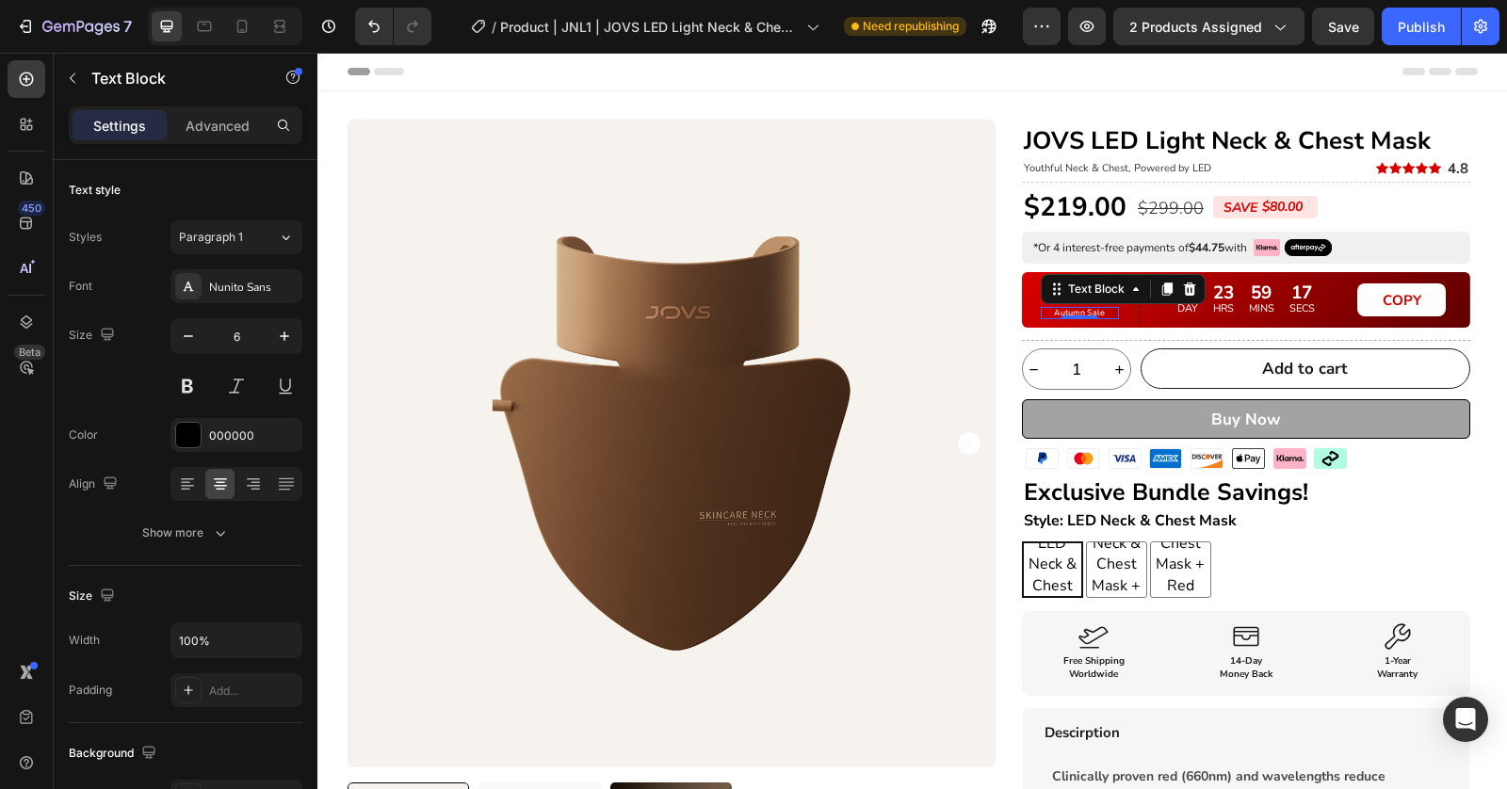
type input "5"
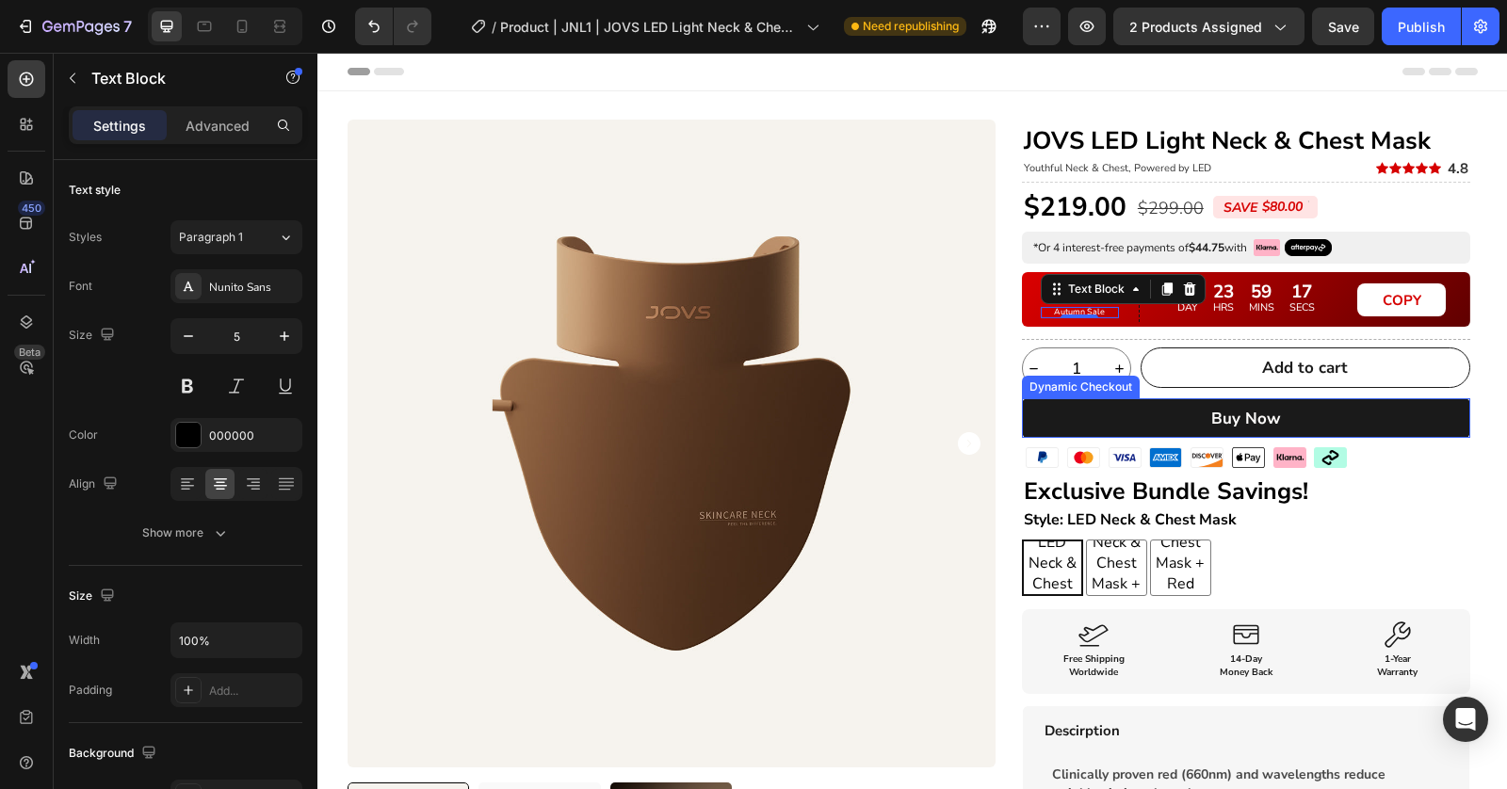
click at [1331, 487] on h2 "Exclusive Bundle Savings!" at bounding box center [1246, 492] width 448 height 32
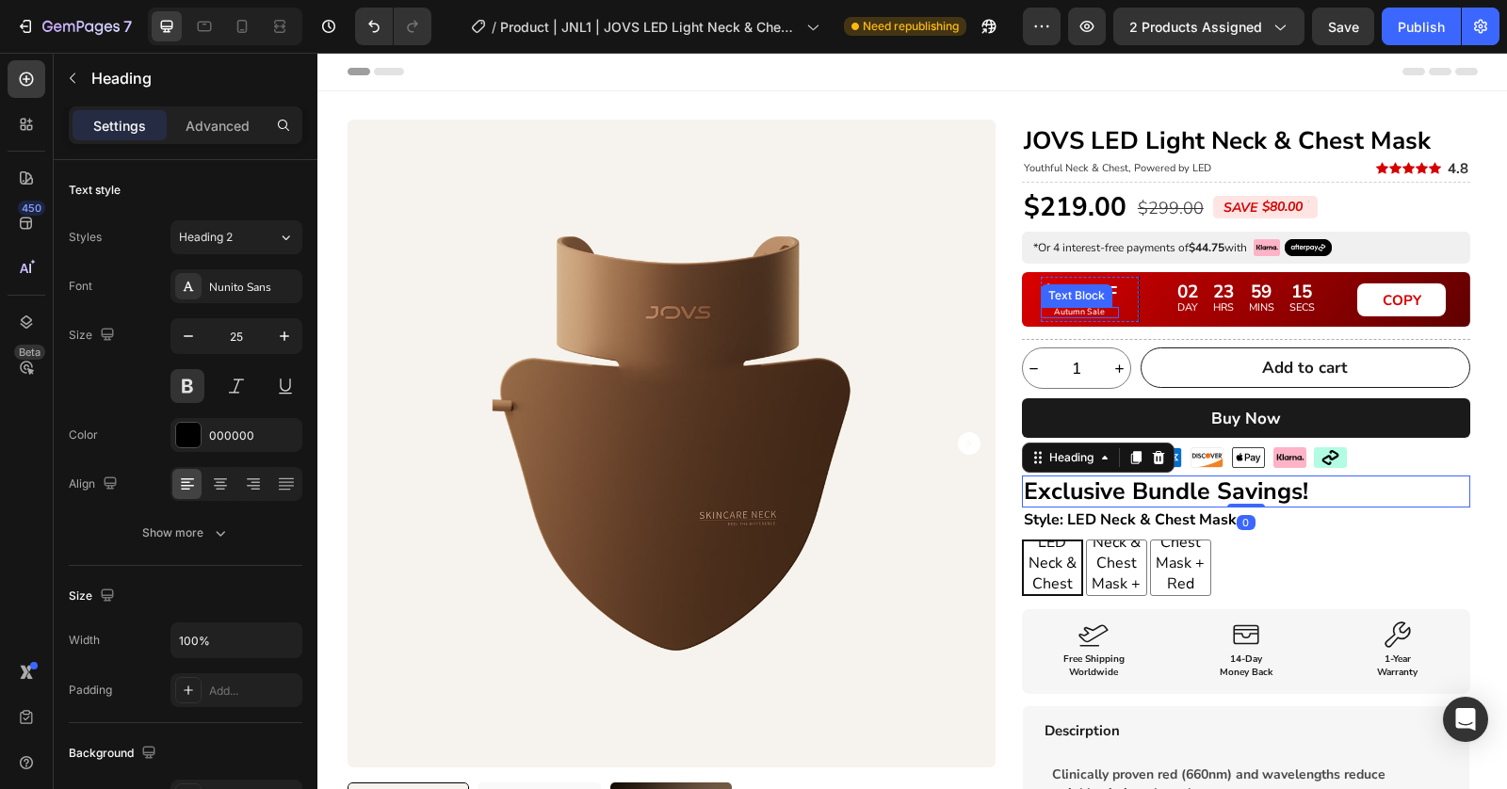
click at [1054, 310] on span "Autumn Sale" at bounding box center [1079, 311] width 51 height 11
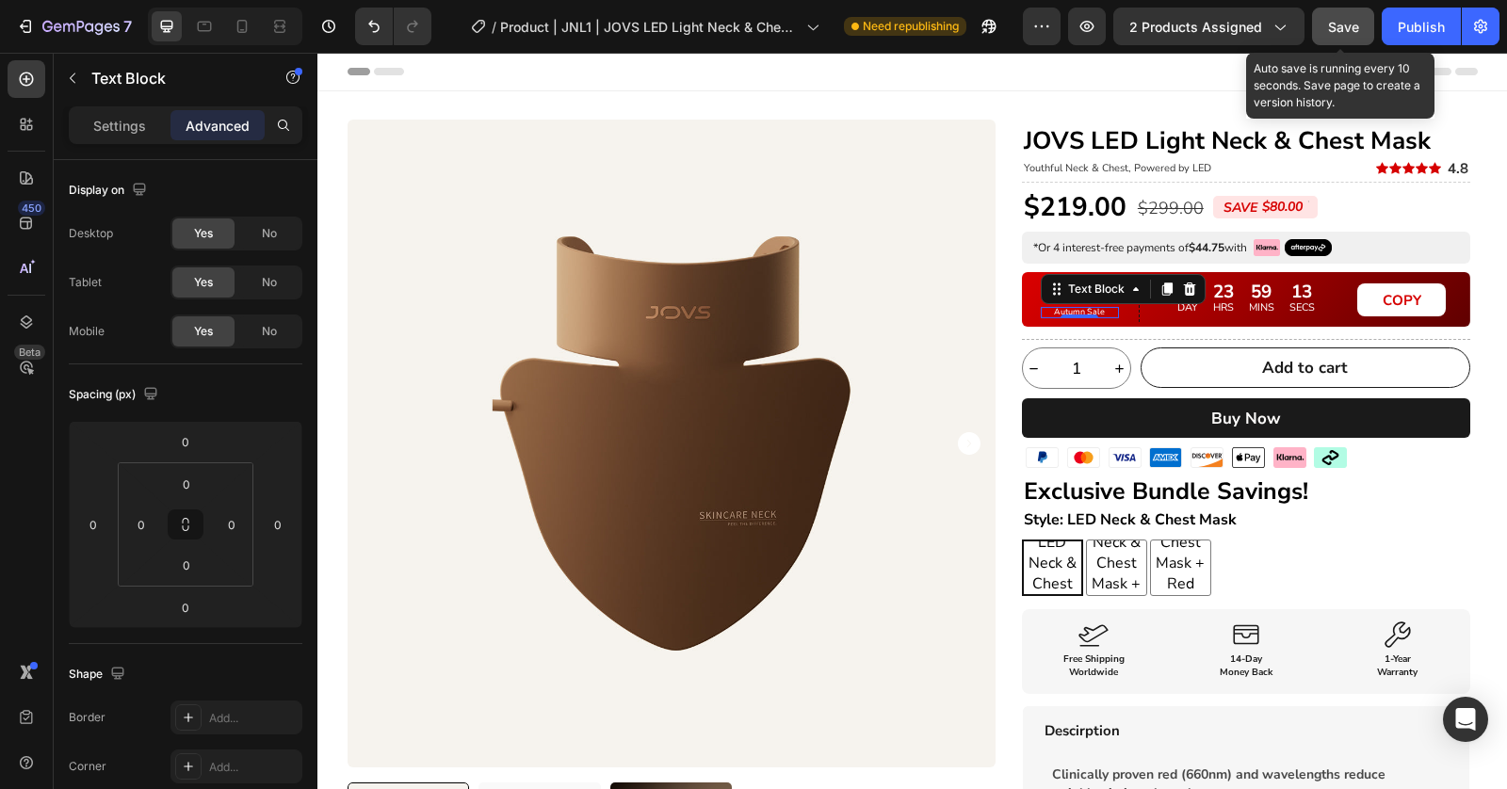
click at [1338, 8] on button "Save" at bounding box center [1343, 27] width 62 height 38
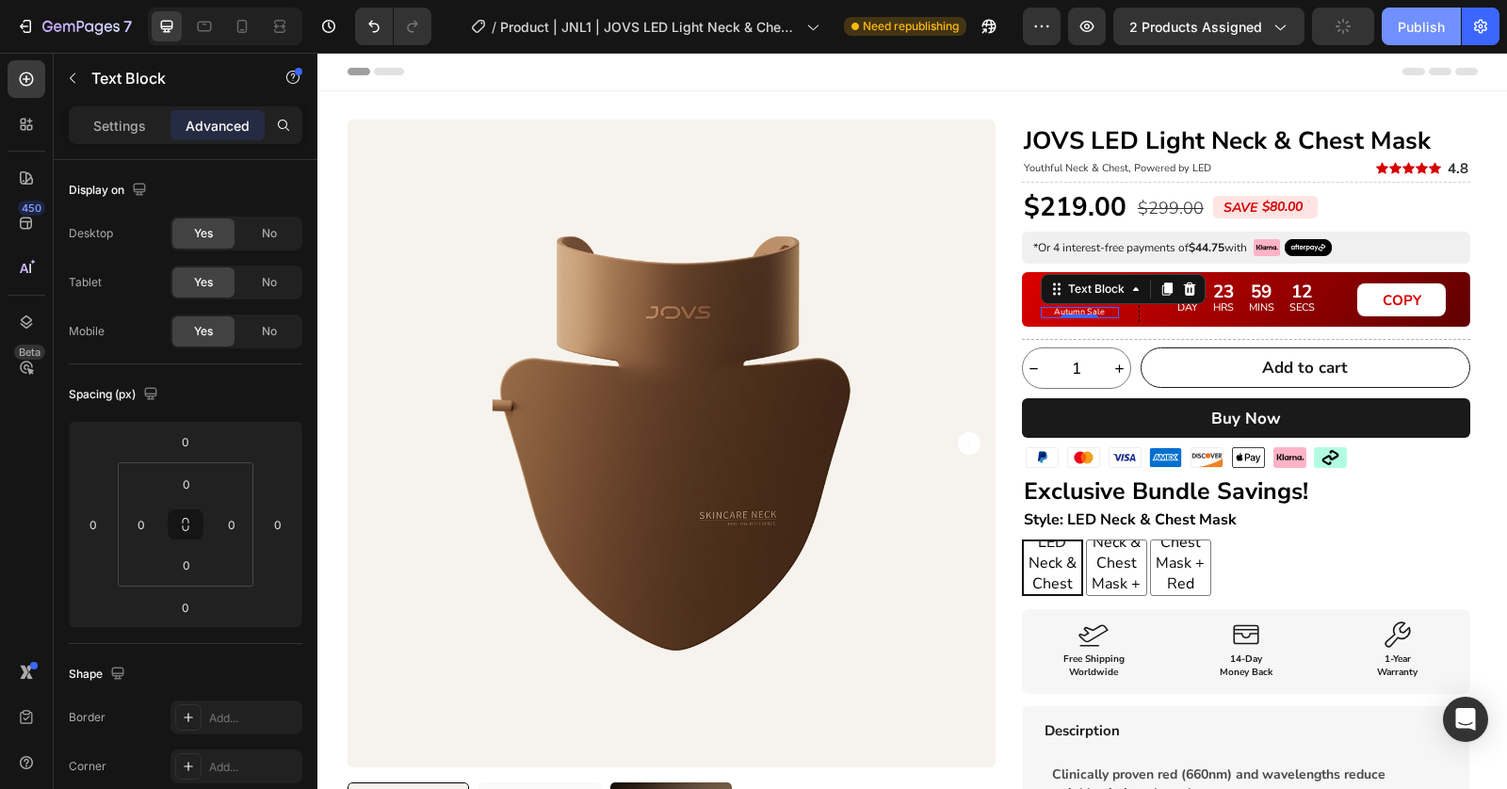
click at [1422, 24] on div "Publish" at bounding box center [1420, 27] width 47 height 20
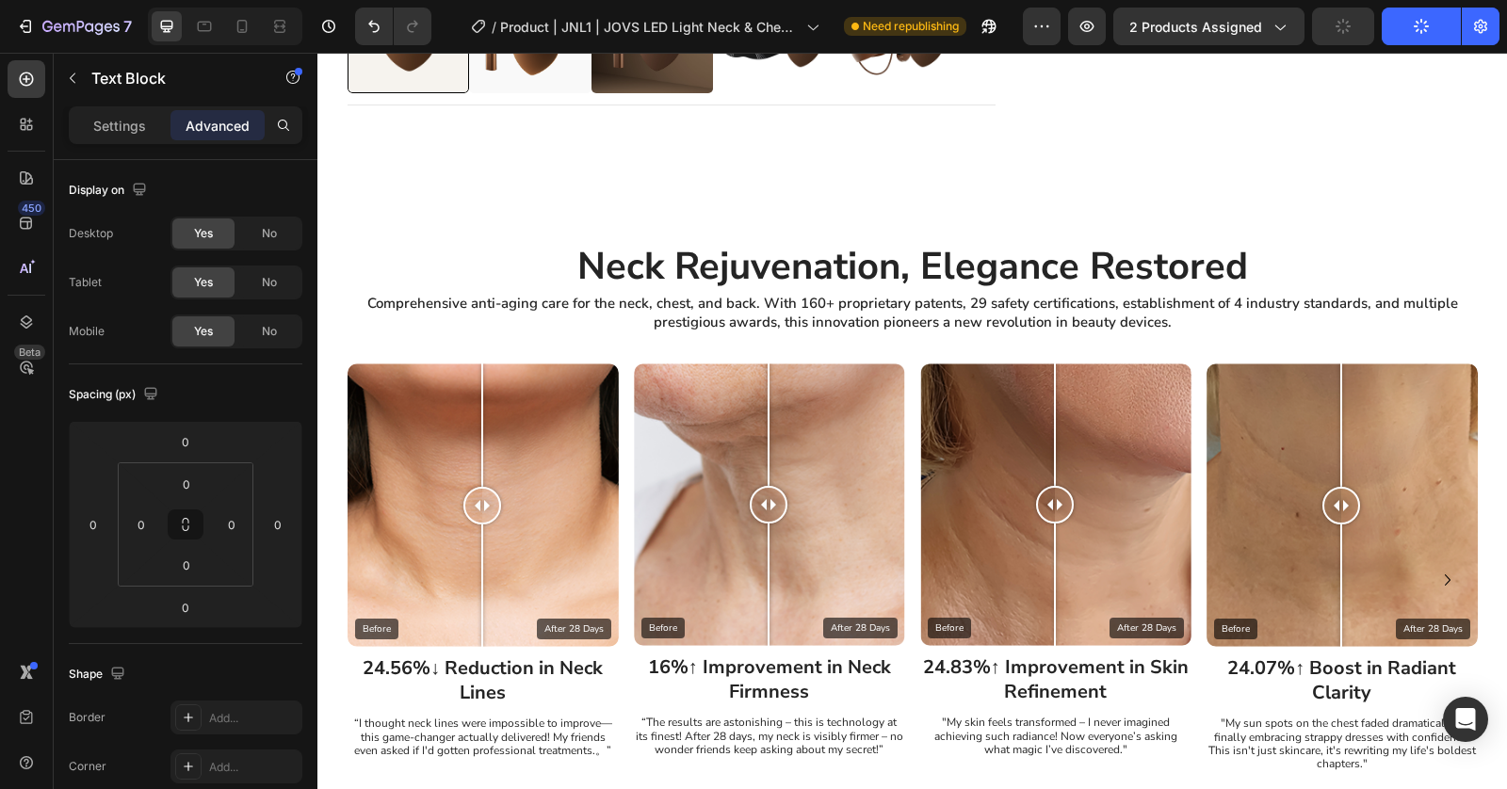
scroll to position [682, 0]
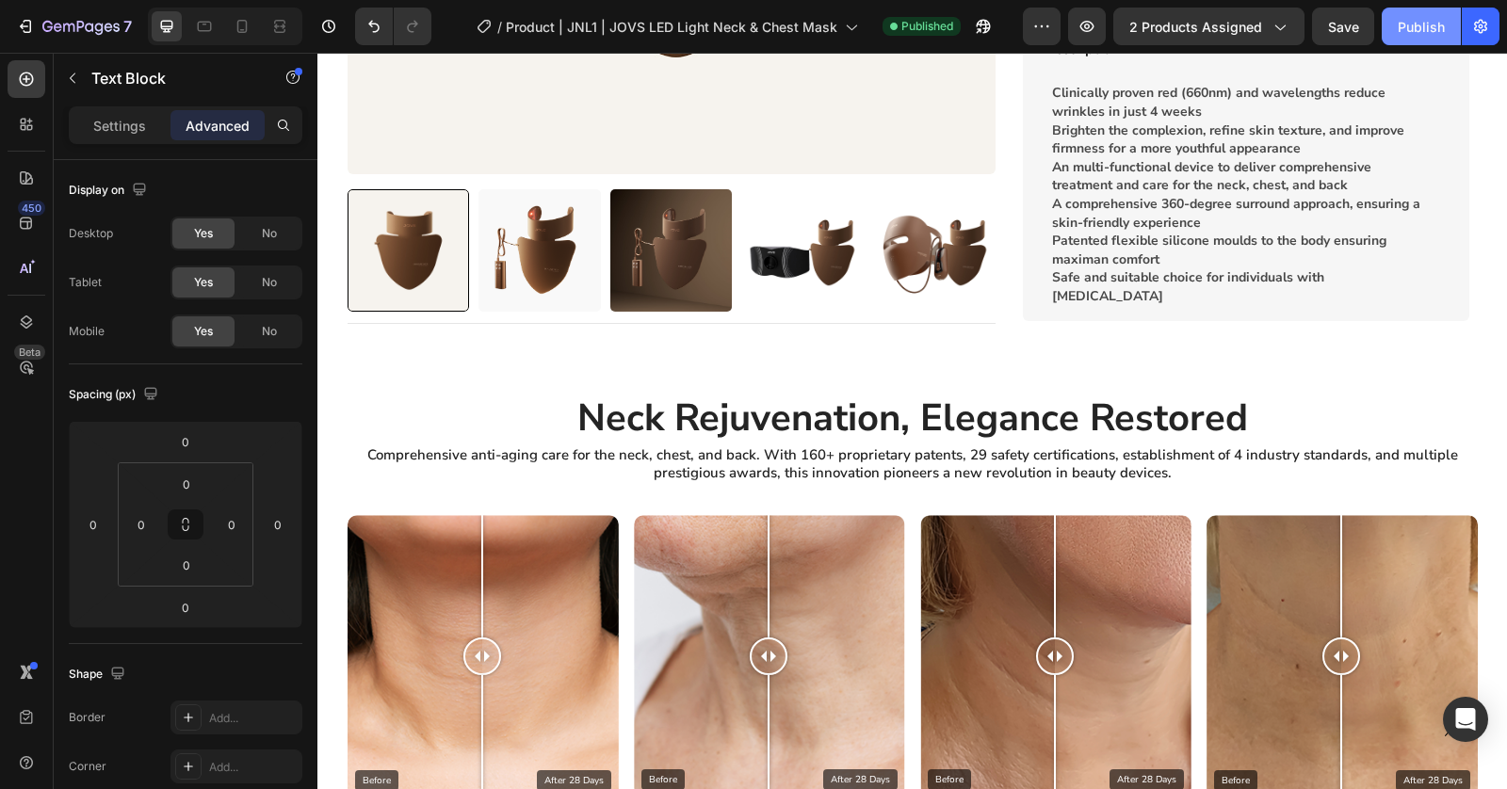
click at [1420, 37] on button "Publish" at bounding box center [1420, 27] width 79 height 38
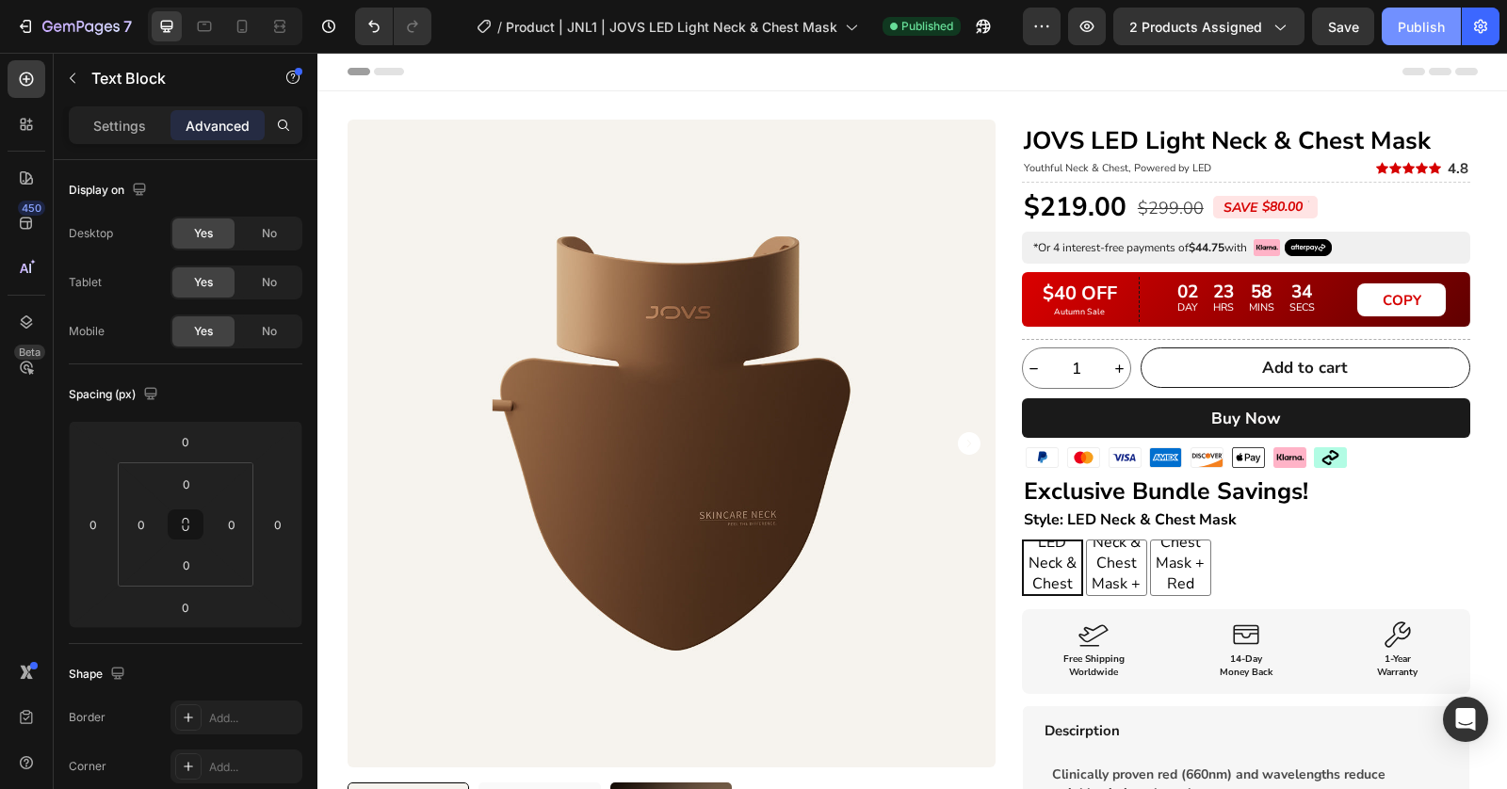
click at [1412, 19] on div "Publish" at bounding box center [1420, 27] width 47 height 20
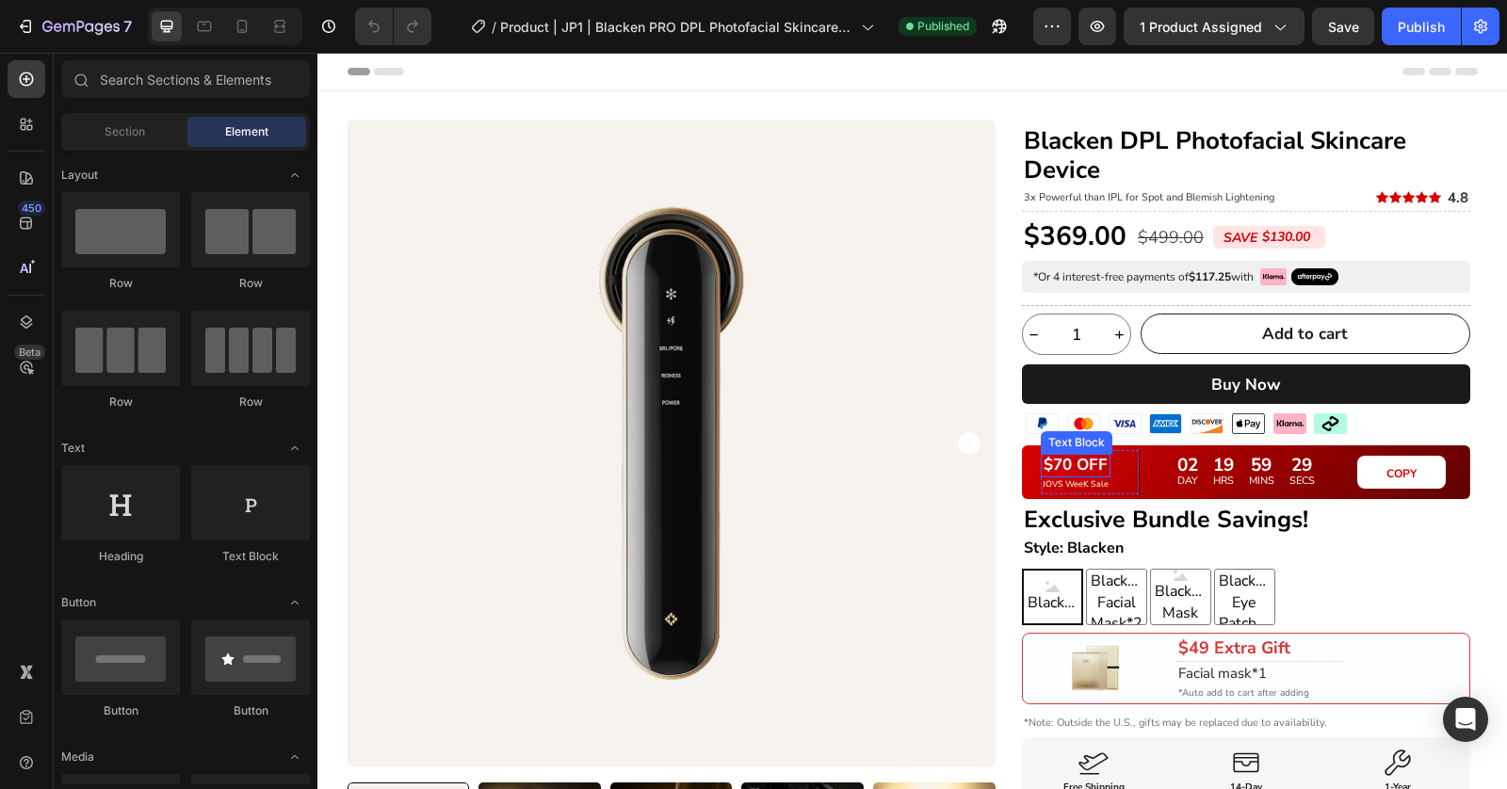
click at [1092, 472] on p "$70 OFF" at bounding box center [1075, 465] width 66 height 19
click at [1091, 477] on div "JOVS WeeK Sale Text Block" at bounding box center [1076, 484] width 70 height 14
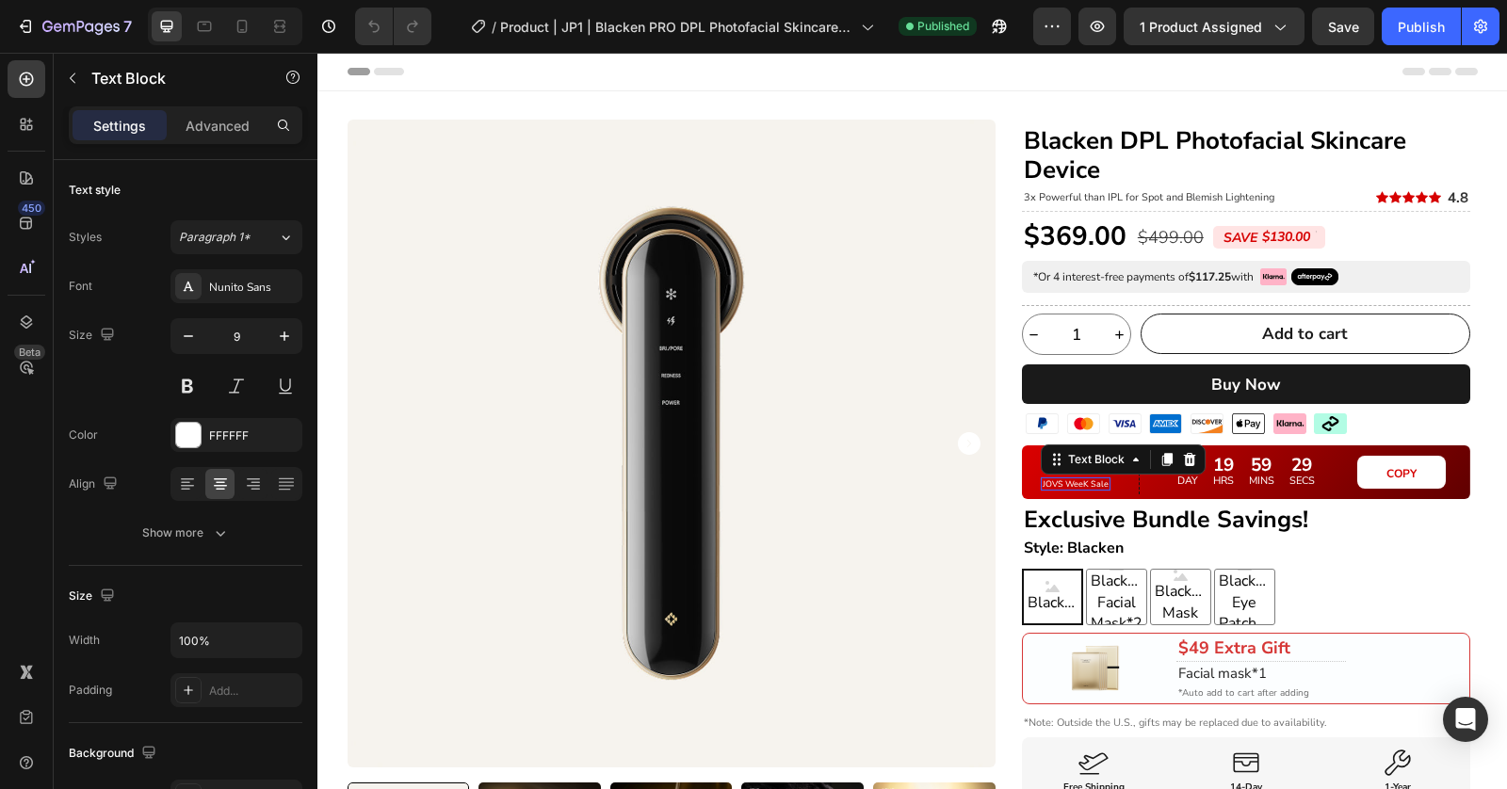
click at [1086, 480] on p "JOVS WeeK Sale" at bounding box center [1075, 484] width 66 height 10
click at [1077, 487] on div "Autumn Sale" at bounding box center [1075, 484] width 68 height 14
click at [1077, 487] on p "Autumn Sale" at bounding box center [1074, 484] width 64 height 10
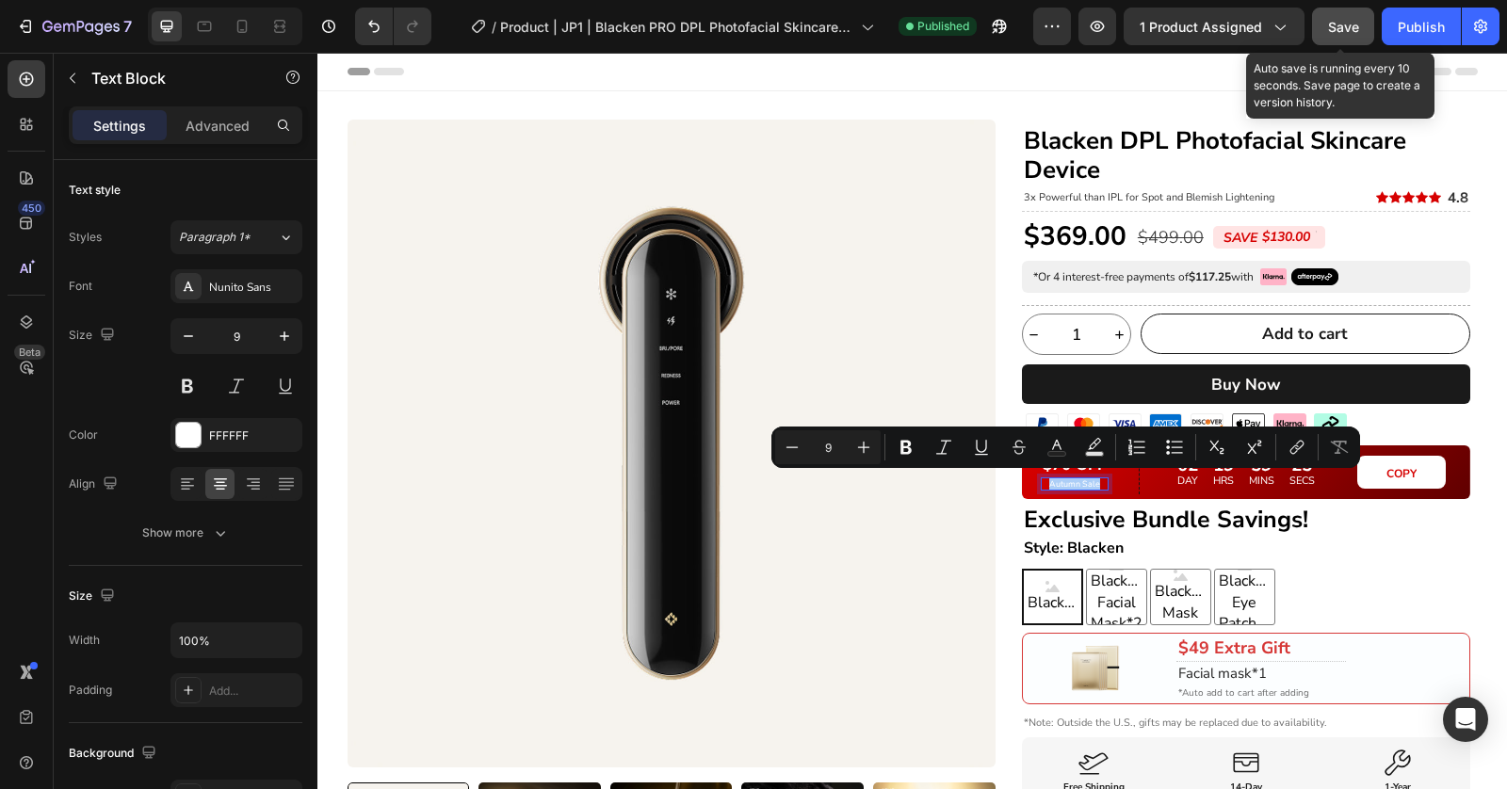
click at [1345, 37] on button "Save" at bounding box center [1343, 27] width 62 height 38
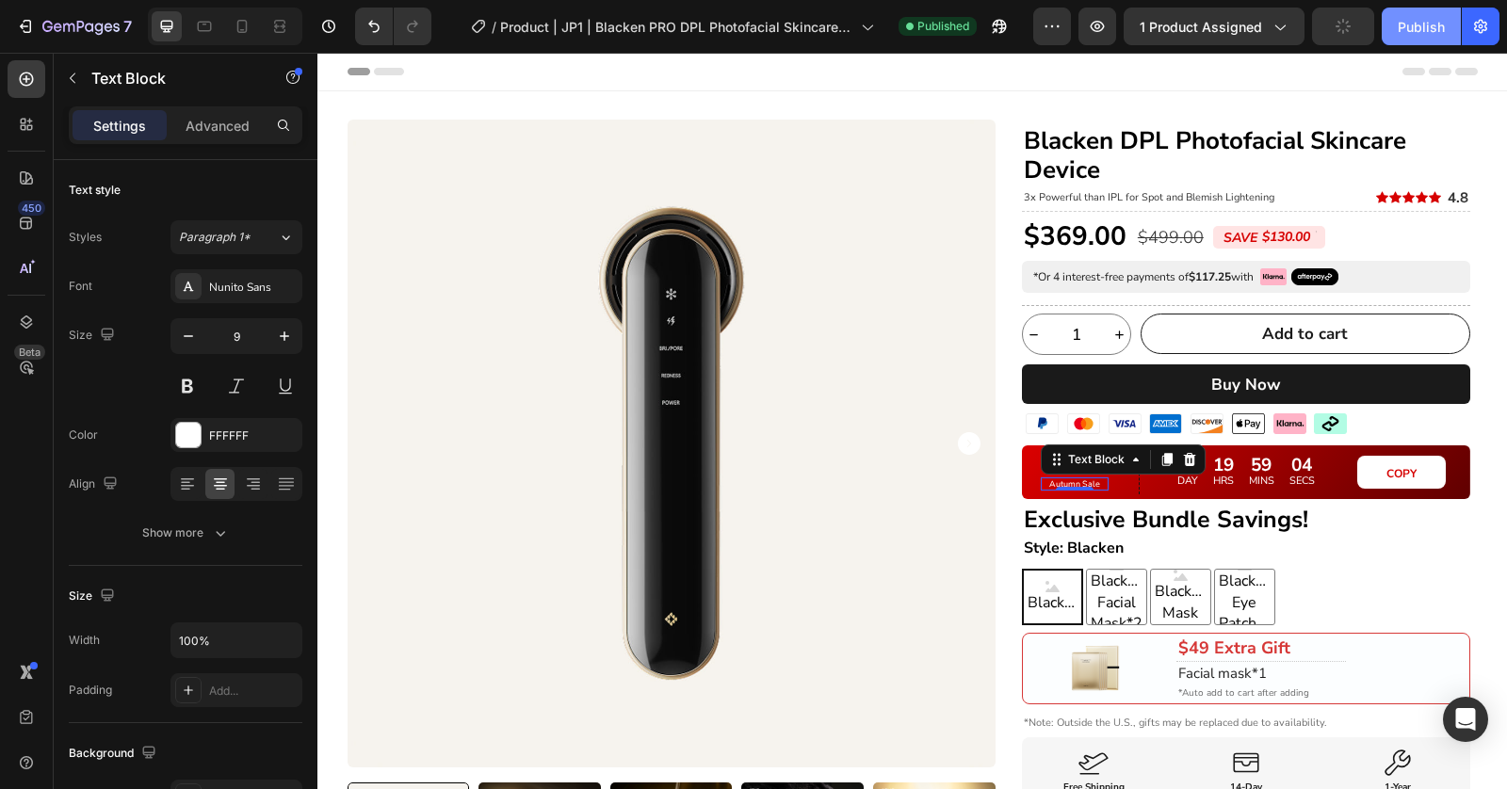
click at [1397, 8] on button "Publish" at bounding box center [1420, 27] width 79 height 38
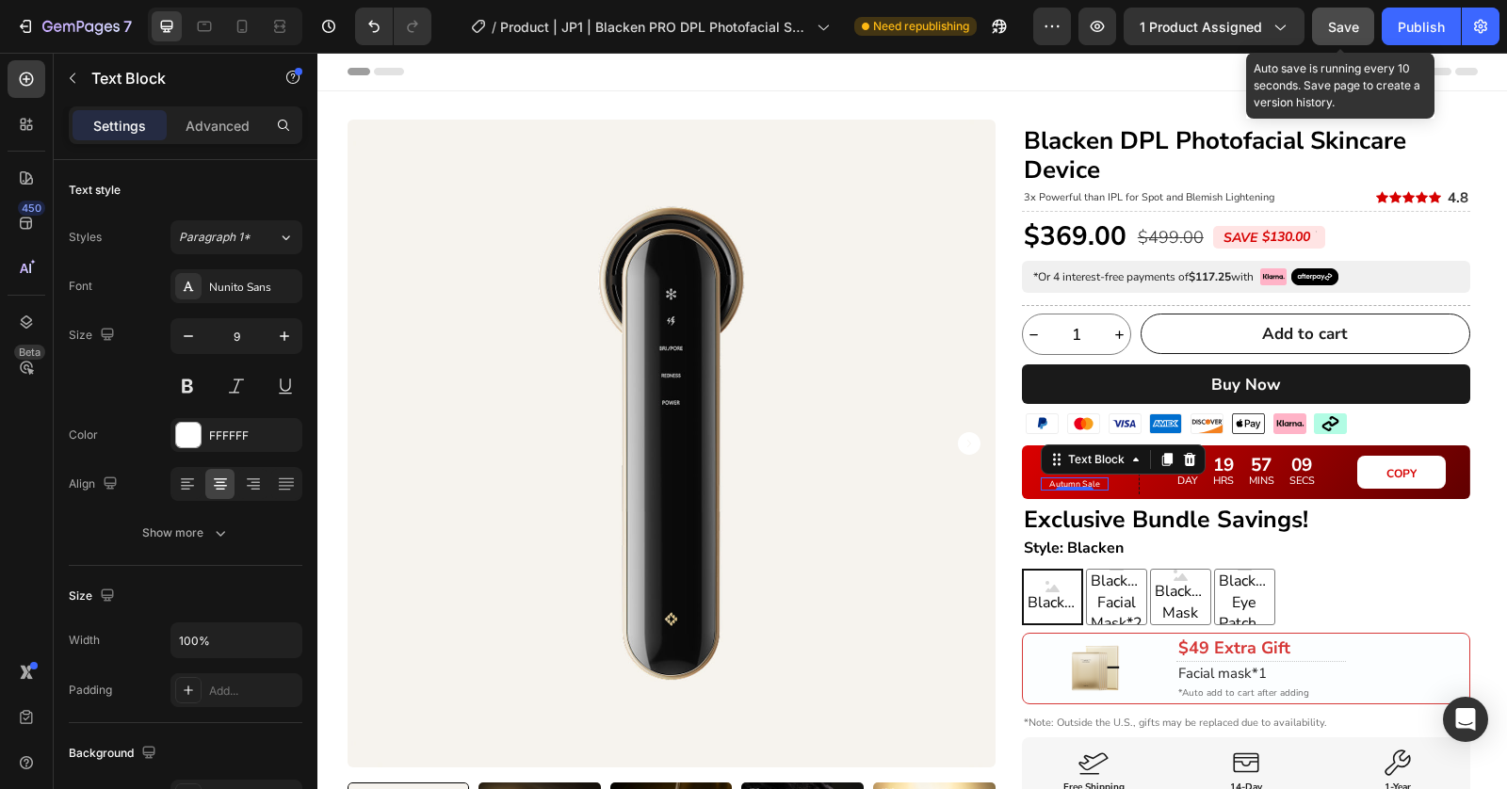
click at [1343, 29] on span "Save" at bounding box center [1343, 27] width 31 height 16
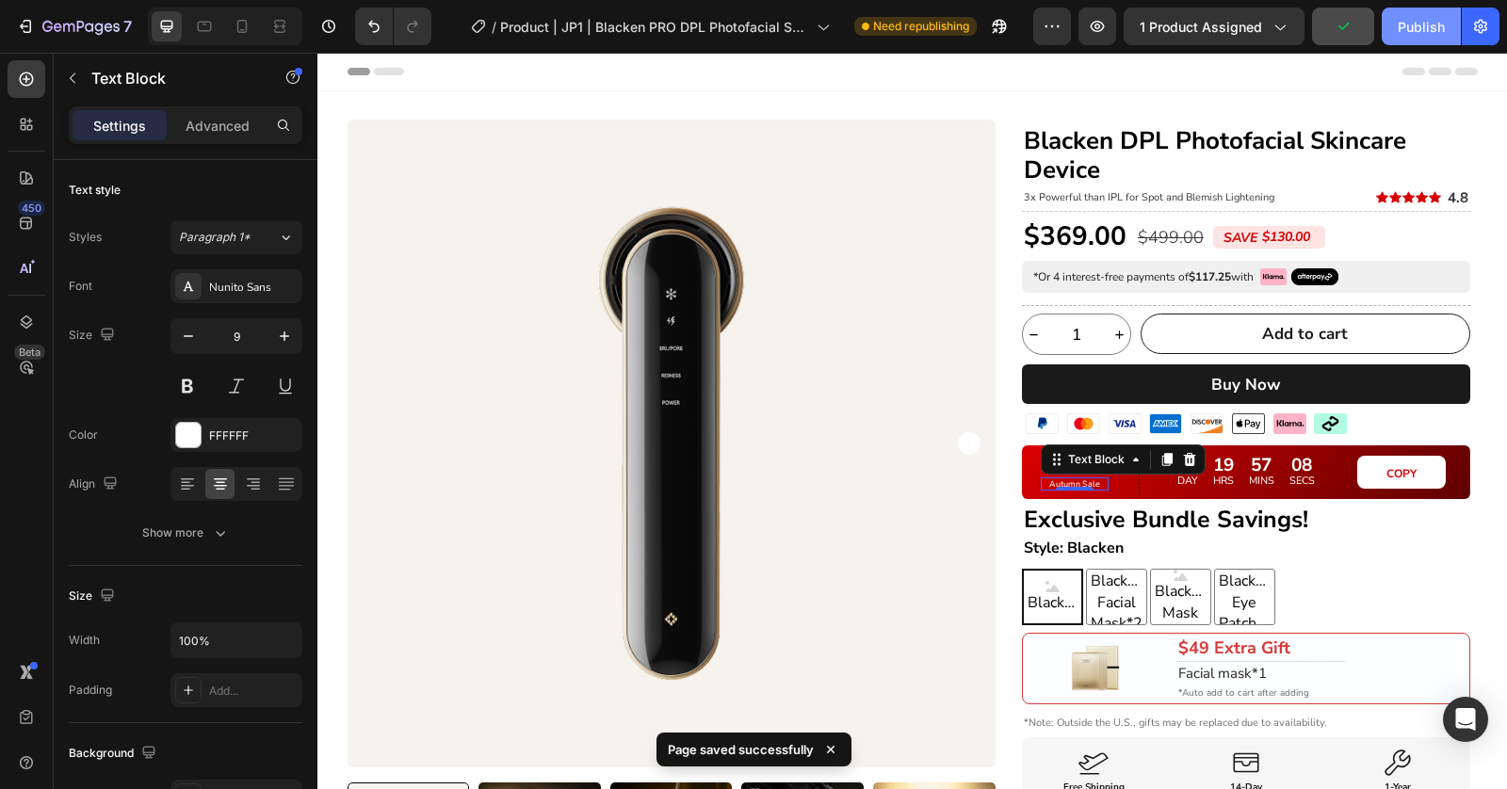
click at [1397, 36] on button "Publish" at bounding box center [1420, 27] width 79 height 38
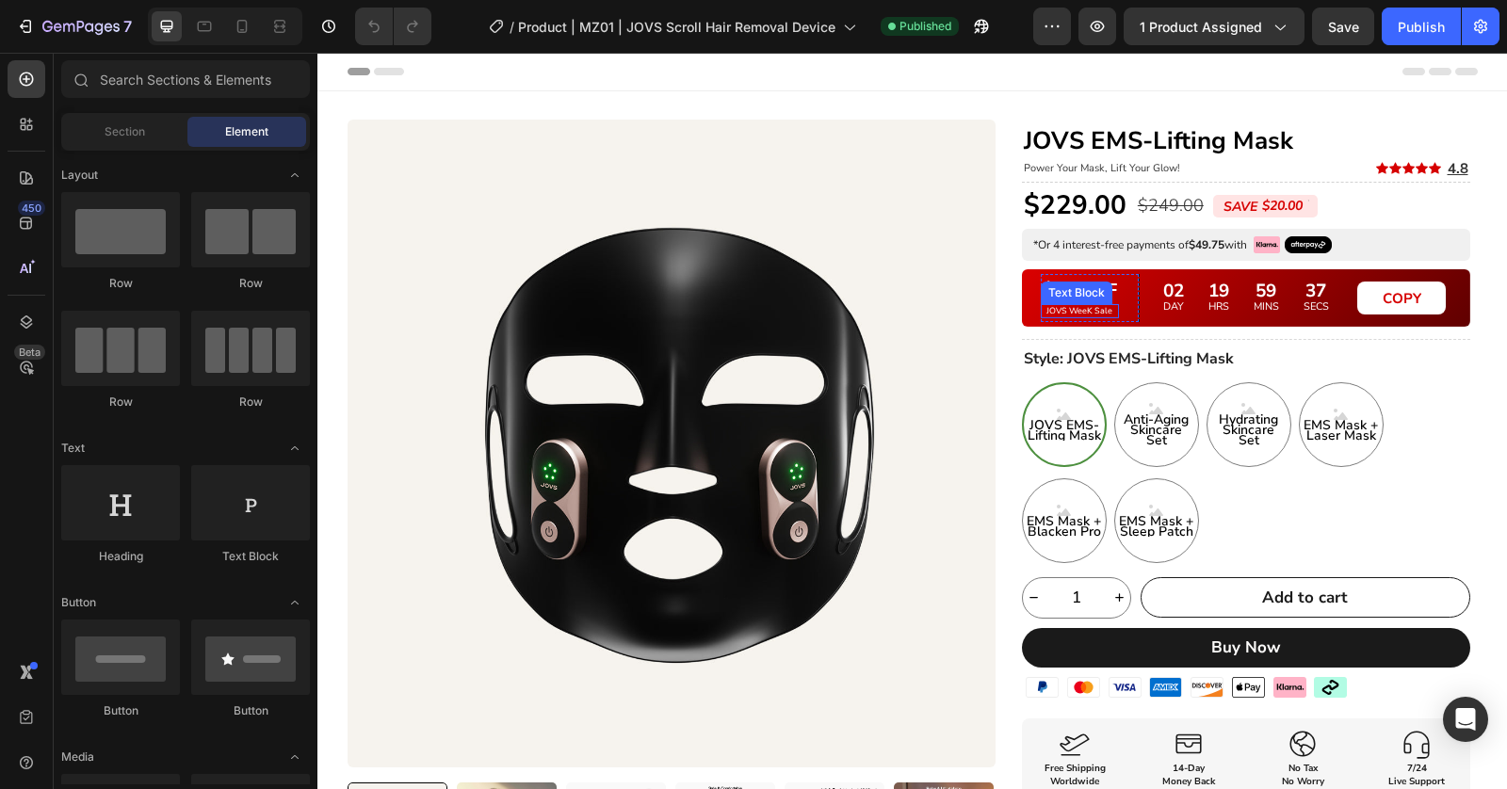
click at [1083, 306] on p "JOVS WeeK Sale" at bounding box center [1079, 311] width 74 height 10
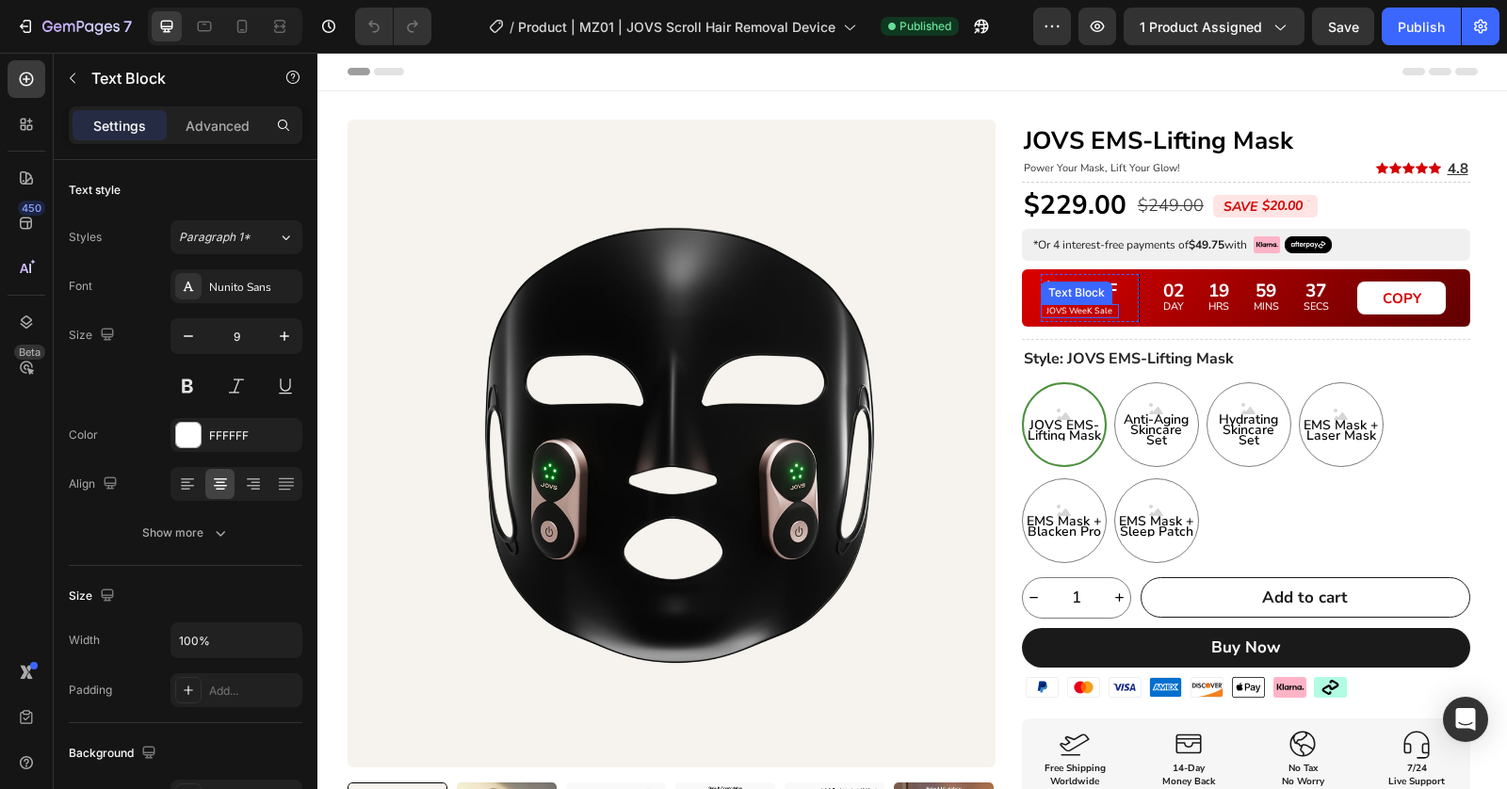
click at [1078, 307] on p "JOVS WeeK Sale" at bounding box center [1079, 311] width 74 height 10
click at [1076, 311] on p "JOVS WeeK Sale" at bounding box center [1079, 311] width 74 height 10
click at [1381, 25] on div "Preview 1 product assigned Save Publish" at bounding box center [1266, 27] width 466 height 38
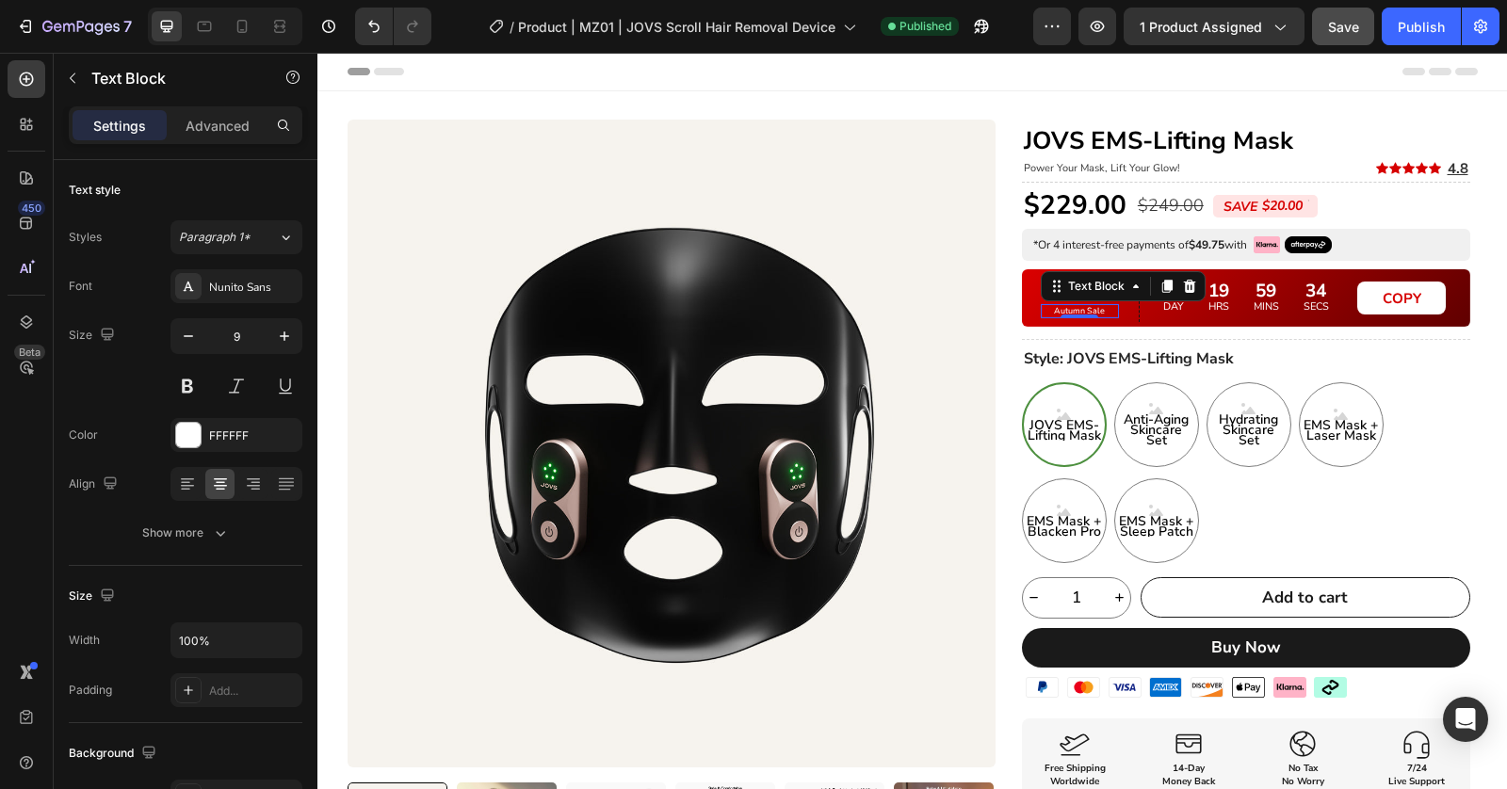
click at [1371, 28] on button "Save" at bounding box center [1343, 27] width 62 height 38
click at [1398, 39] on button "Publish" at bounding box center [1420, 27] width 79 height 38
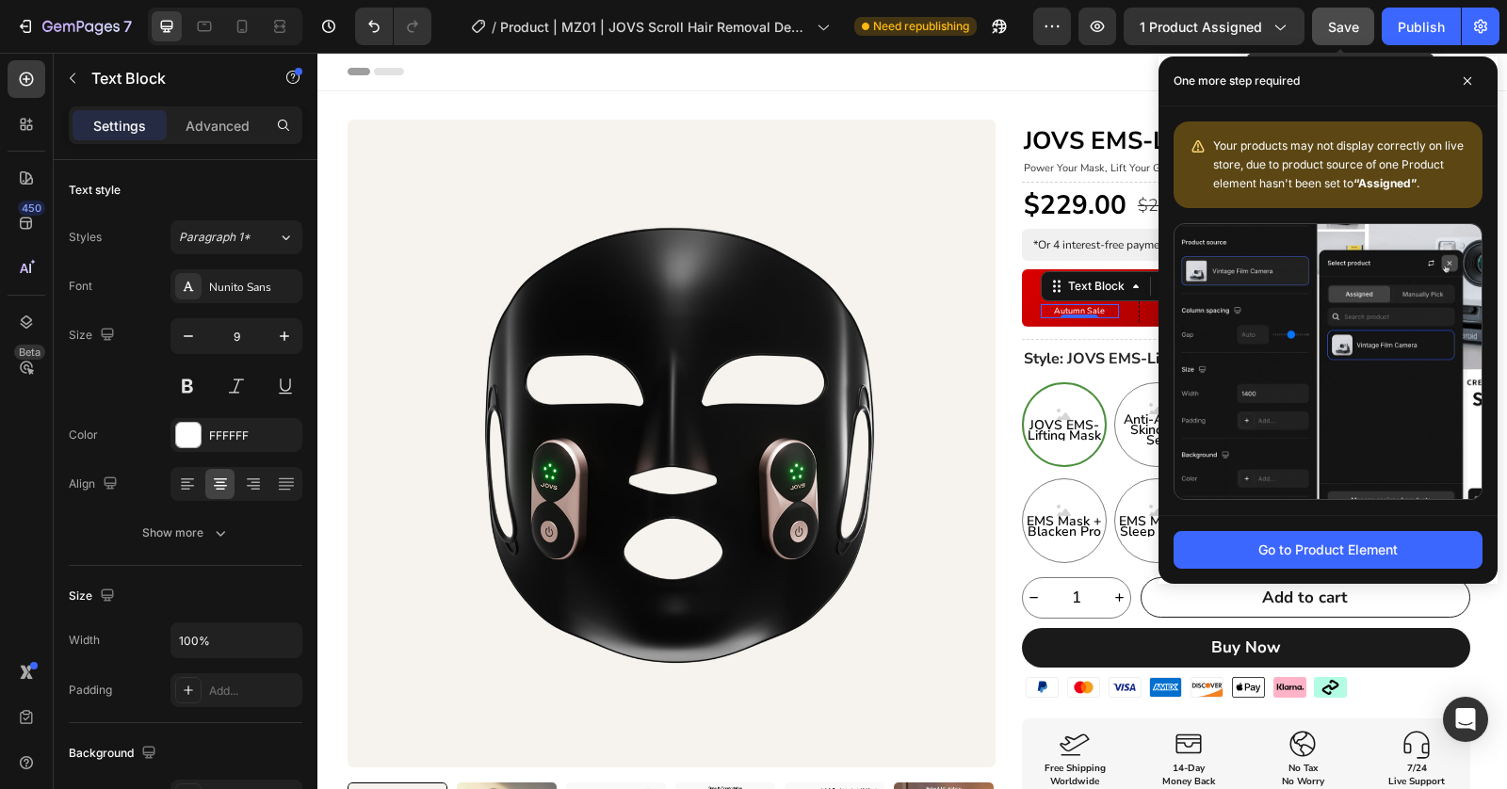
click at [1342, 19] on span "Save" at bounding box center [1343, 27] width 31 height 16
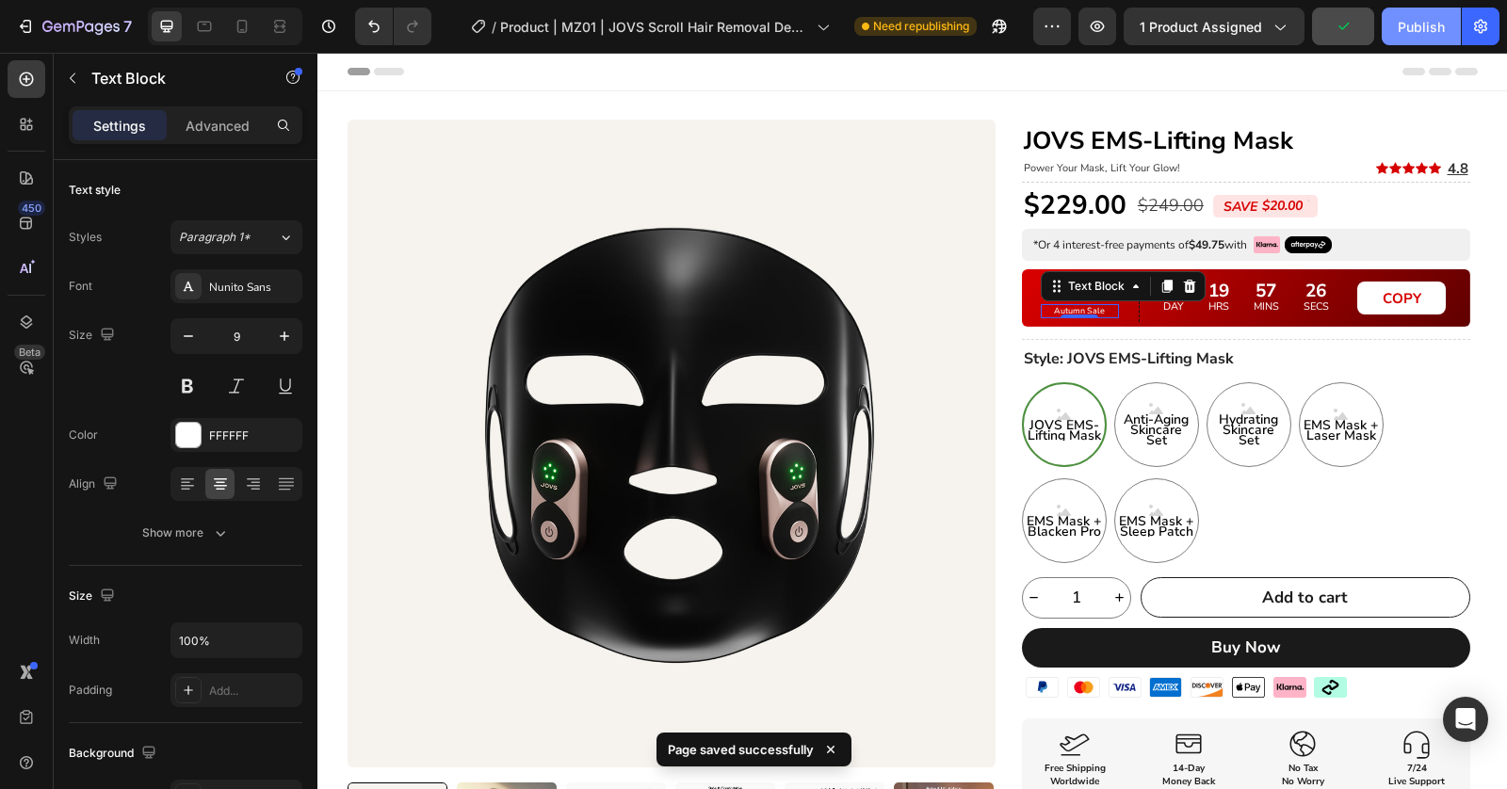
click at [1440, 35] on div "Publish" at bounding box center [1420, 27] width 47 height 20
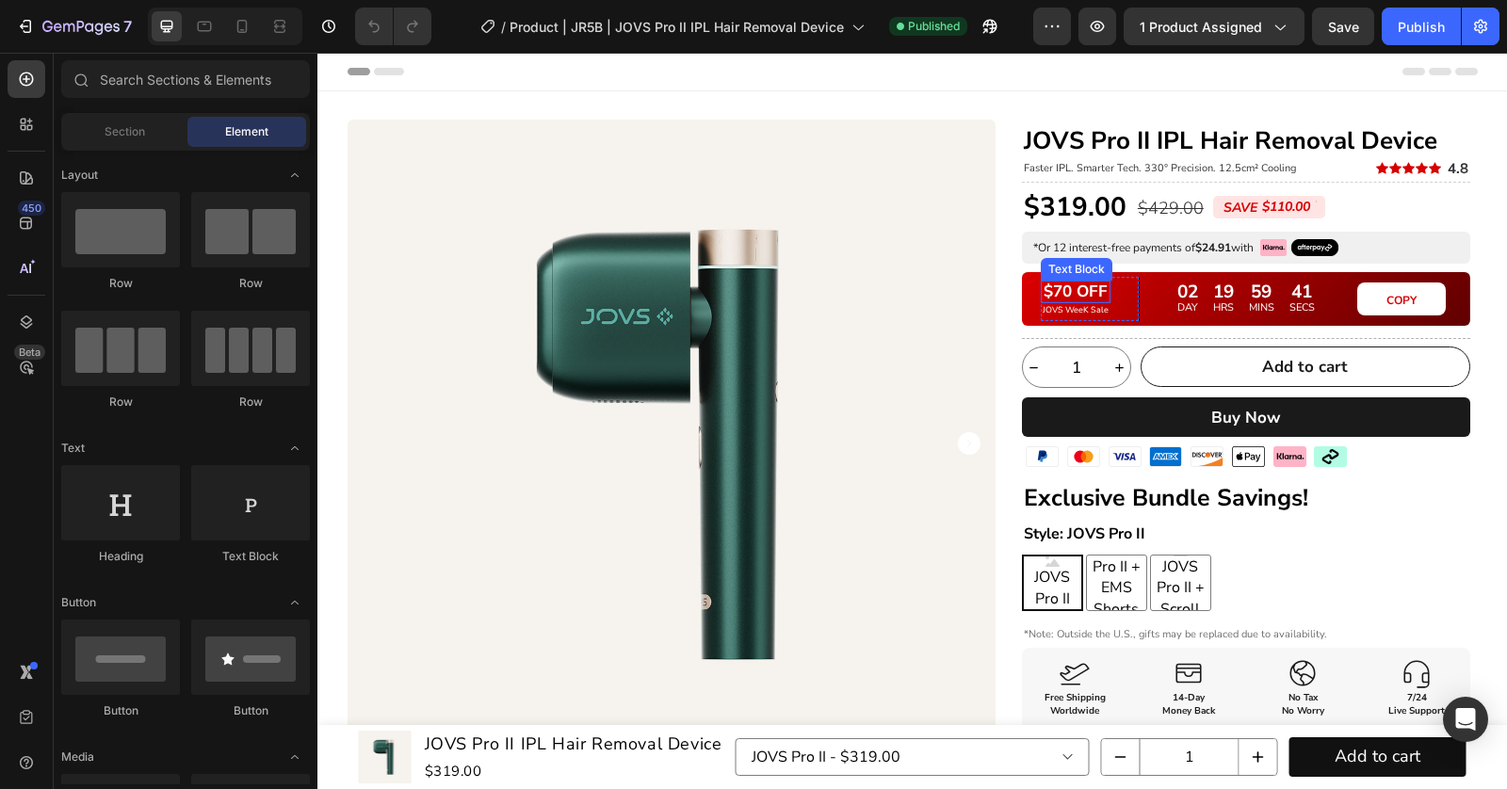
click at [1085, 301] on p "$70 OFF" at bounding box center [1075, 292] width 66 height 19
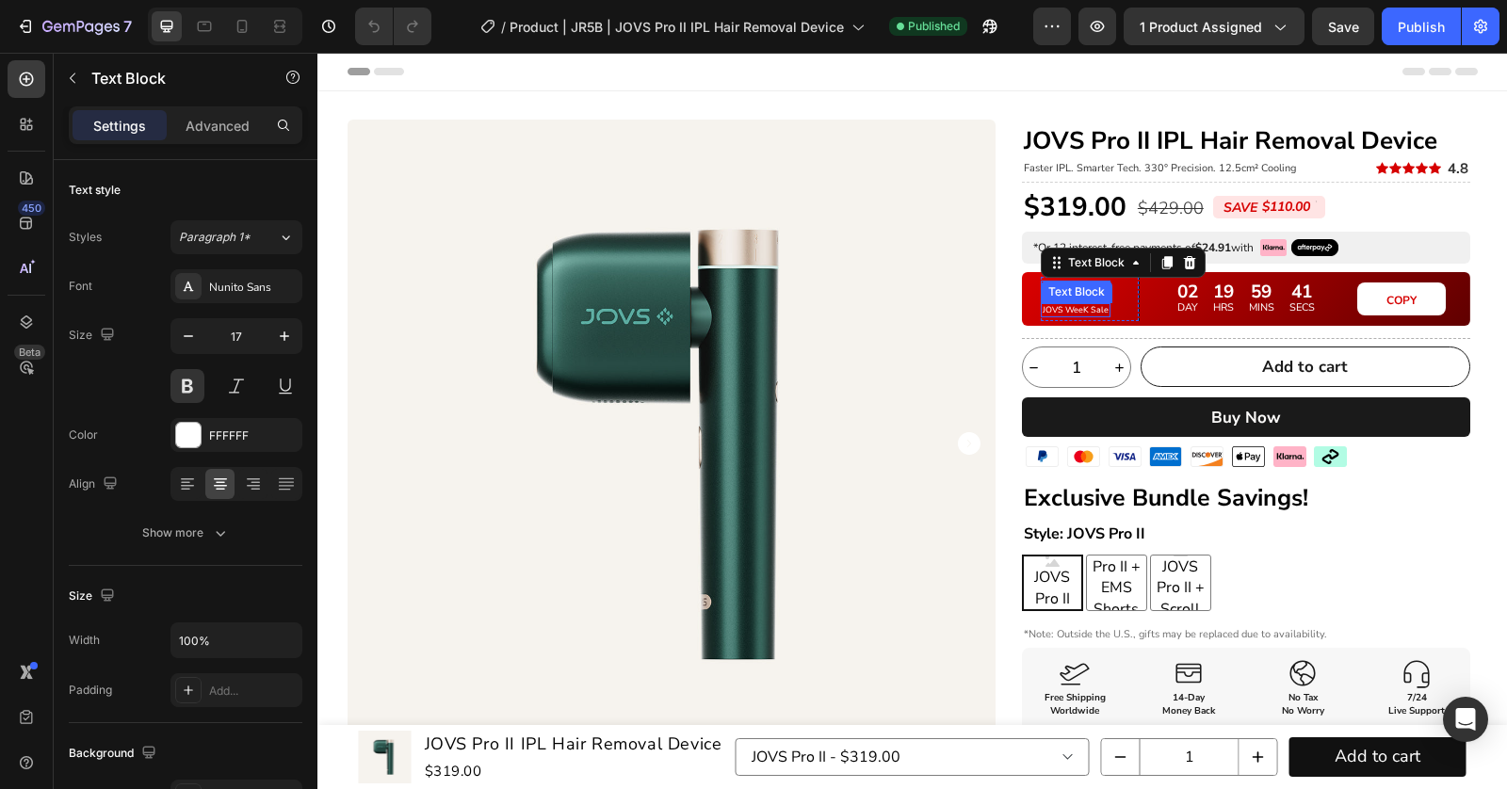
click at [1081, 308] on p "JOVS WeeK Sale" at bounding box center [1075, 310] width 66 height 10
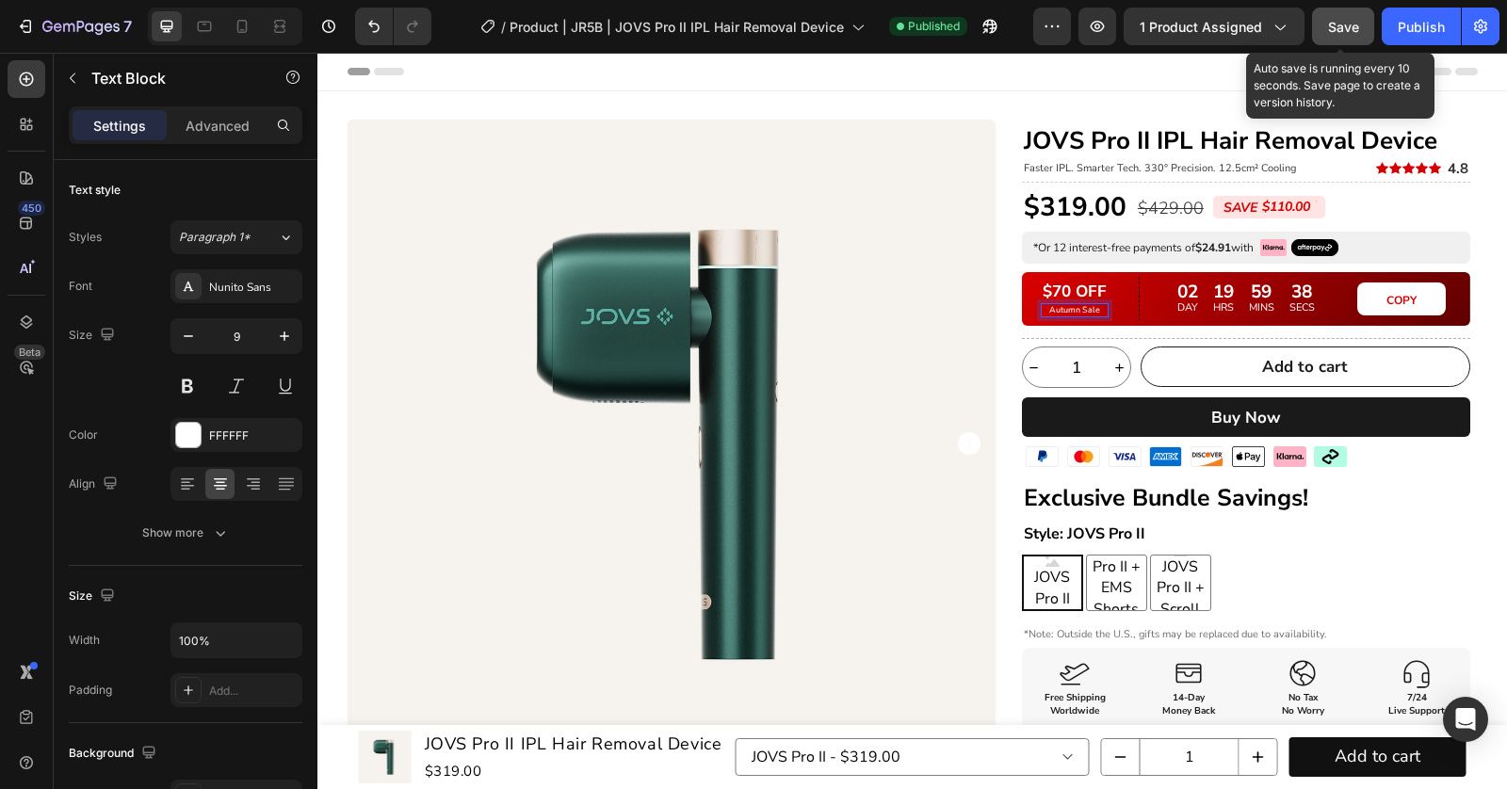
click at [1366, 26] on button "Save" at bounding box center [1343, 27] width 62 height 38
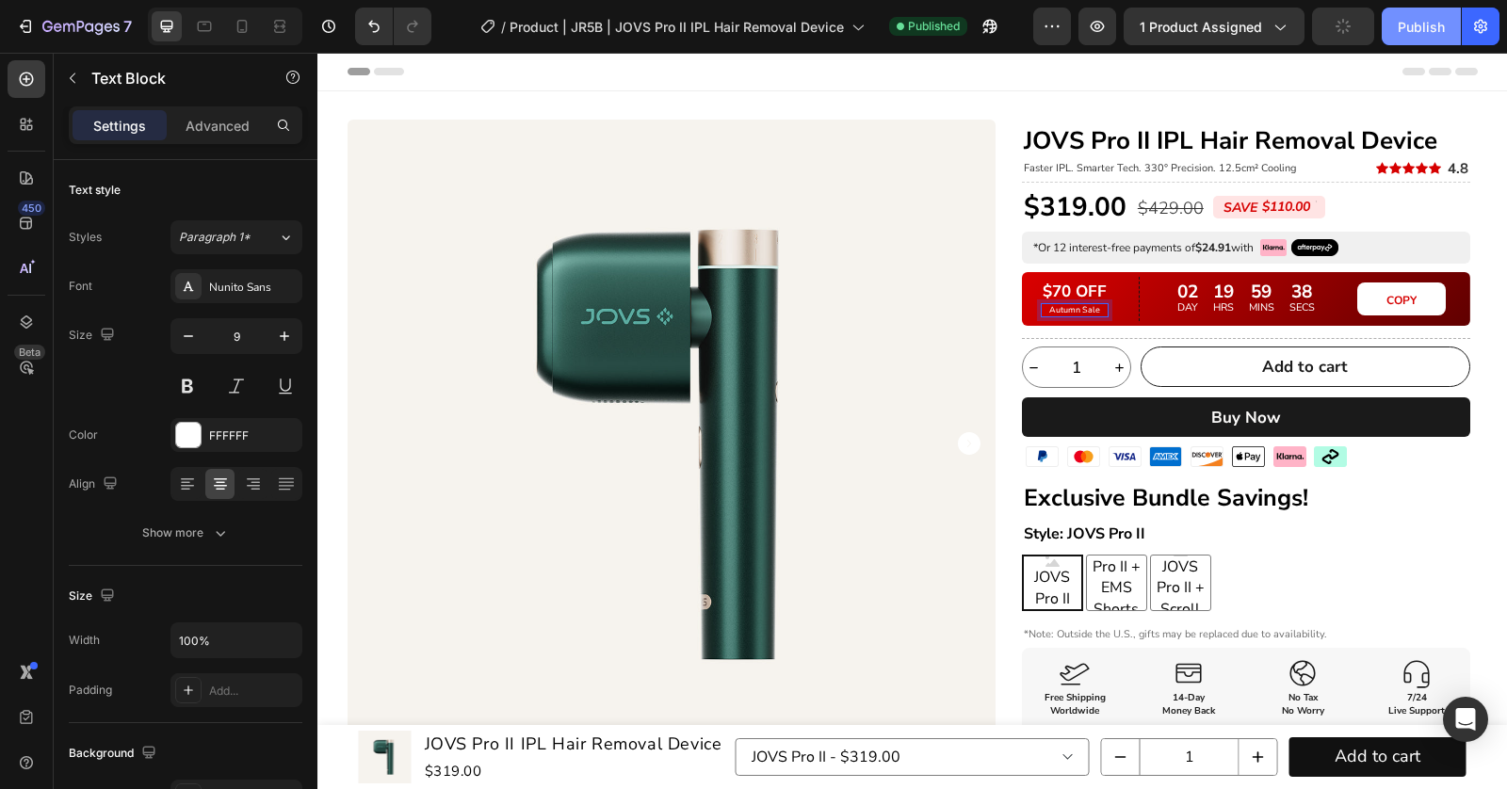
click at [1418, 25] on div "Publish" at bounding box center [1420, 27] width 47 height 20
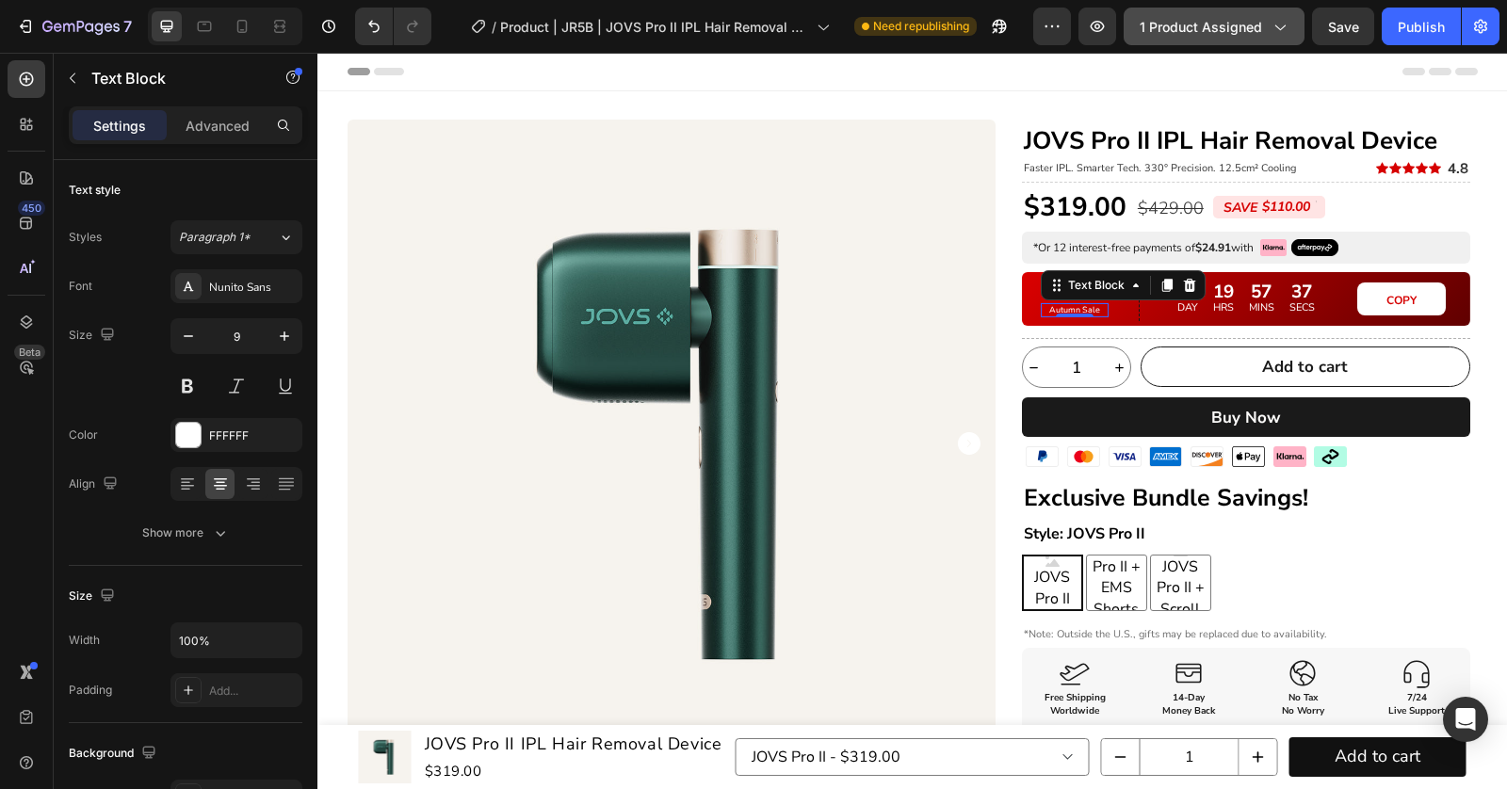
click at [1272, 20] on icon "button" at bounding box center [1278, 26] width 19 height 19
click at [1429, 14] on button "Publish" at bounding box center [1420, 27] width 79 height 38
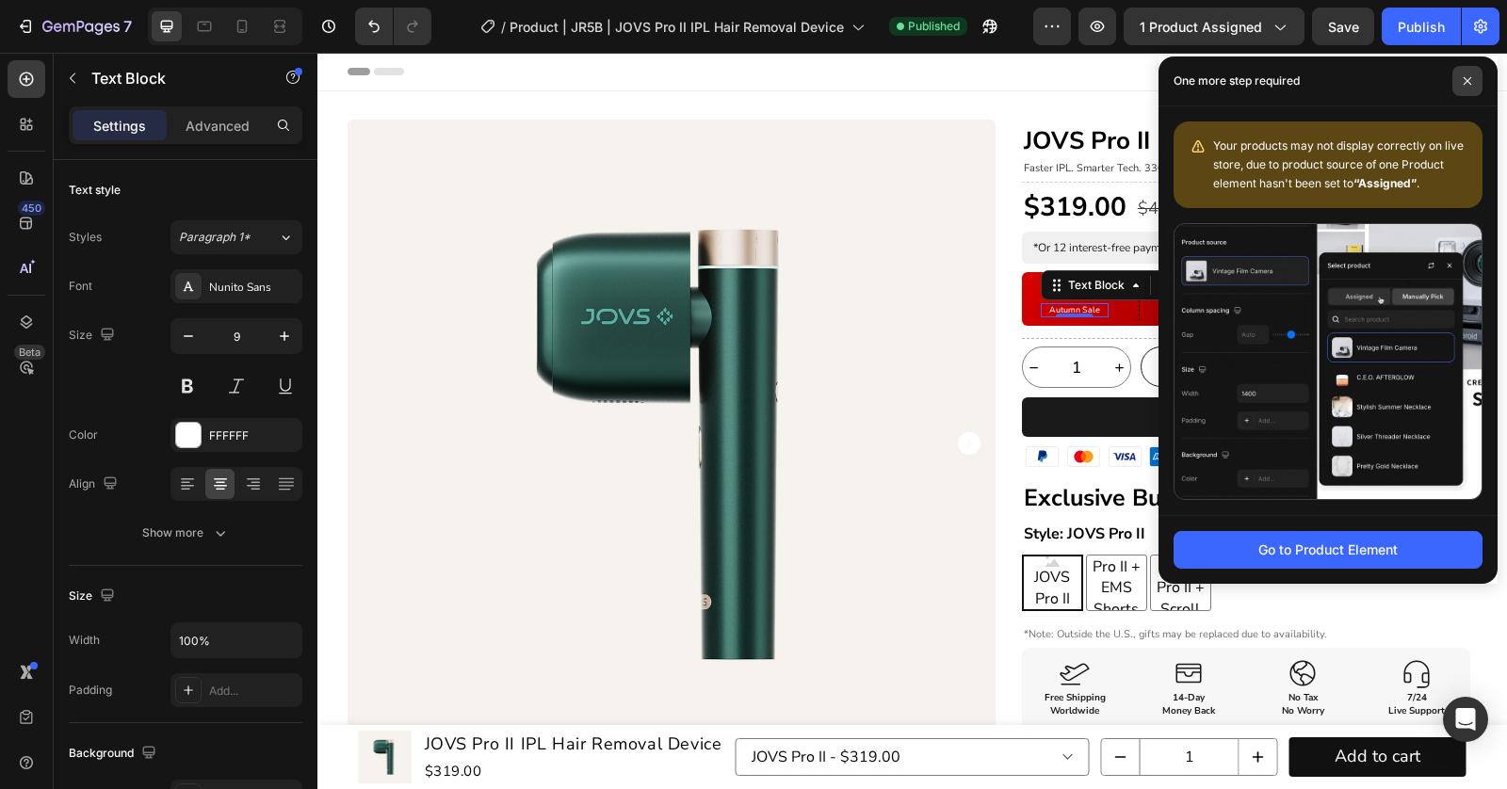
click at [1469, 82] on icon at bounding box center [1467, 81] width 8 height 8
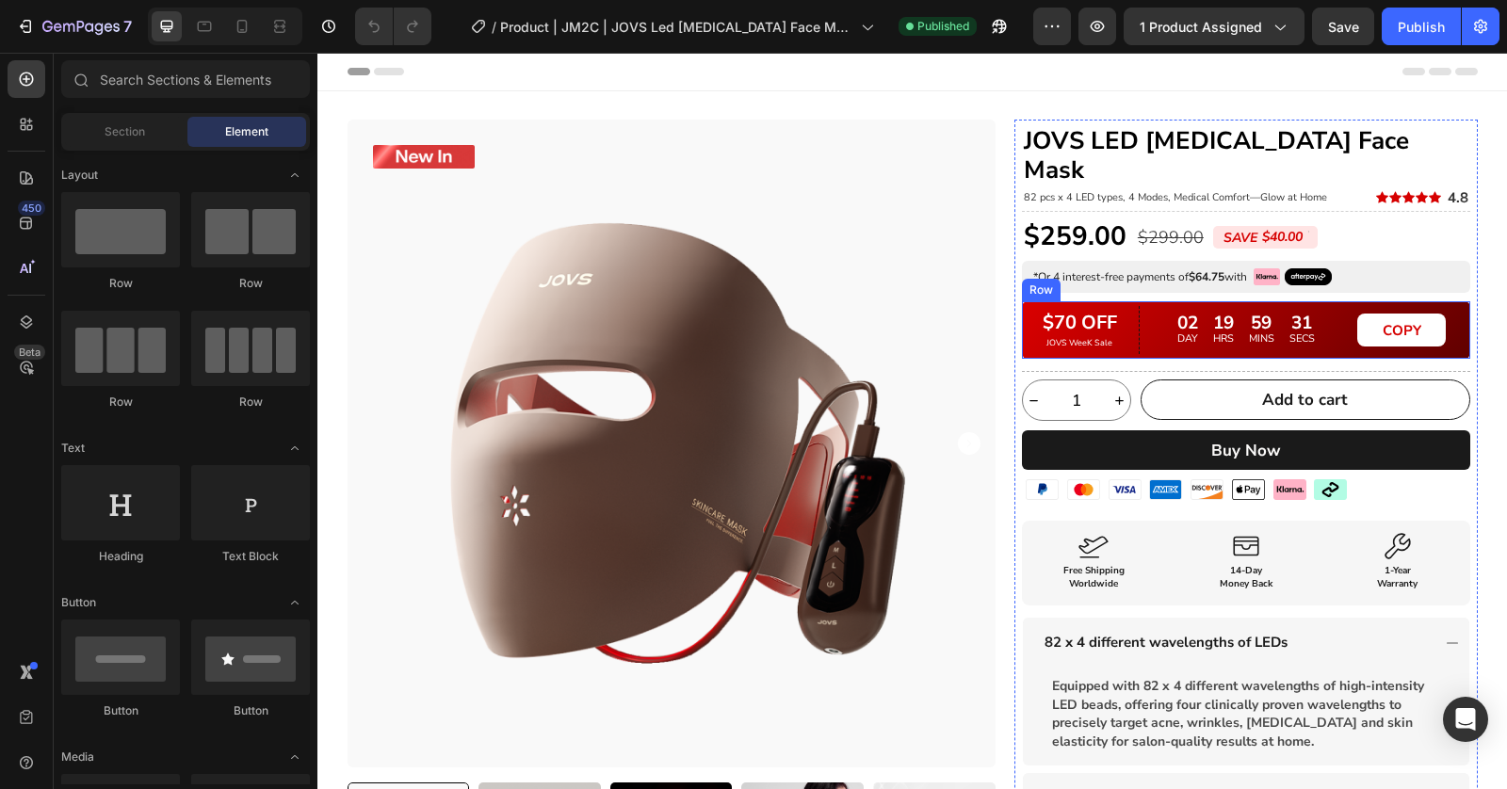
click at [1077, 324] on div "$70 OFF Text Block JOVS WeeK Sale Text Block Row 02 DAY 19 HRS 59 MINS 31 SECS …" at bounding box center [1246, 329] width 448 height 57
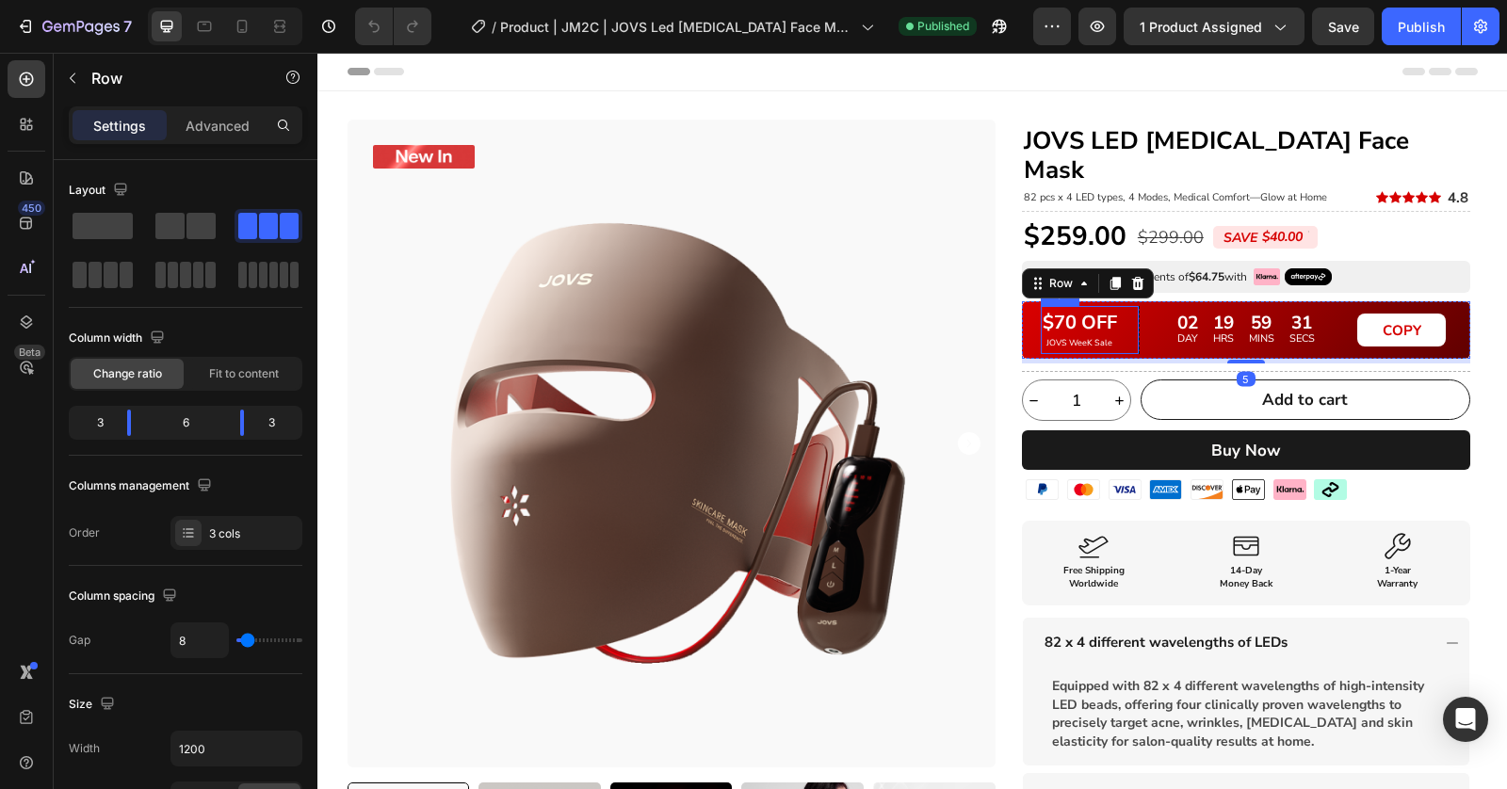
click at [1080, 320] on div "$70 OFF Text Block JOVS WeeK Sale Text Block Row" at bounding box center [1090, 330] width 99 height 48
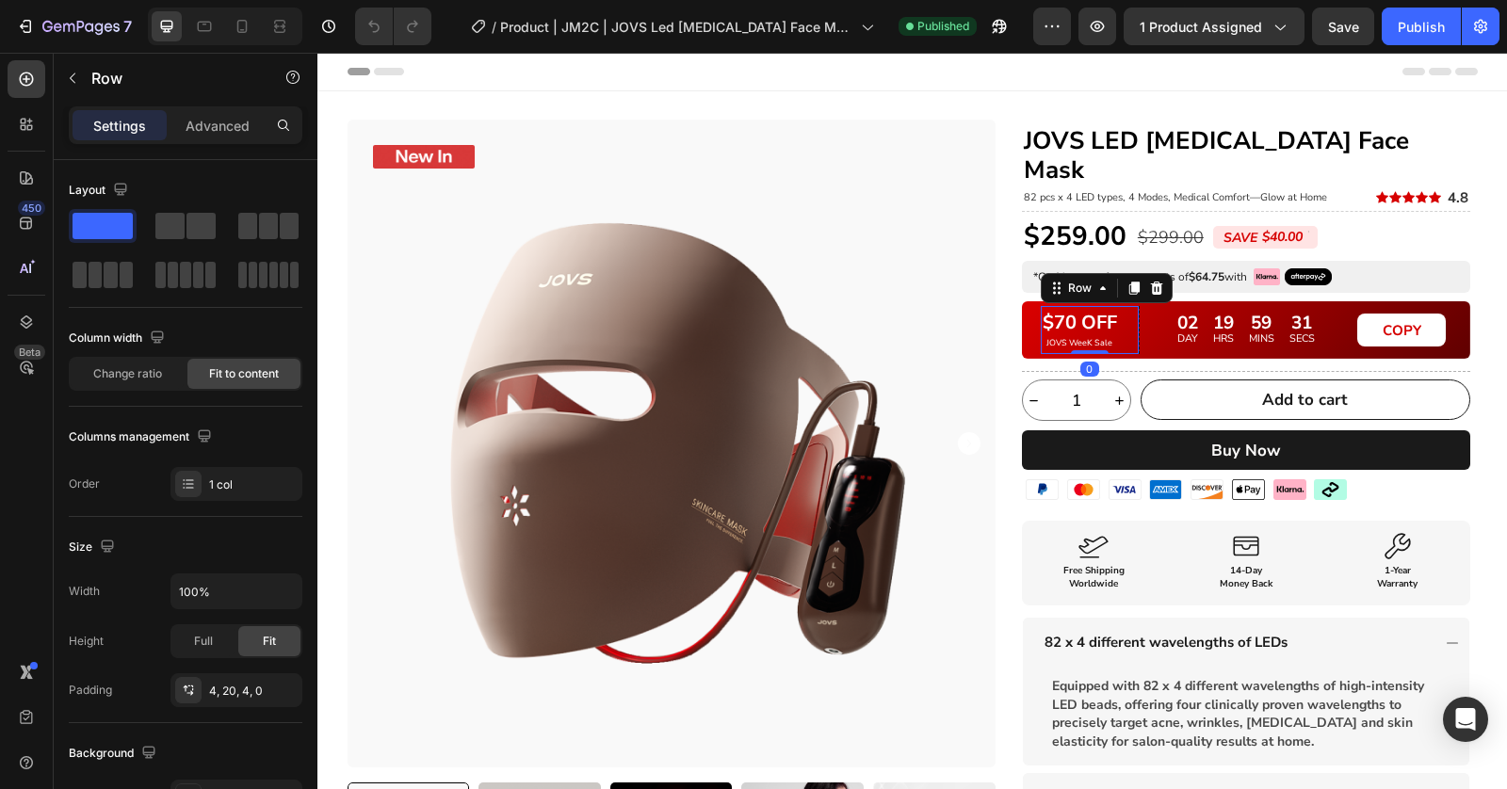
click at [1080, 350] on div at bounding box center [1090, 352] width 38 height 4
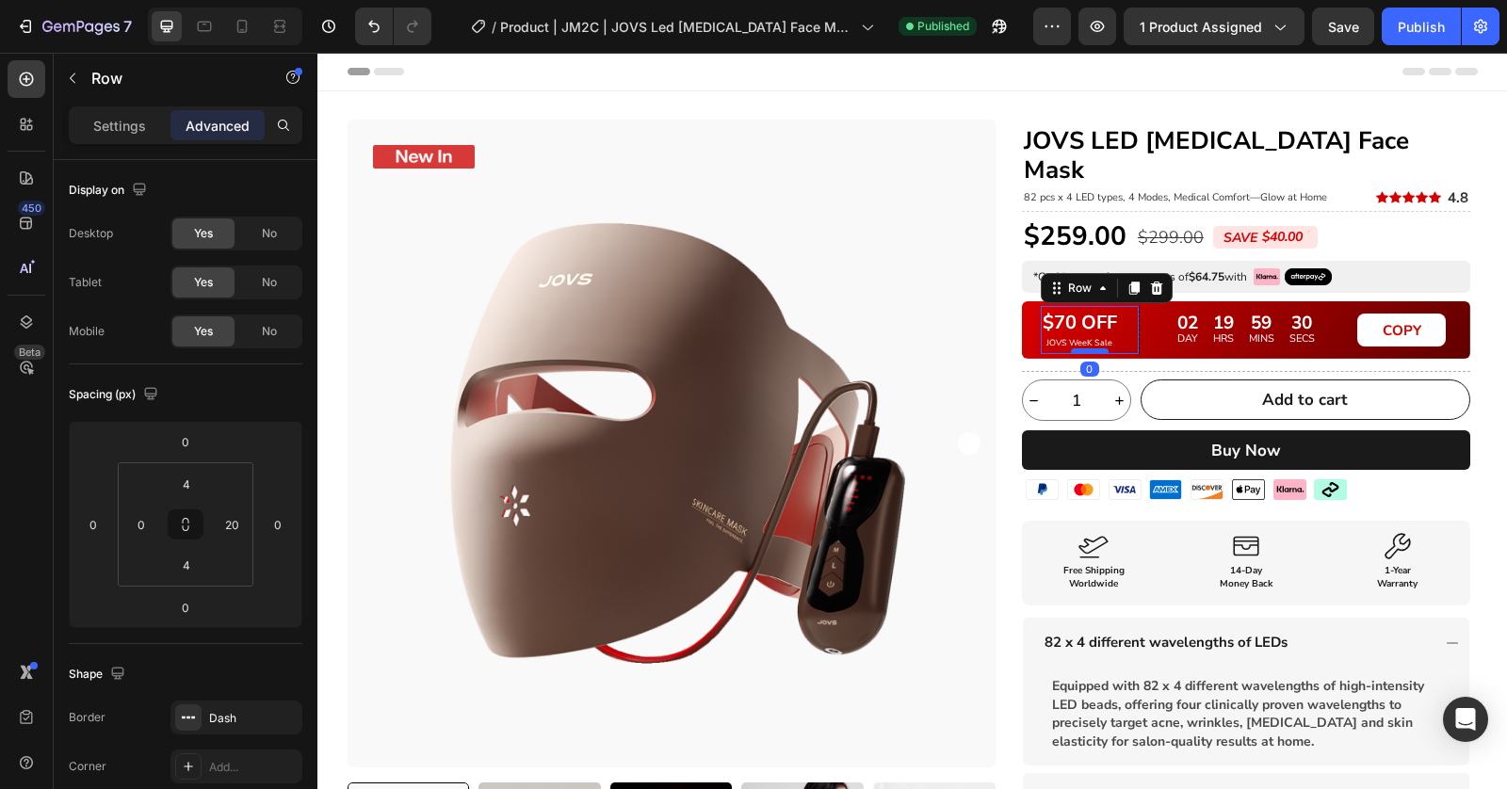
click at [1084, 348] on div at bounding box center [1090, 351] width 38 height 6
click at [1088, 338] on p "JOVS WeeK Sale" at bounding box center [1079, 343] width 74 height 10
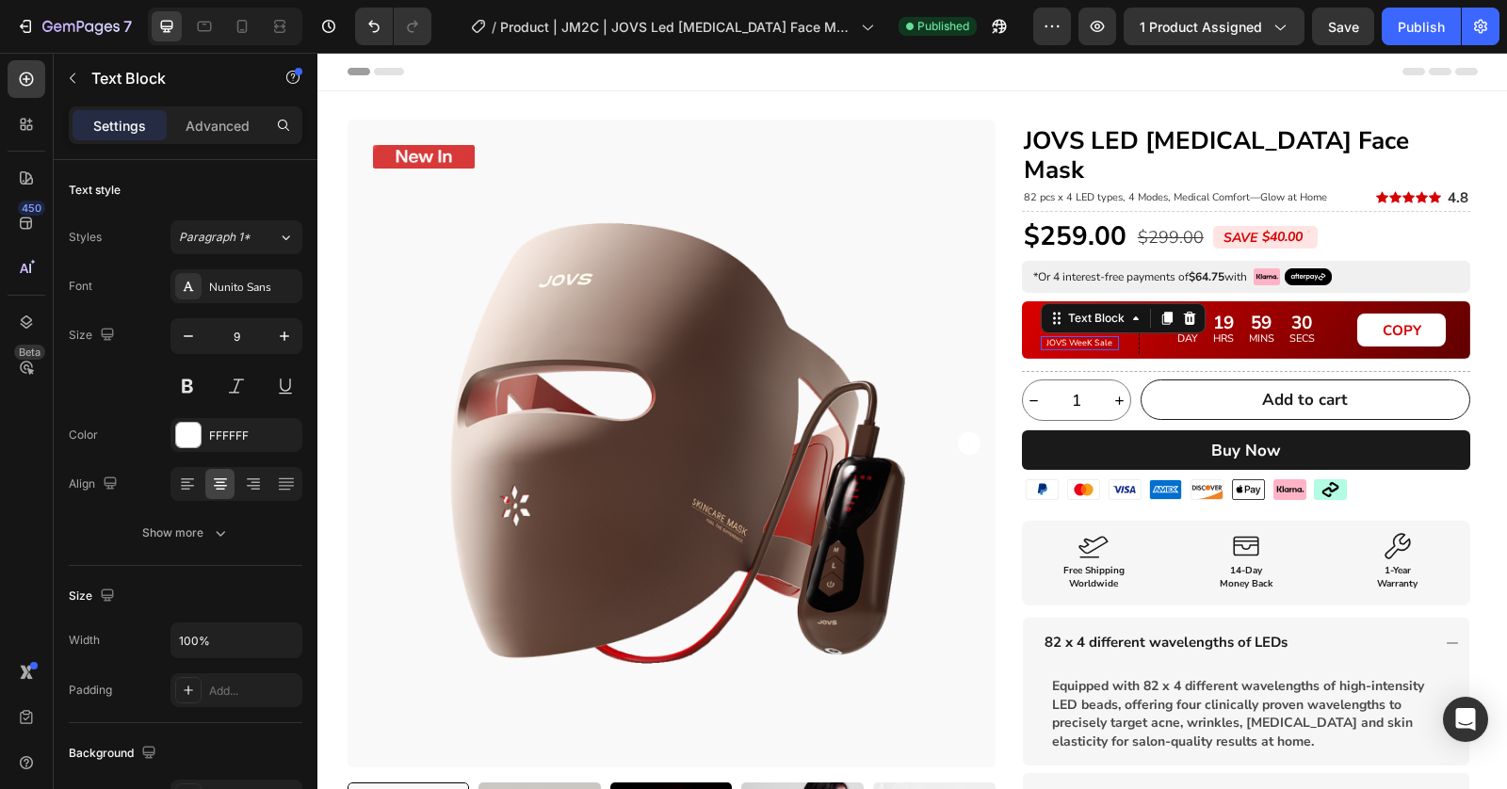
click at [1088, 338] on p "JOVS WeeK Sale" at bounding box center [1079, 343] width 74 height 10
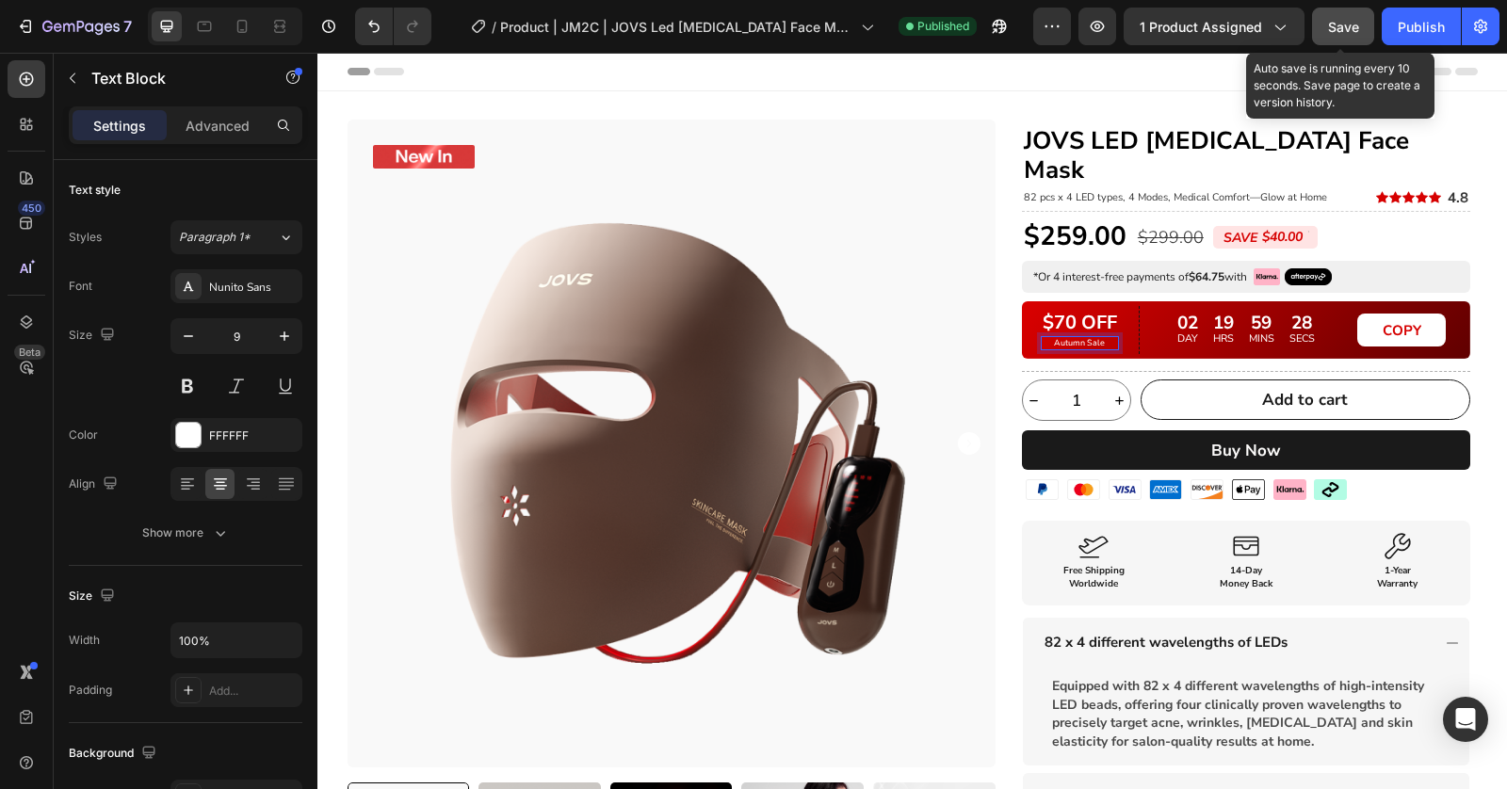
click at [1333, 31] on span "Save" at bounding box center [1343, 27] width 31 height 16
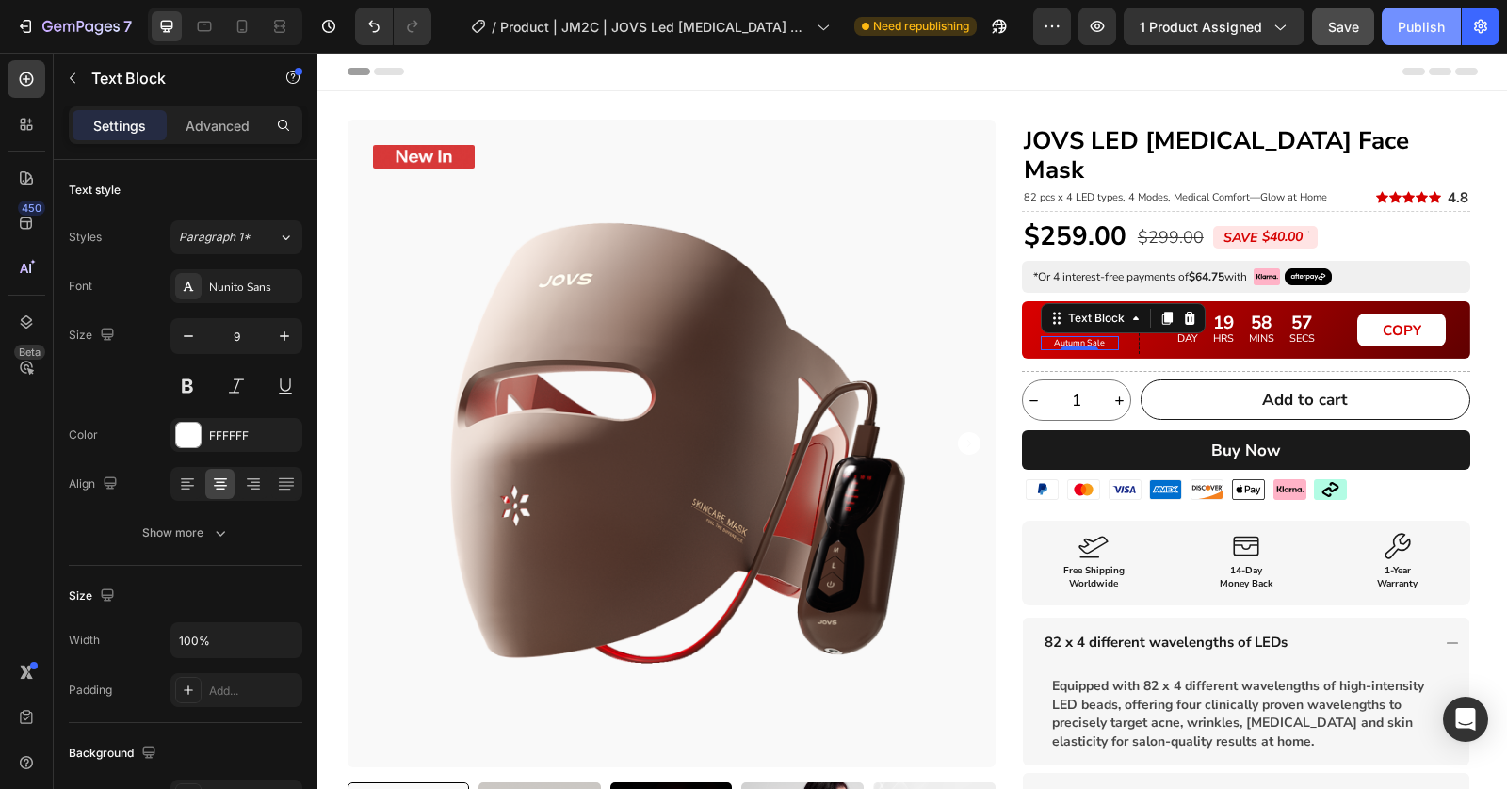
click at [1412, 42] on button "Publish" at bounding box center [1420, 27] width 79 height 38
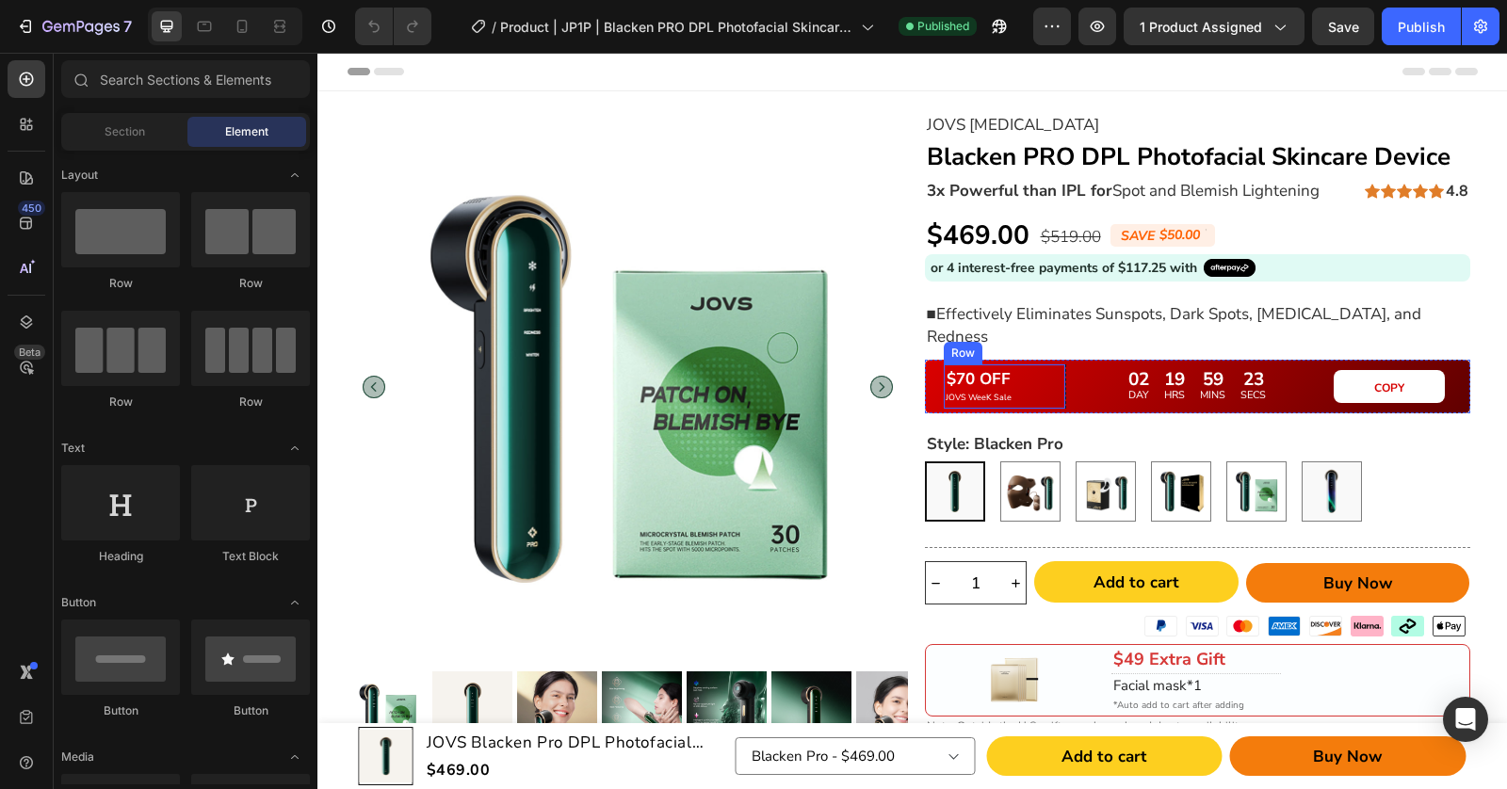
click at [962, 393] on p "JOVS WeeK Sale" at bounding box center [978, 398] width 66 height 10
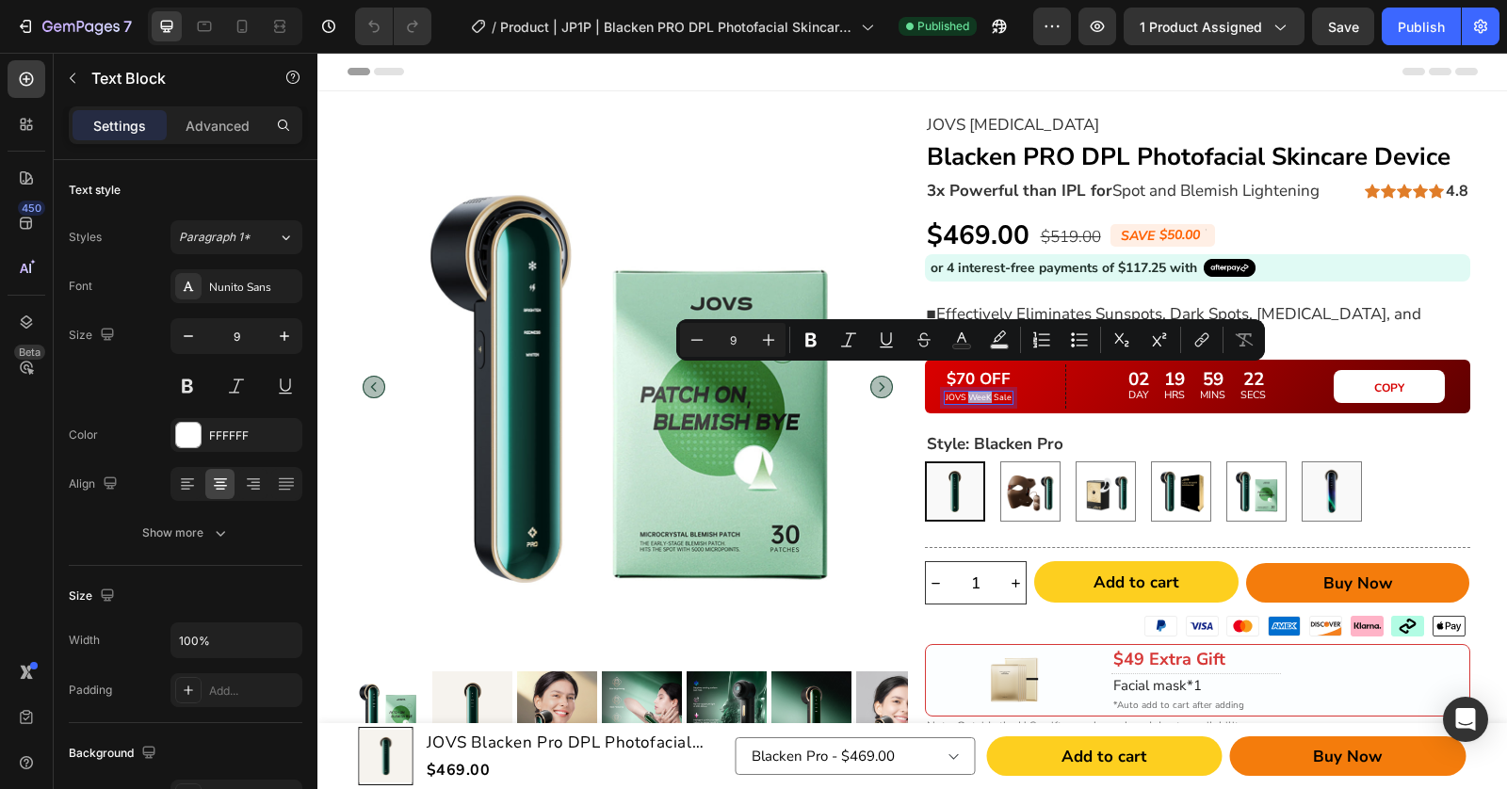
click at [967, 393] on p "JOVS WeeK Sale" at bounding box center [978, 398] width 66 height 10
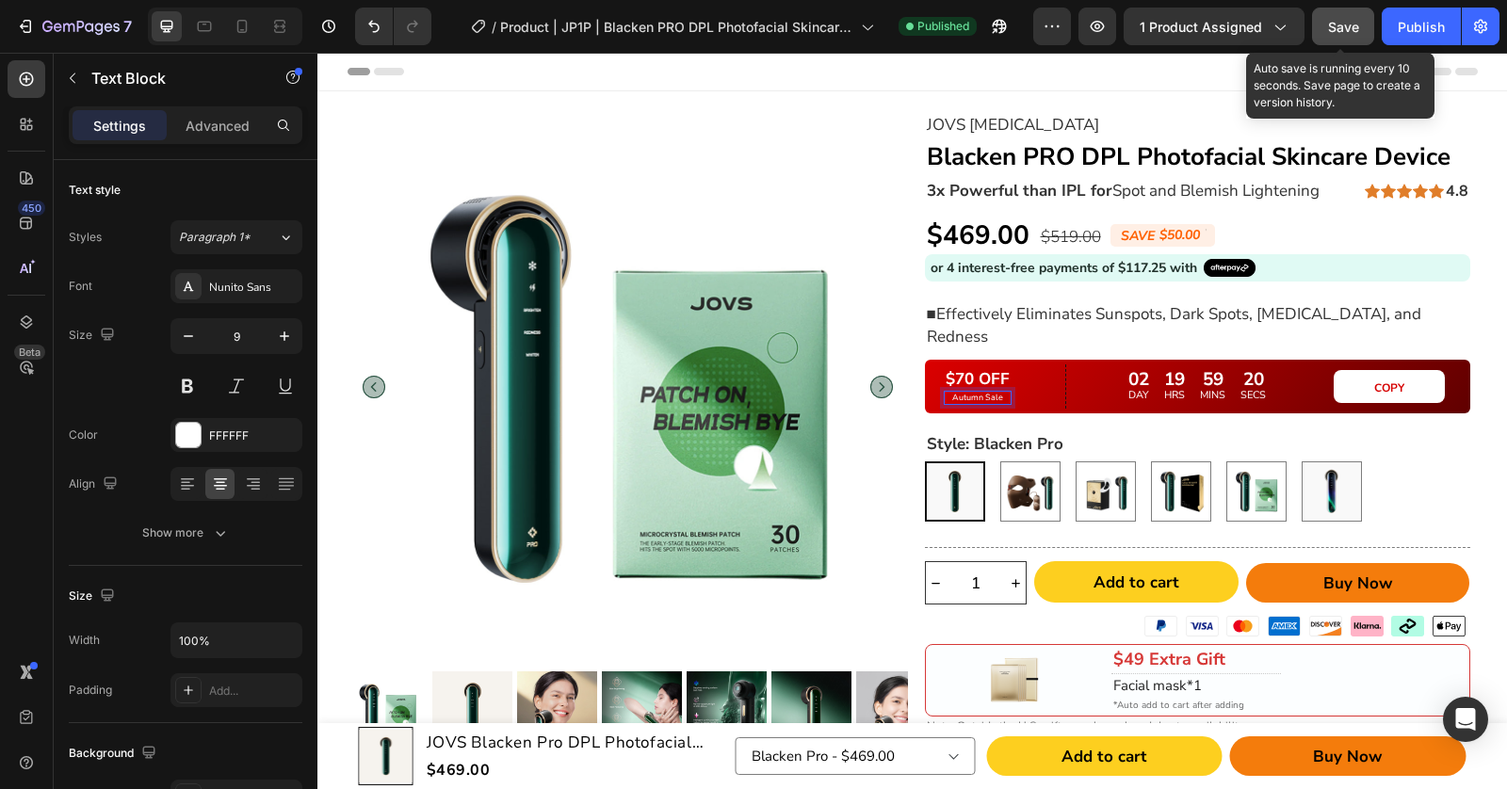
click at [1334, 19] on span "Save" at bounding box center [1343, 27] width 31 height 16
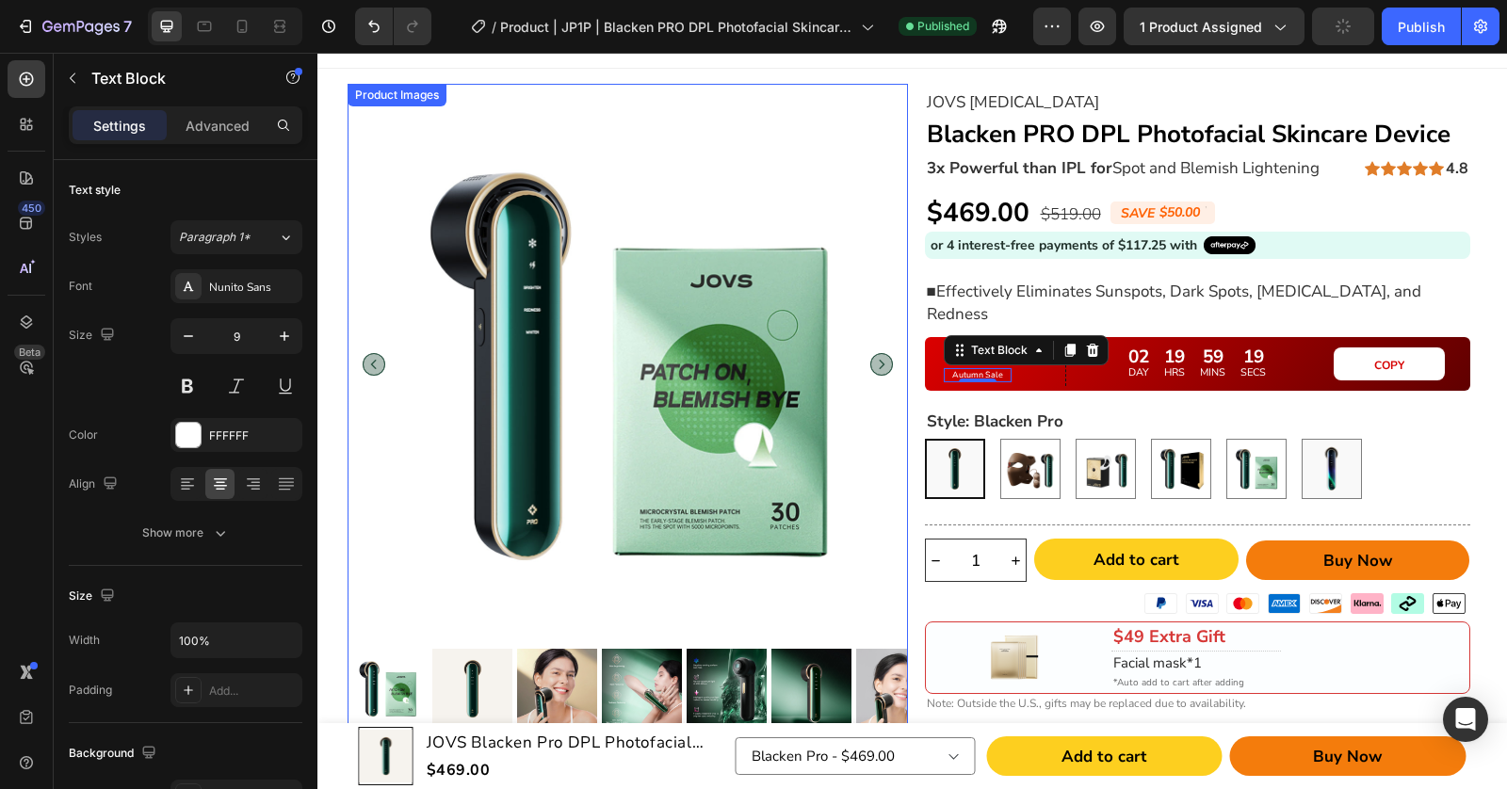
scroll to position [42, 0]
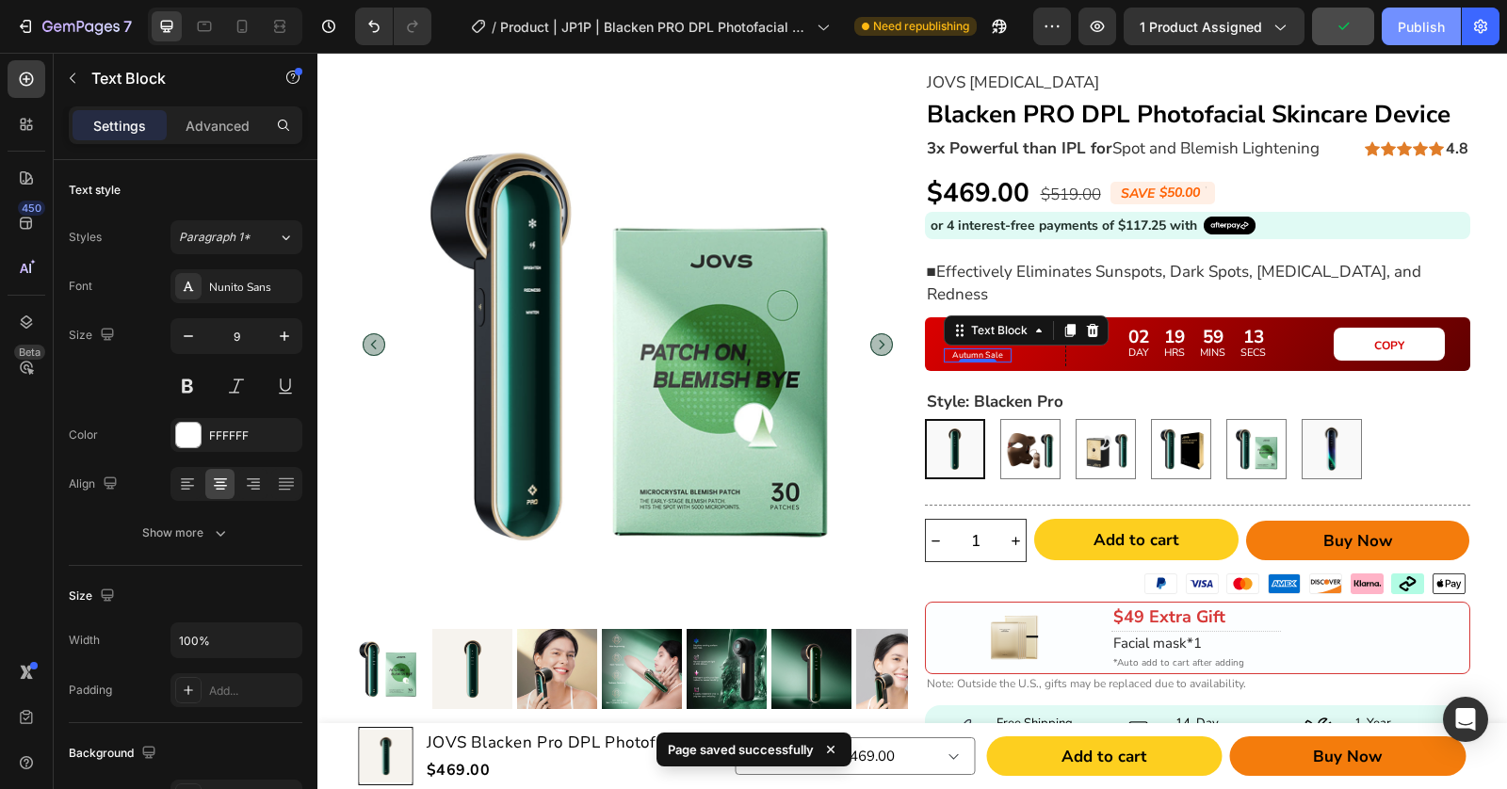
click at [1418, 38] on button "Publish" at bounding box center [1420, 27] width 79 height 38
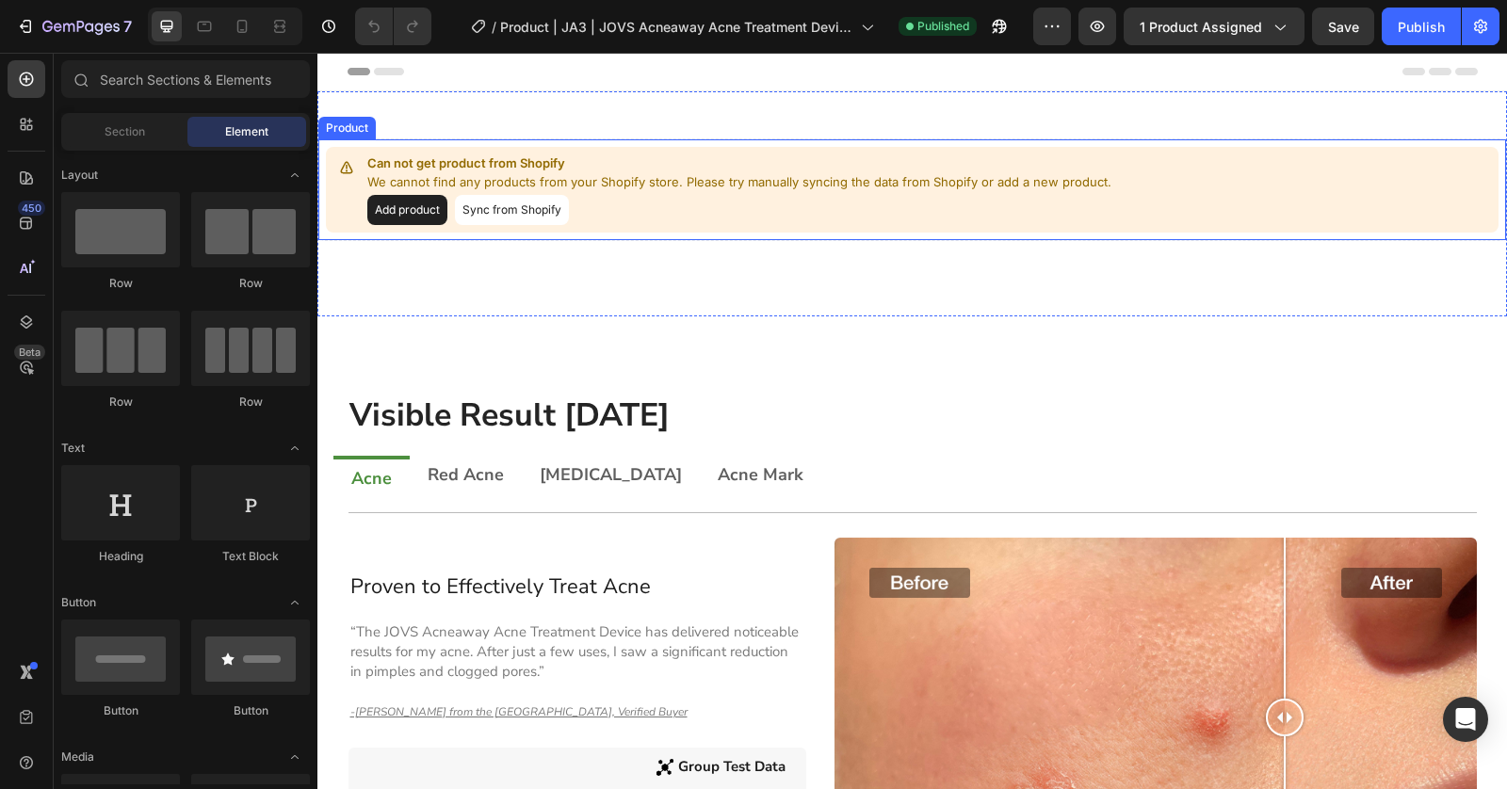
click at [474, 166] on p "Can not get product from Shopify" at bounding box center [739, 163] width 744 height 19
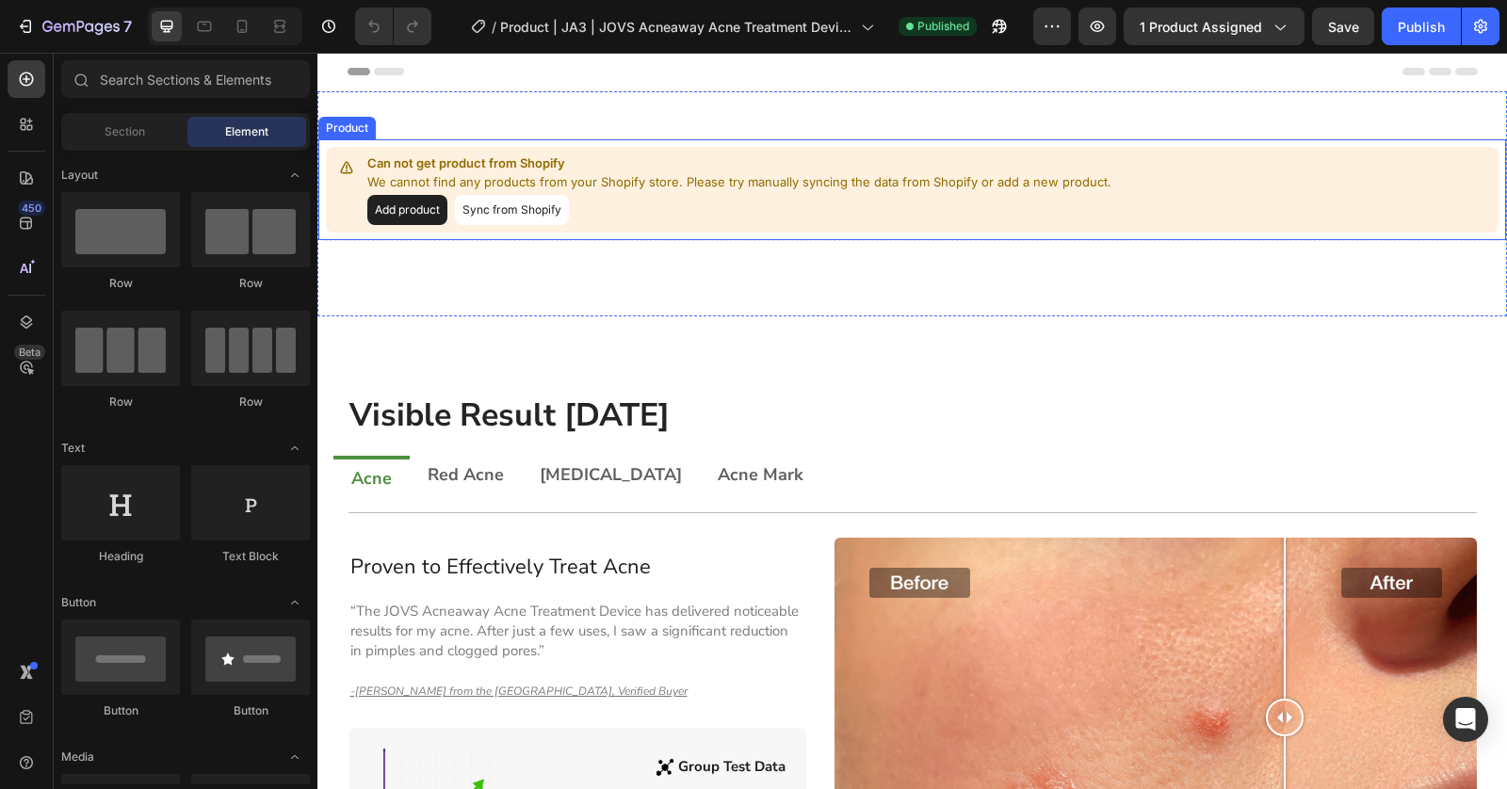
click at [693, 206] on div "Add product Sync from Shopify" at bounding box center [739, 210] width 744 height 30
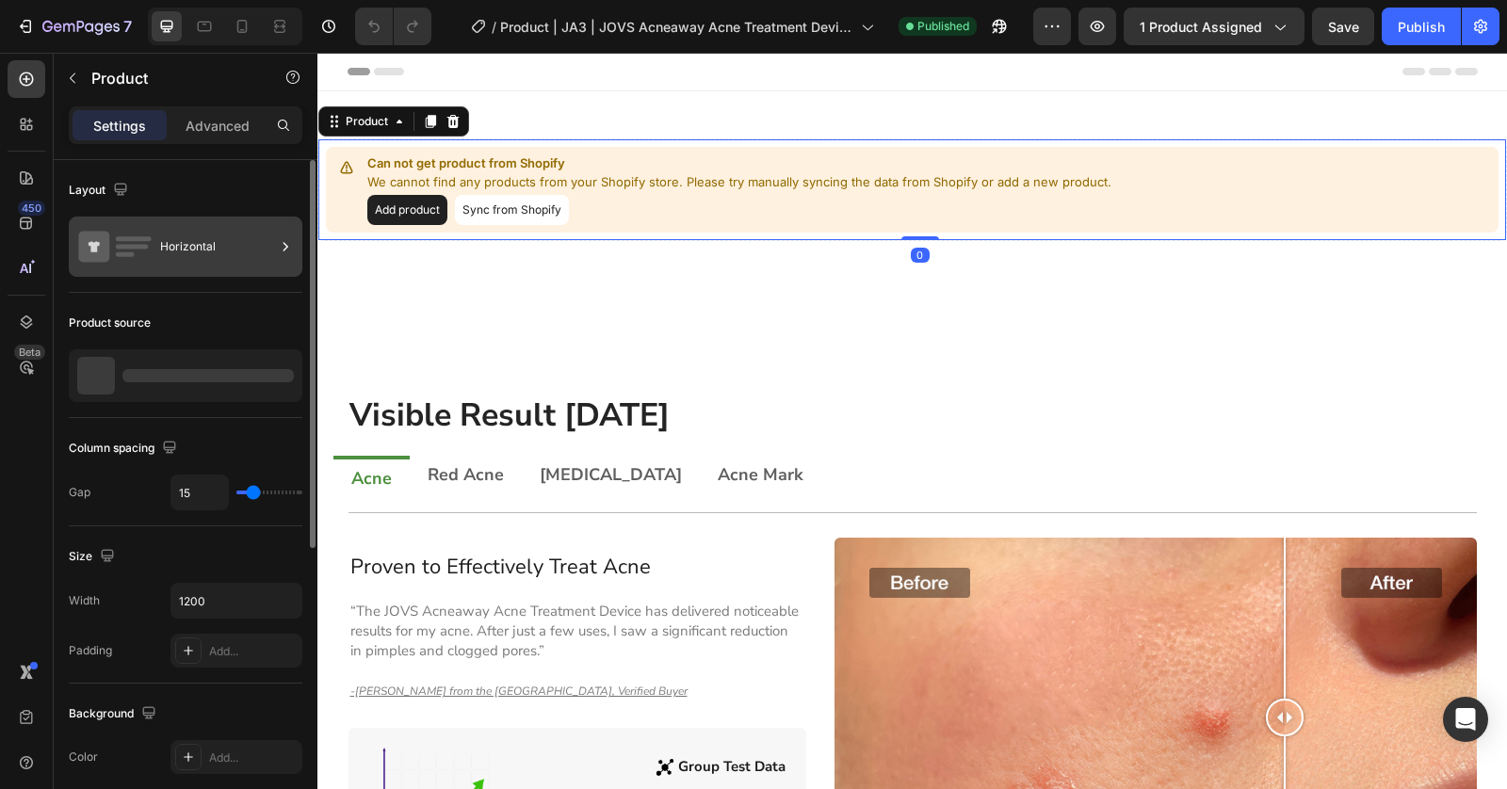
click at [190, 234] on div "Horizontal" at bounding box center [217, 246] width 115 height 43
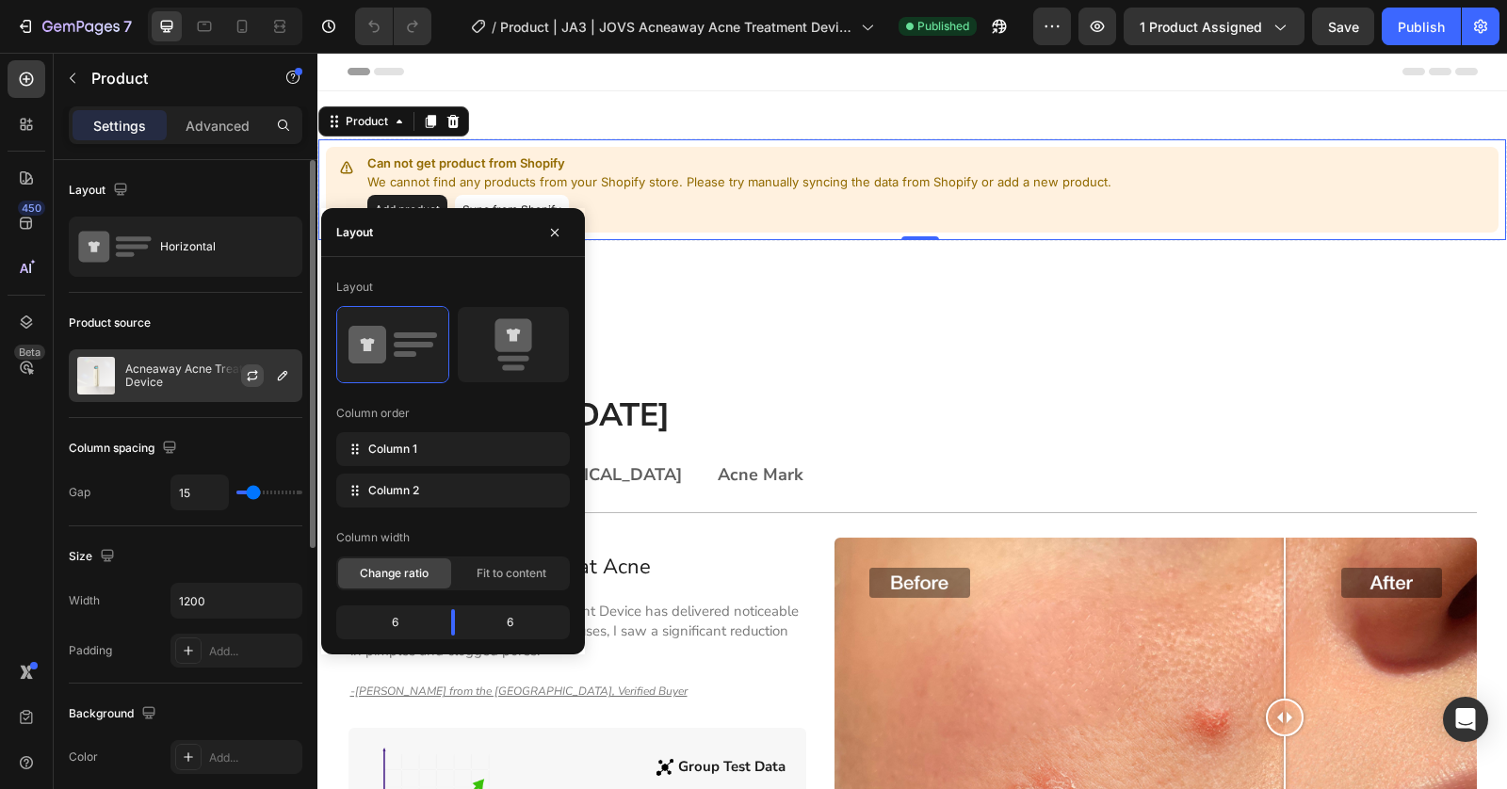
drag, startPoint x: 283, startPoint y: 359, endPoint x: 248, endPoint y: 366, distance: 36.6
click at [280, 360] on div at bounding box center [259, 375] width 83 height 51
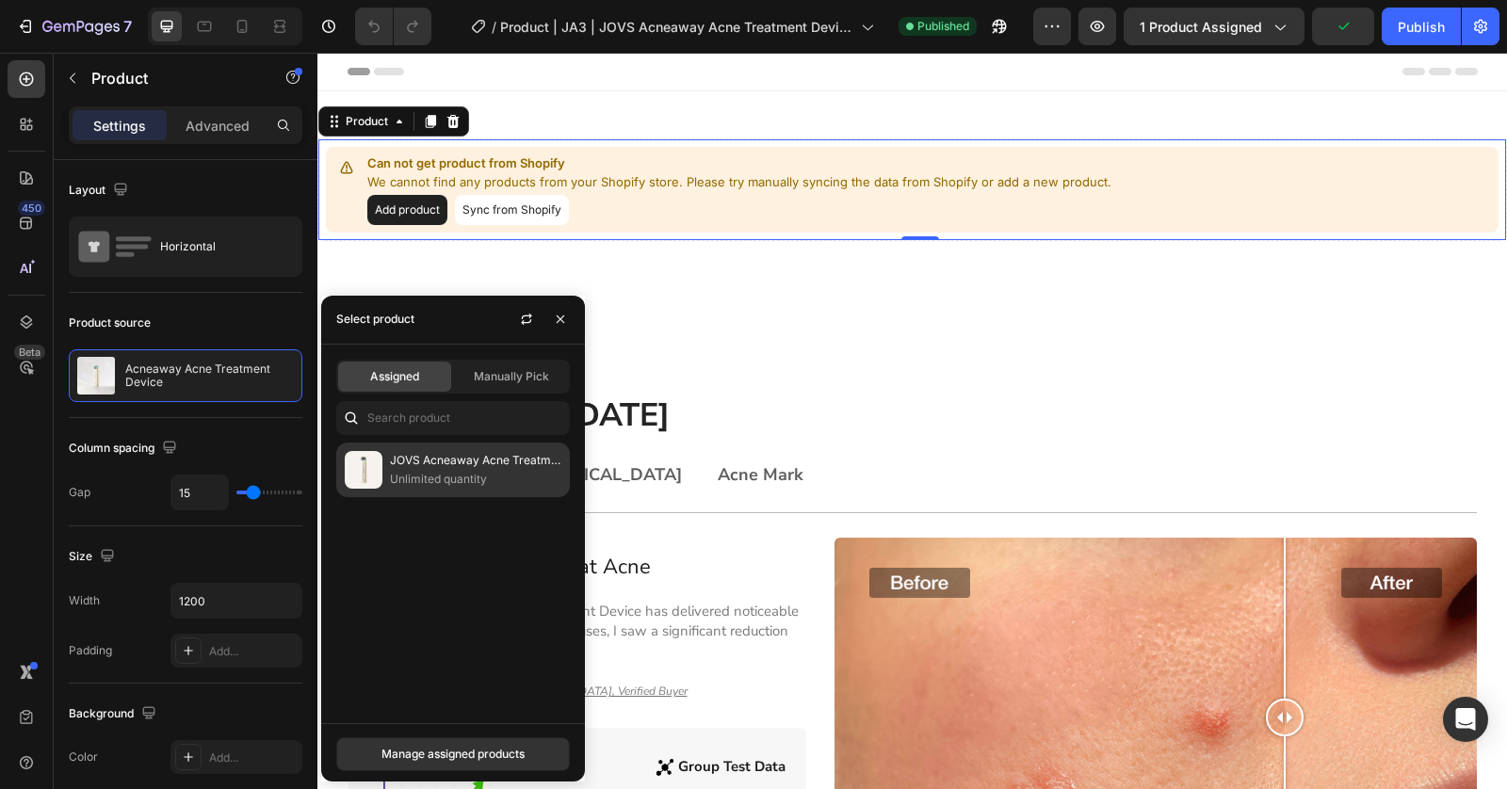
click at [507, 446] on div "JOVS Acneaway Acne Treatment Device Unlimited quantity" at bounding box center [453, 470] width 234 height 55
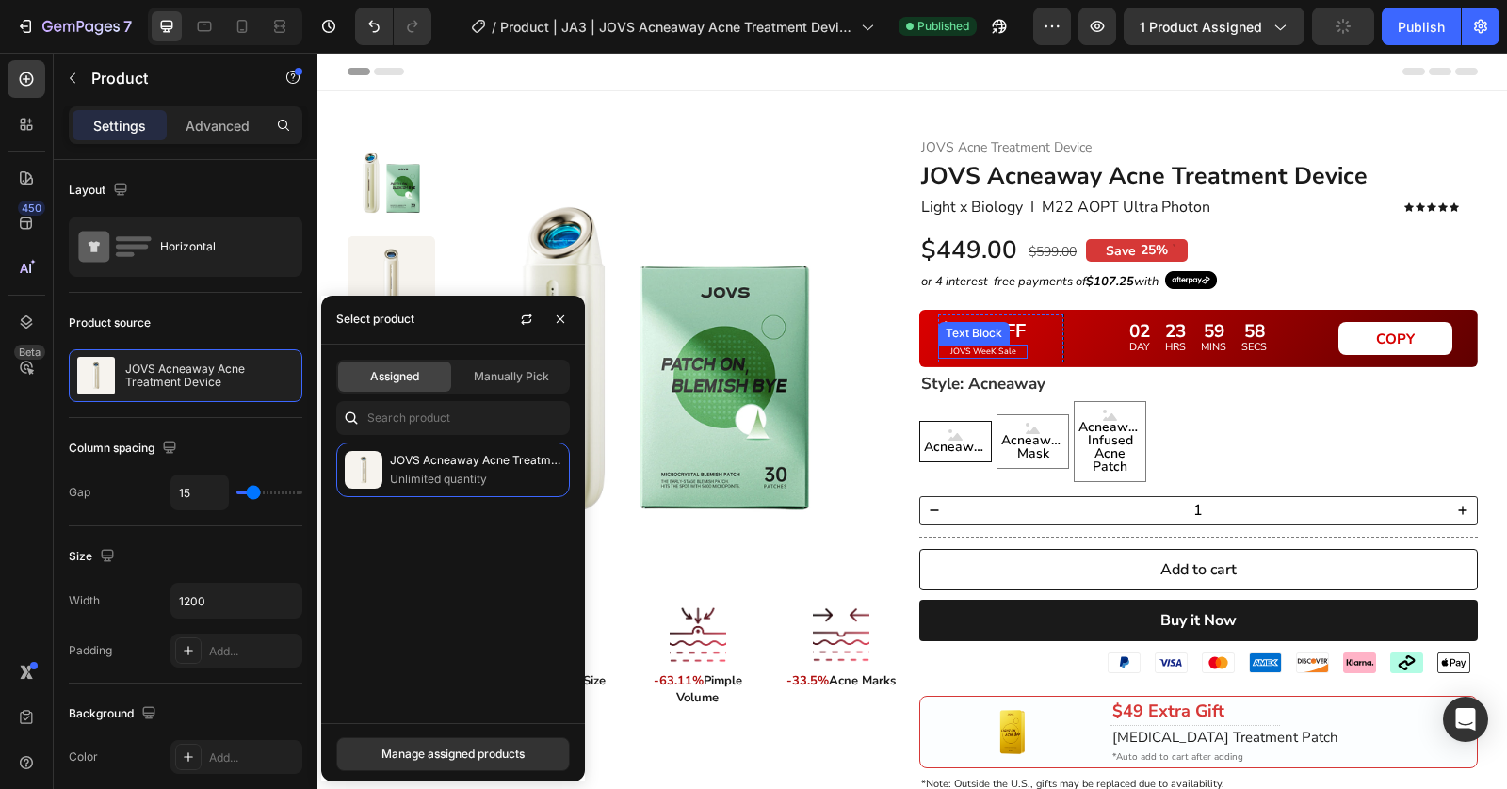
click at [961, 347] on p "JOVS WeeK Sale" at bounding box center [983, 352] width 86 height 10
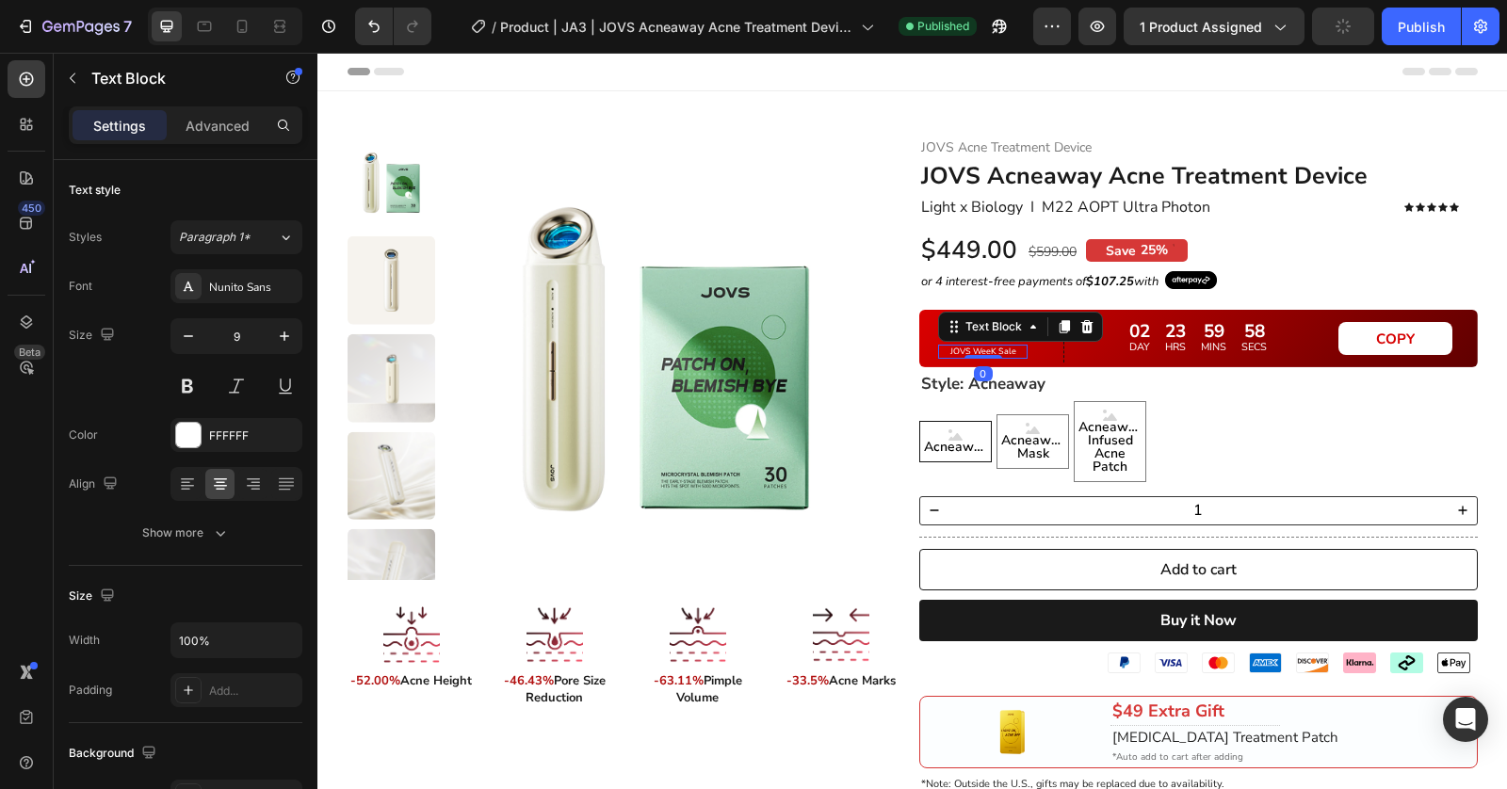
click at [961, 347] on p "JOVS WeeK Sale" at bounding box center [983, 352] width 86 height 10
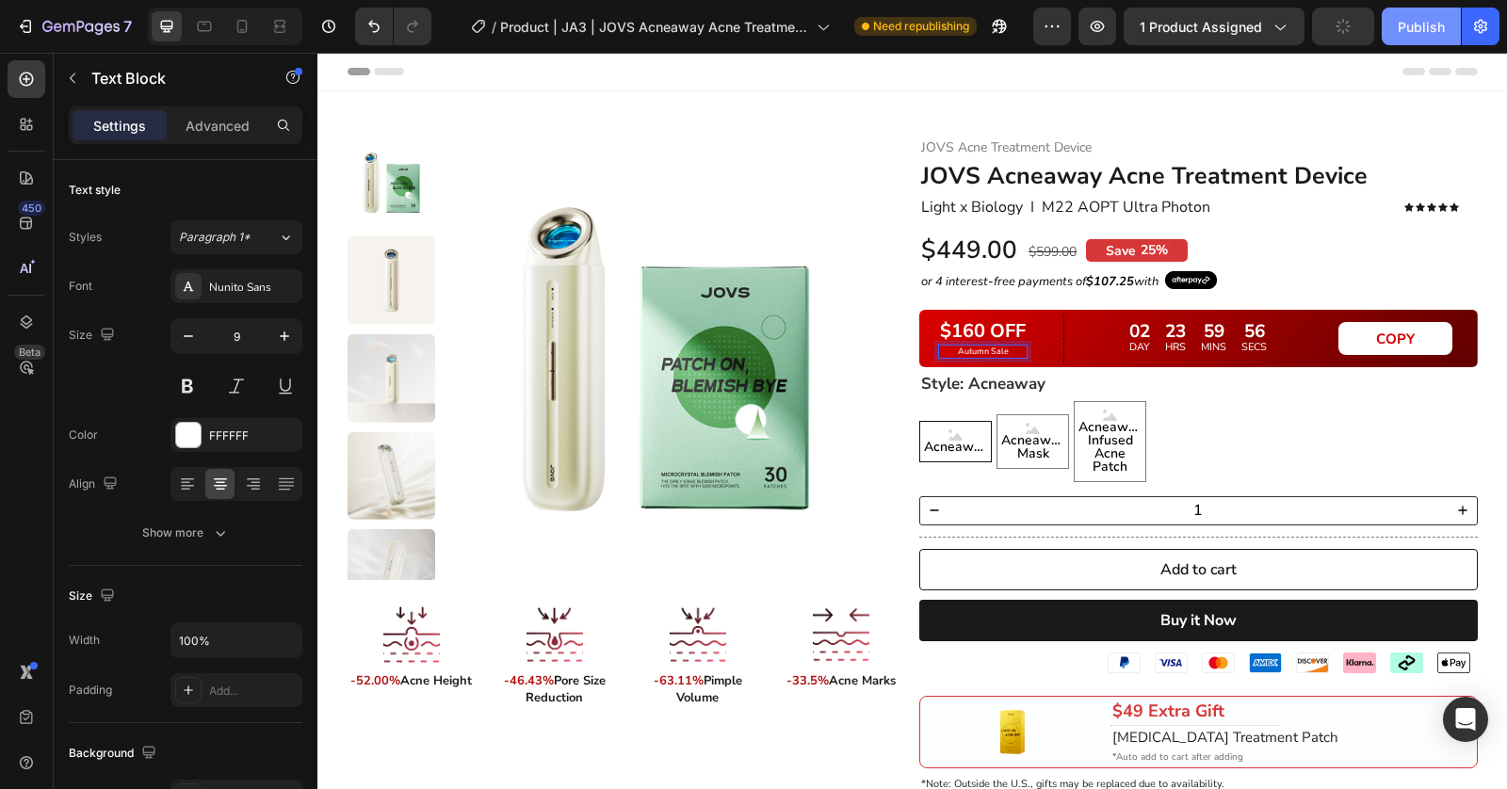
click at [1449, 23] on button "Publish" at bounding box center [1420, 27] width 79 height 38
